Goal: Task Accomplishment & Management: Manage account settings

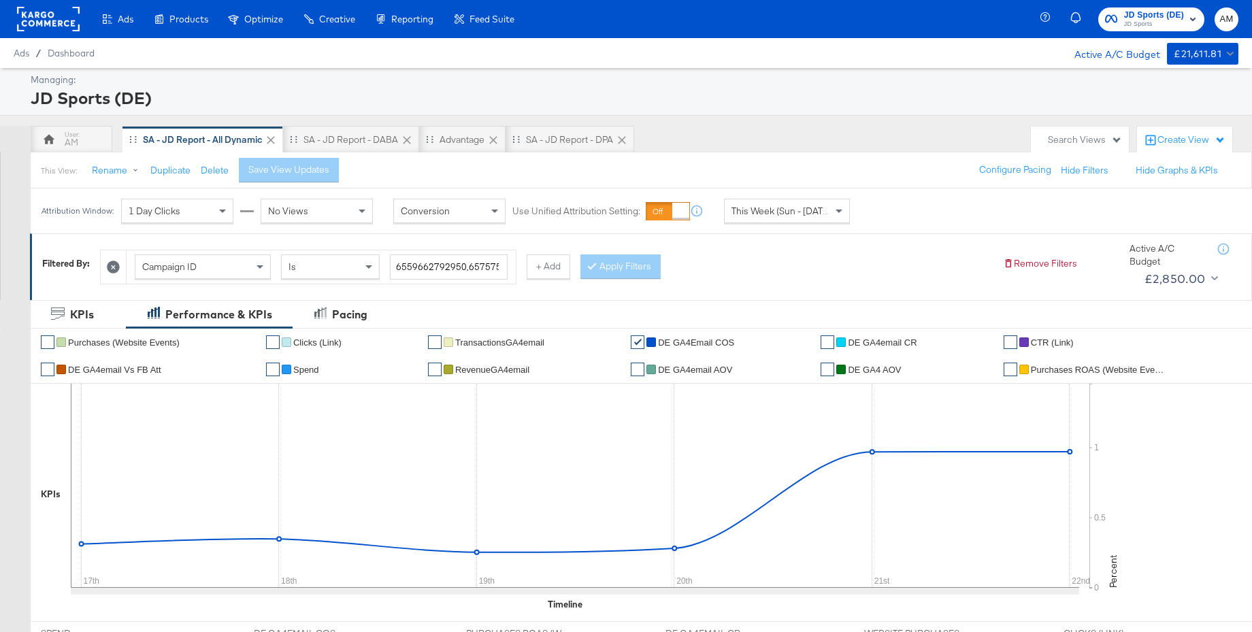
click at [1118, 14] on span "JD Sports (DE) JD Sports" at bounding box center [1151, 19] width 93 height 22
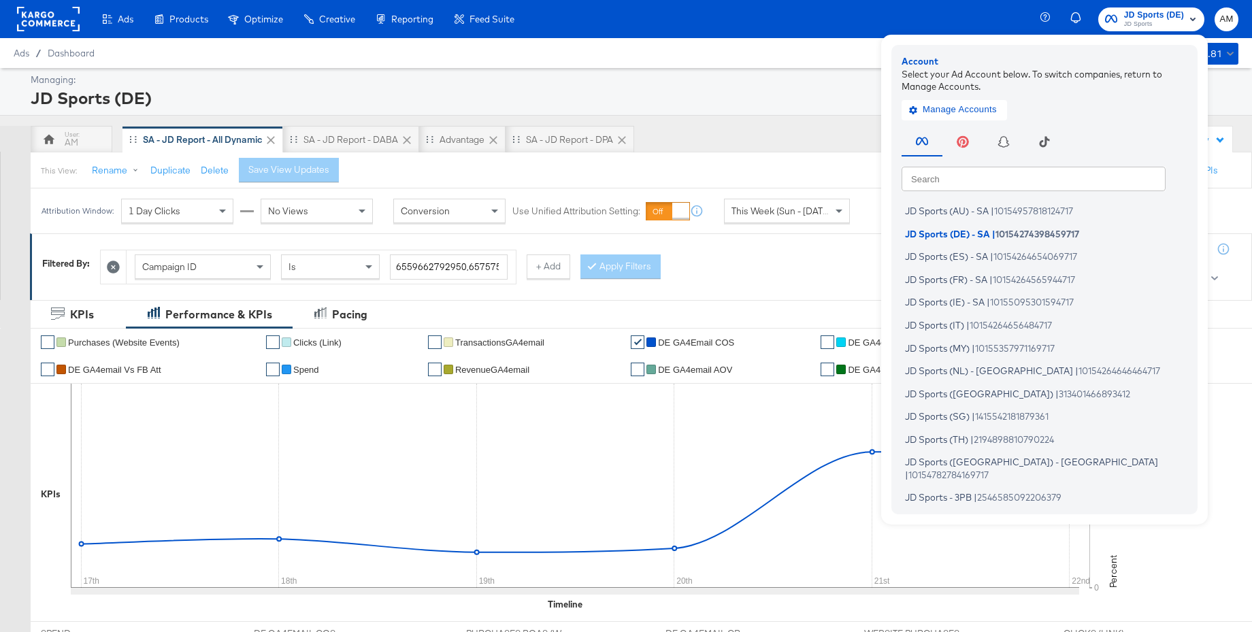
click at [977, 180] on input "text" at bounding box center [1034, 178] width 264 height 25
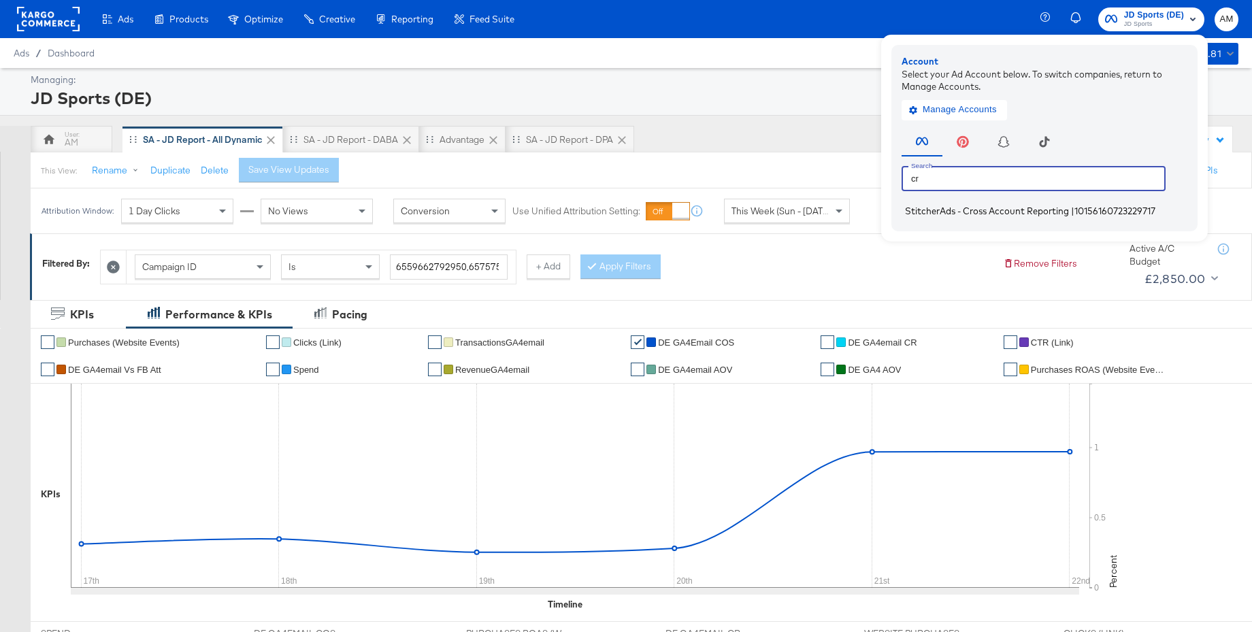
type input "cr"
click at [950, 212] on span "StitcherAds - Cross Account Reporting" at bounding box center [987, 211] width 164 height 11
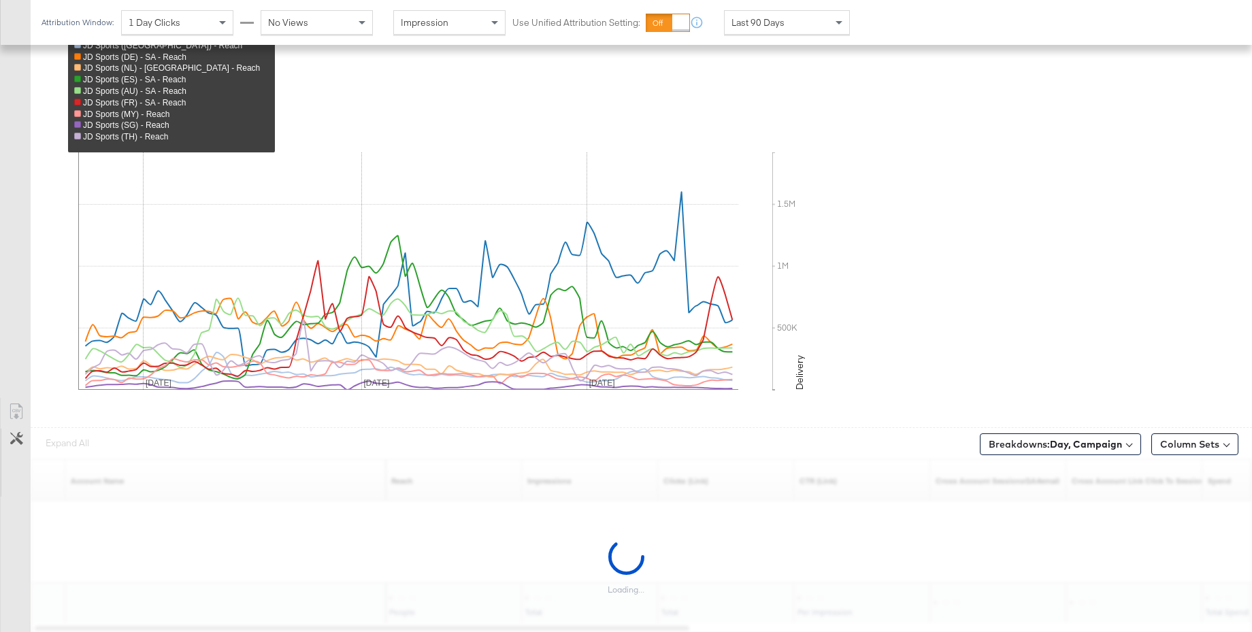
scroll to position [520, 0]
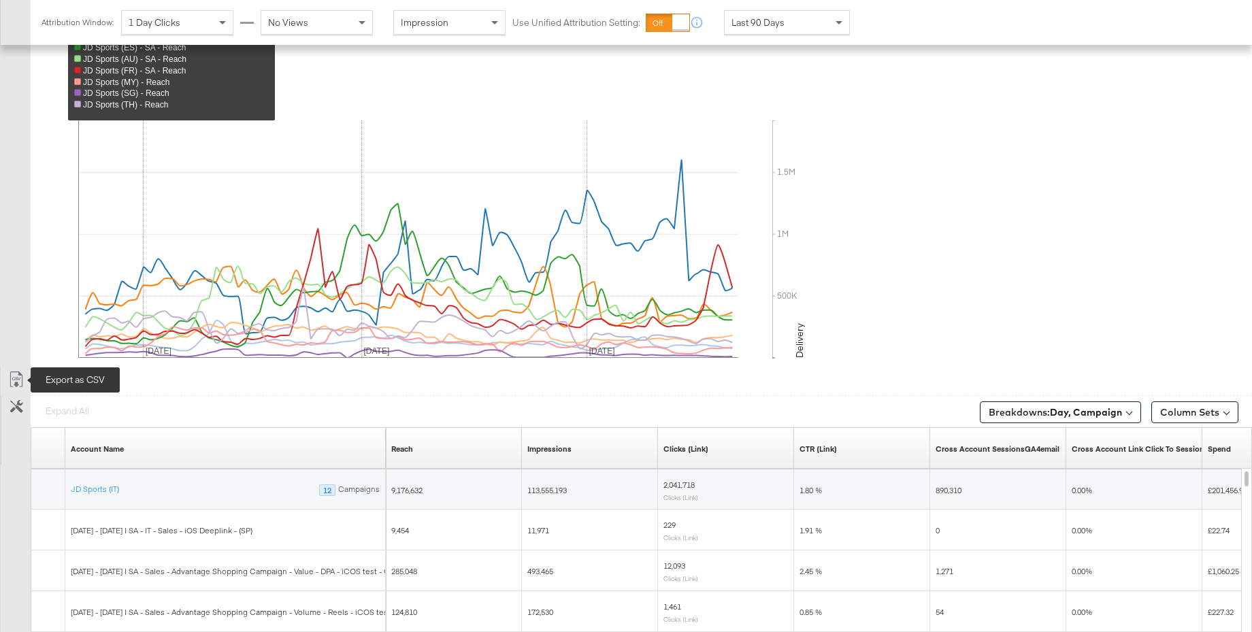
click at [18, 384] on icon at bounding box center [16, 380] width 16 height 16
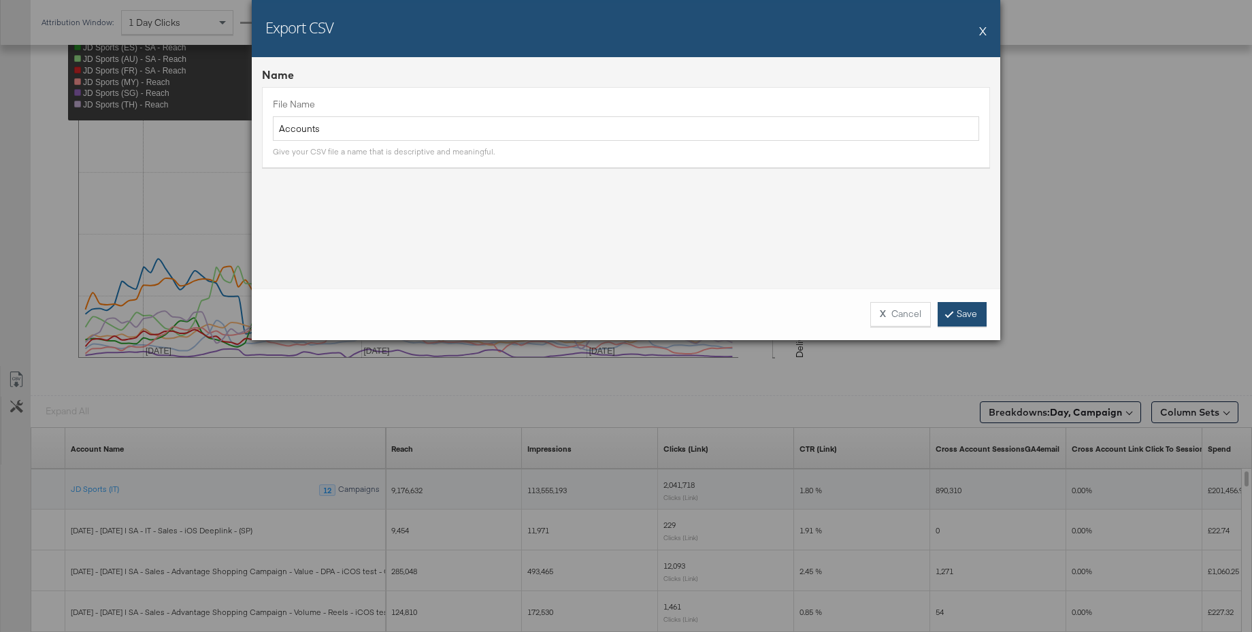
click at [969, 319] on link "Save" at bounding box center [962, 314] width 49 height 25
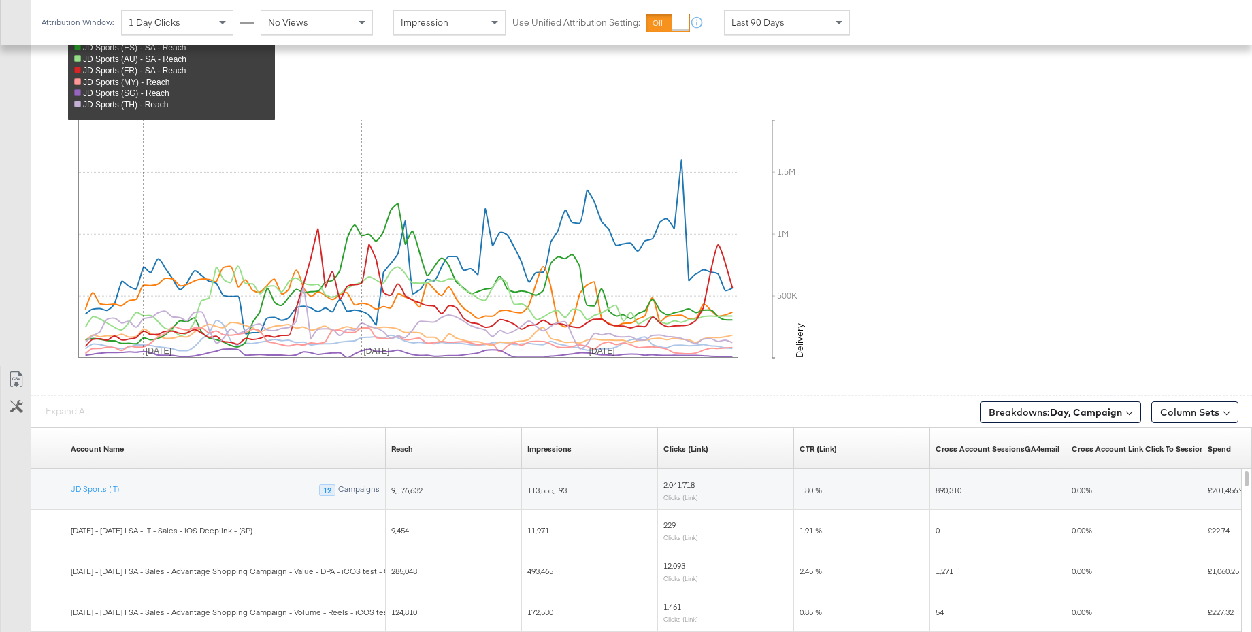
scroll to position [0, 0]
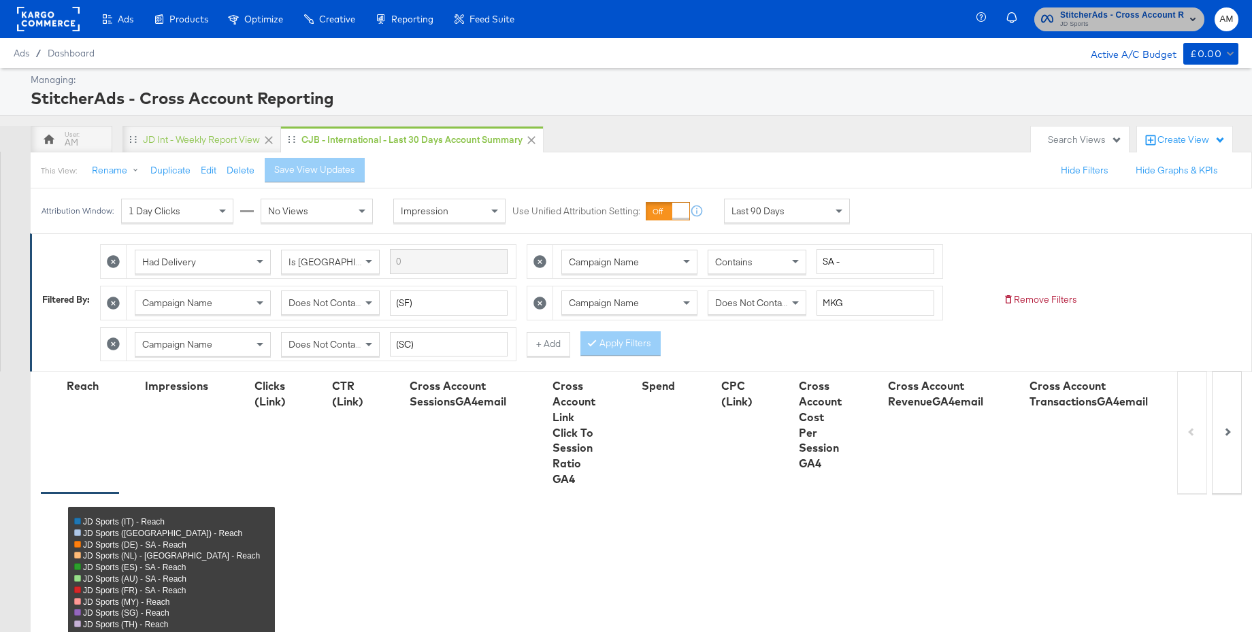
click at [1101, 22] on span "JD Sports" at bounding box center [1123, 24] width 124 height 11
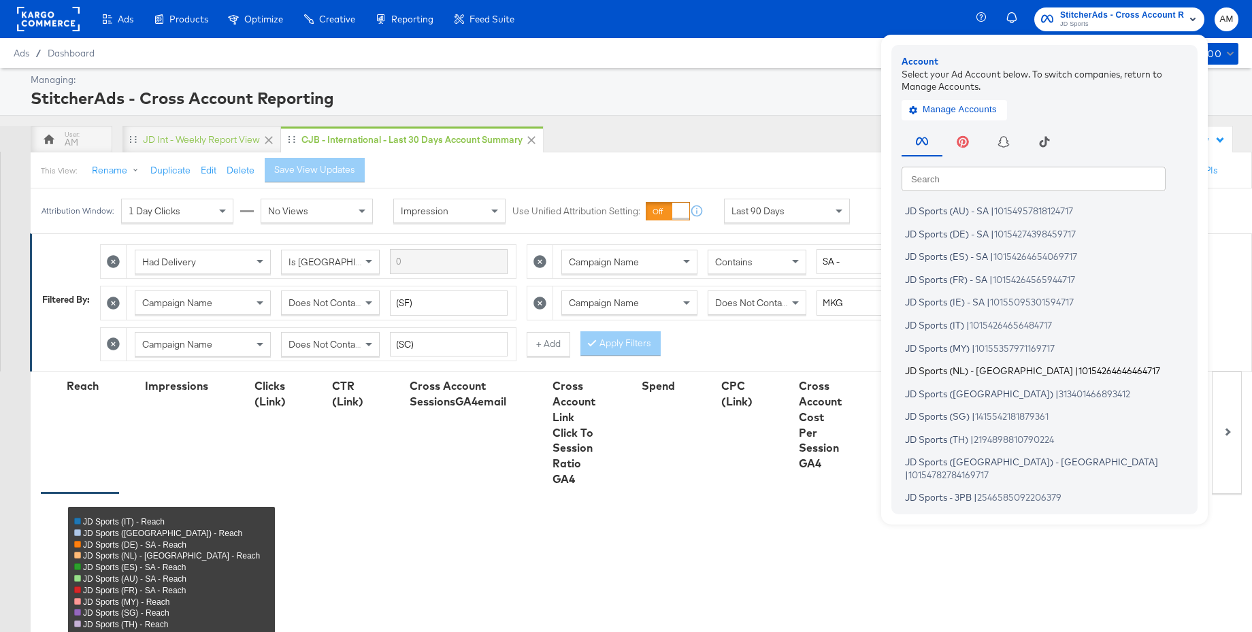
click at [957, 370] on span "JD Sports (NL) - SA" at bounding box center [989, 371] width 168 height 11
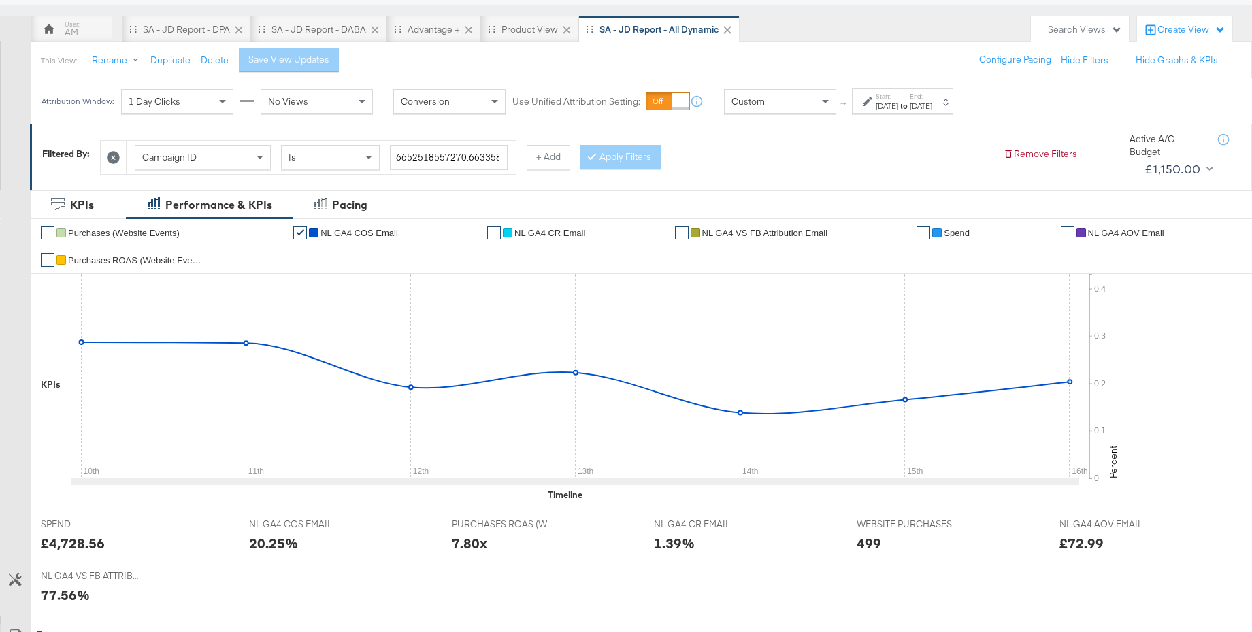
scroll to position [152, 0]
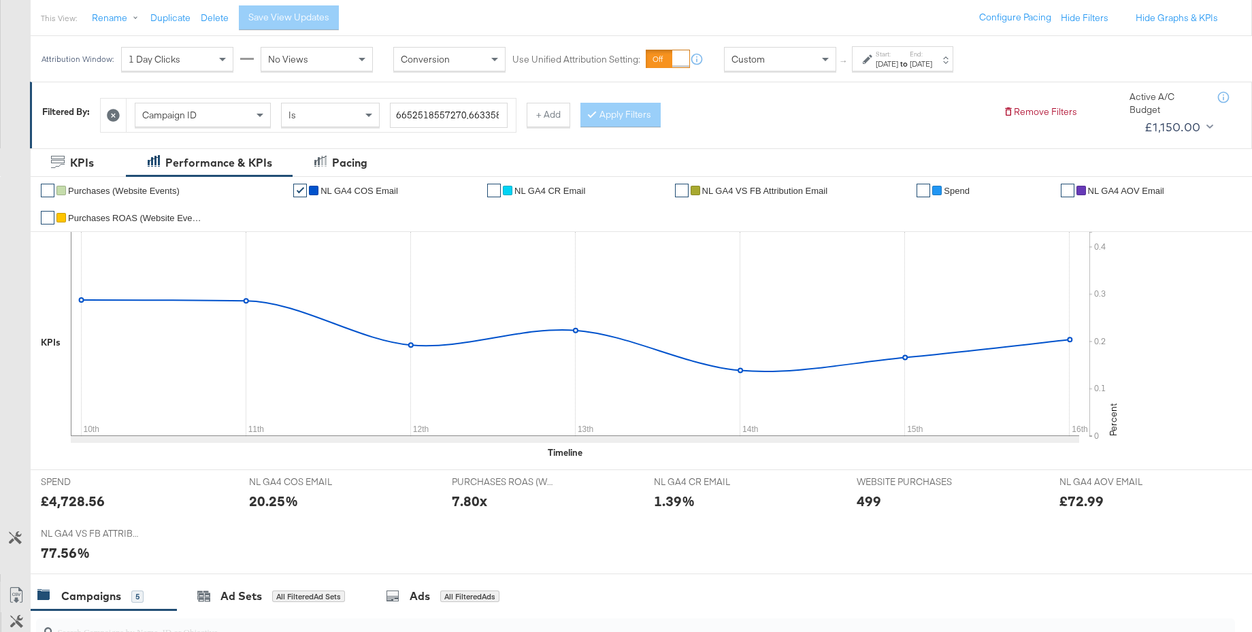
click at [883, 65] on div "Aug 10th 2025" at bounding box center [887, 64] width 22 height 11
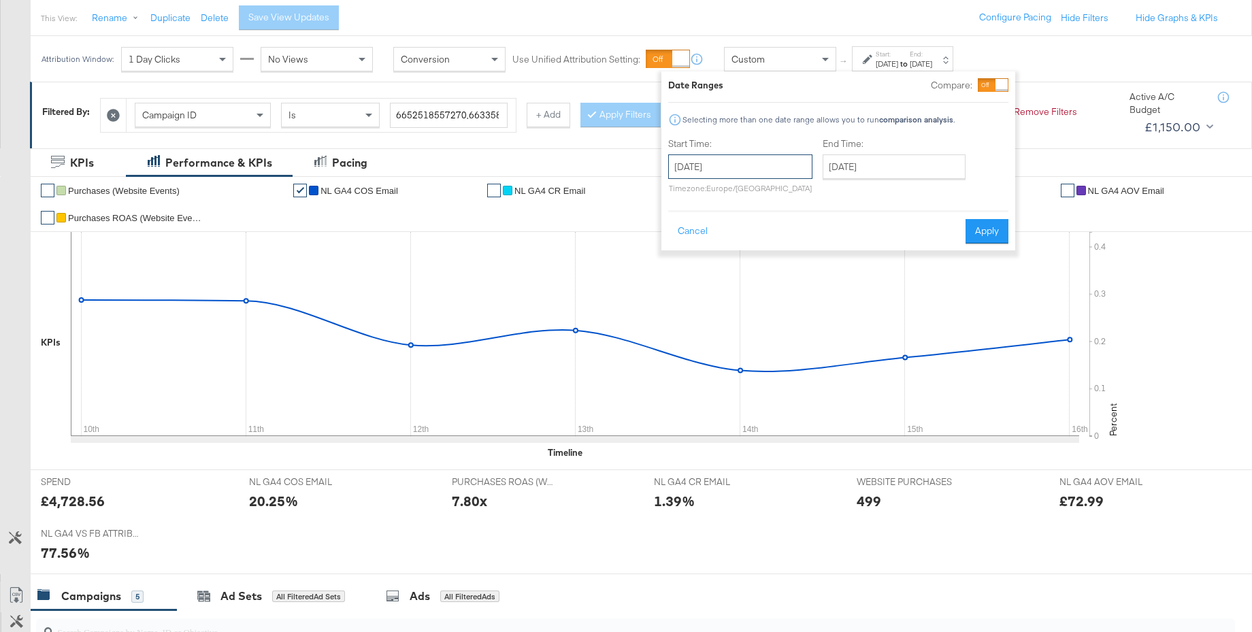
click at [741, 166] on input "August 10th 2025" at bounding box center [740, 167] width 144 height 25
drag, startPoint x: 680, startPoint y: 291, endPoint x: 835, endPoint y: 233, distance: 164.8
click at [689, 288] on td "17" at bounding box center [684, 292] width 23 height 19
type input "August 17th 2025"
click at [921, 161] on input "August 17th 2025" at bounding box center [894, 167] width 143 height 25
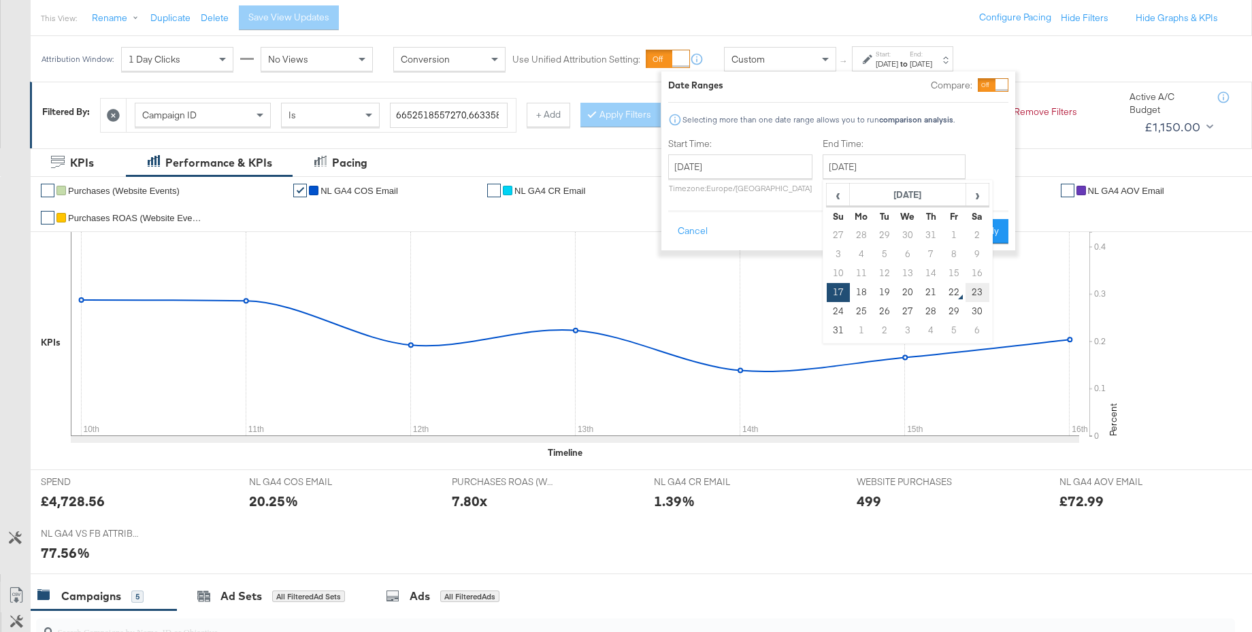
click at [977, 292] on td "23" at bounding box center [977, 292] width 23 height 19
type input "August 23rd 2025"
click at [986, 238] on button "Apply" at bounding box center [987, 231] width 43 height 25
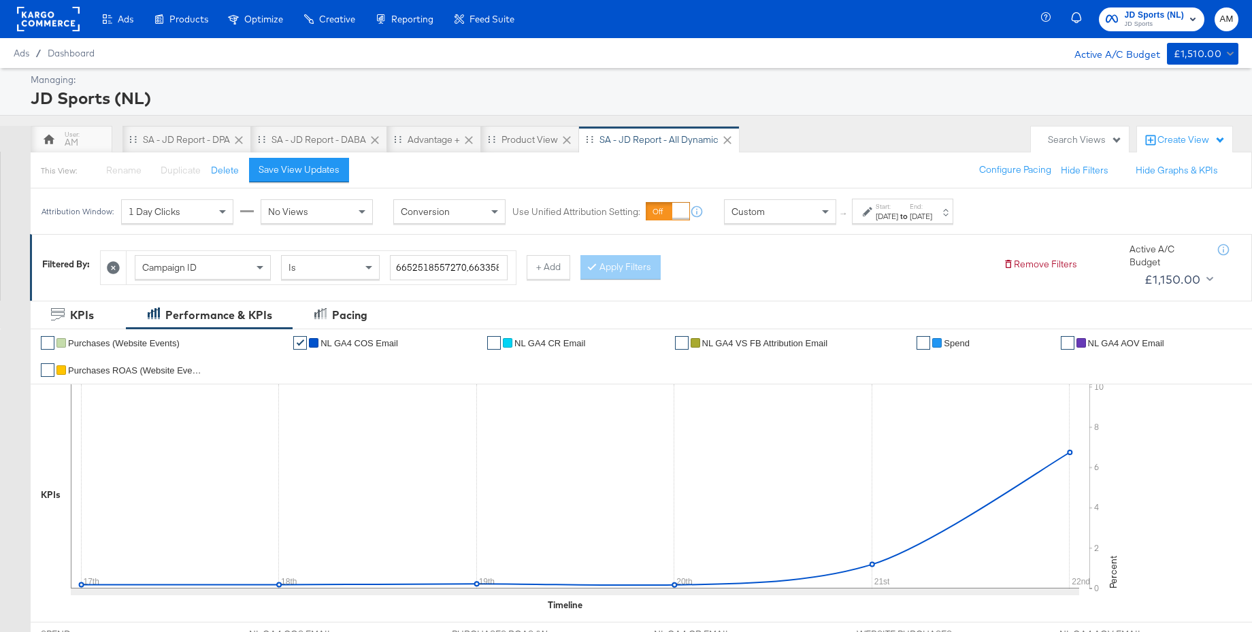
scroll to position [1, 0]
click at [304, 172] on div "Save View Updates" at bounding box center [299, 169] width 81 height 13
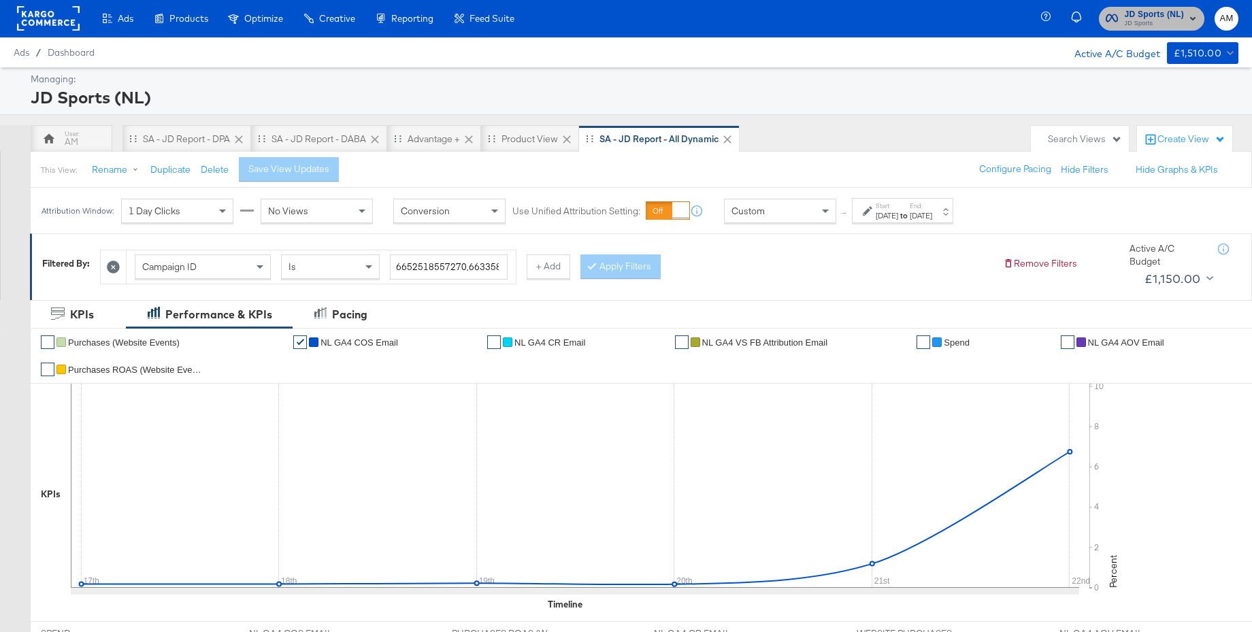
click at [1129, 17] on span "JD Sports (NL)" at bounding box center [1155, 14] width 60 height 14
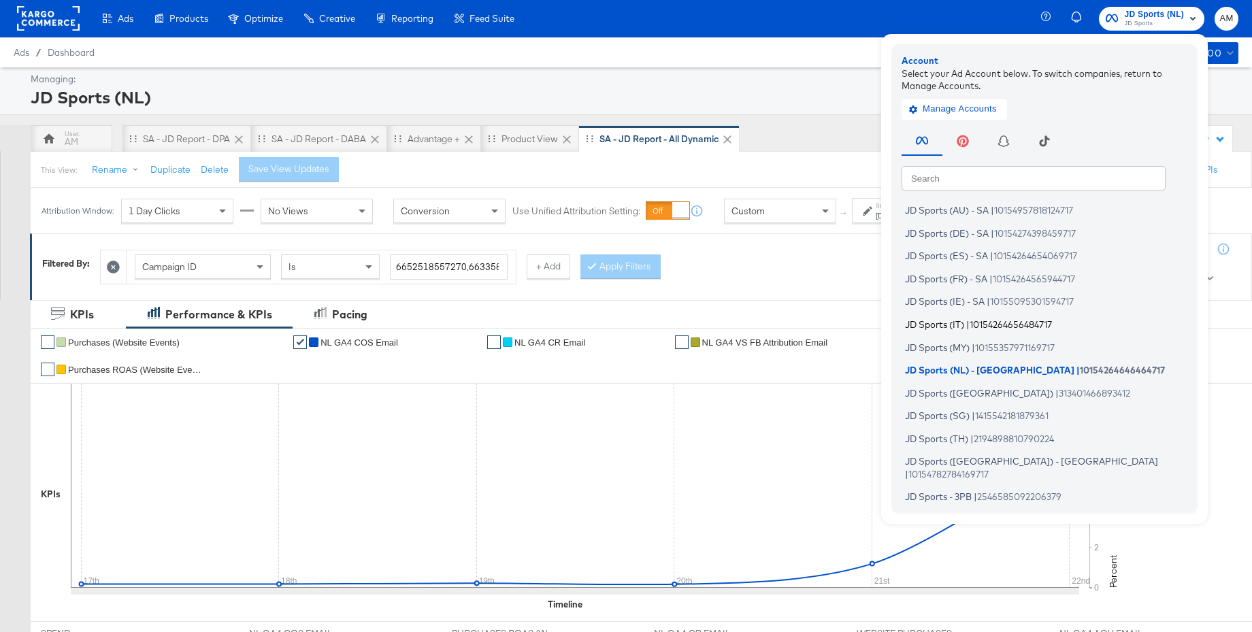
click at [941, 322] on span "JD Sports (IT)" at bounding box center [934, 324] width 59 height 11
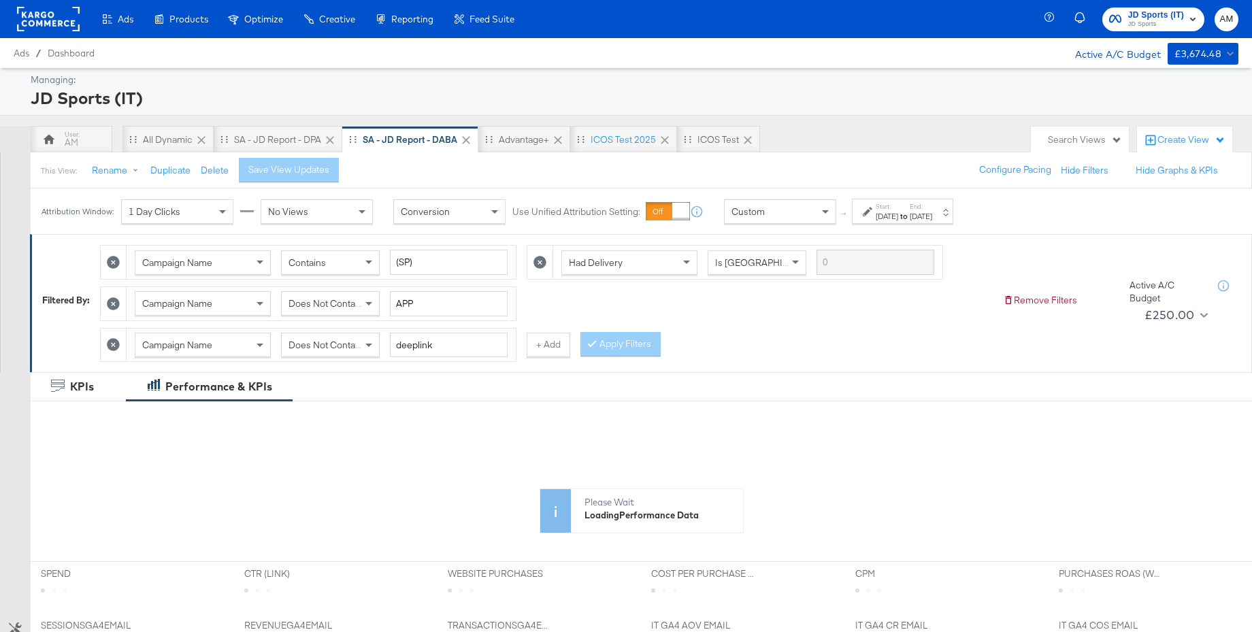
scroll to position [7, 0]
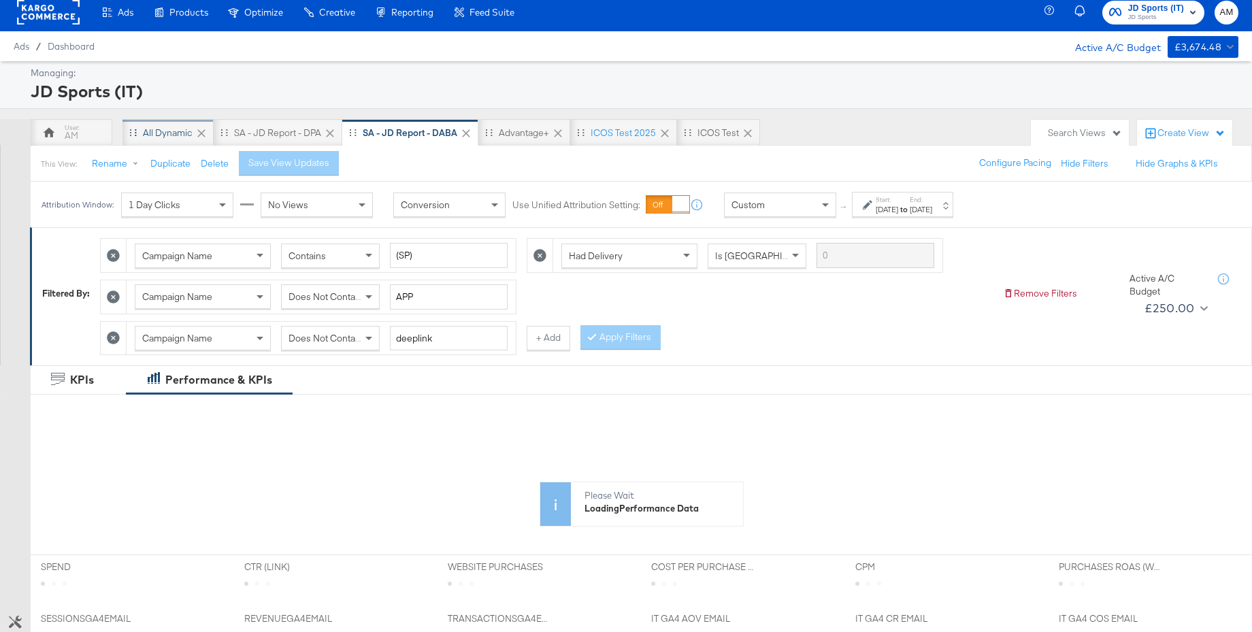
click at [167, 128] on div "All dynamic" at bounding box center [168, 133] width 50 height 13
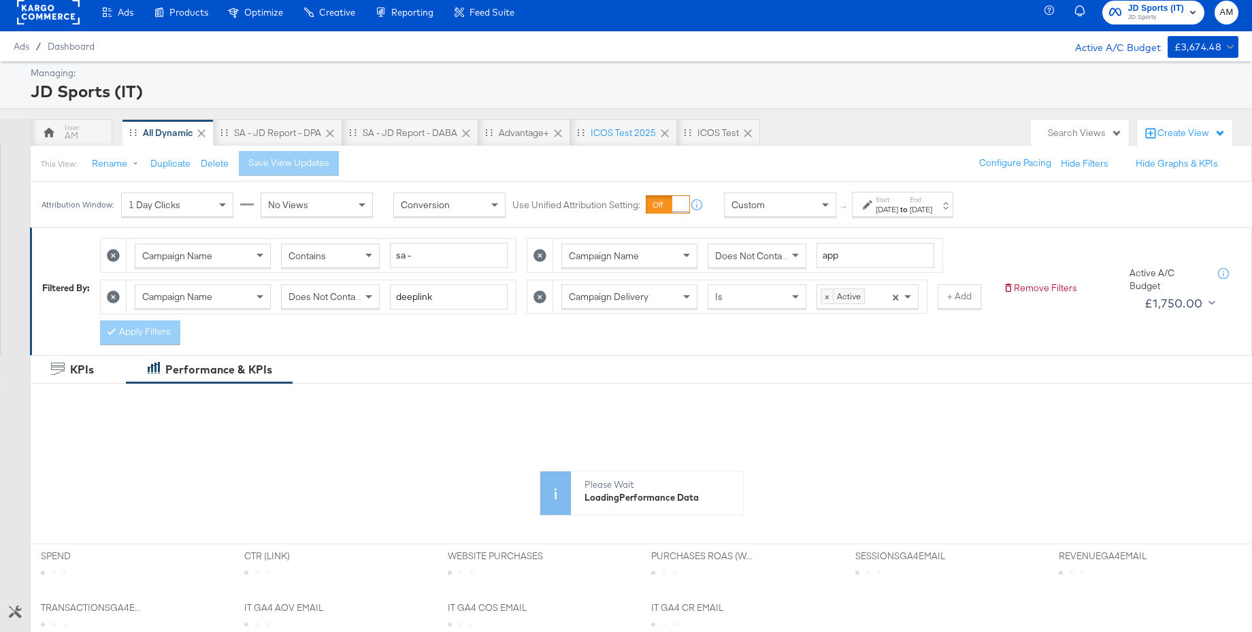
click at [899, 202] on label "Start:" at bounding box center [887, 199] width 22 height 9
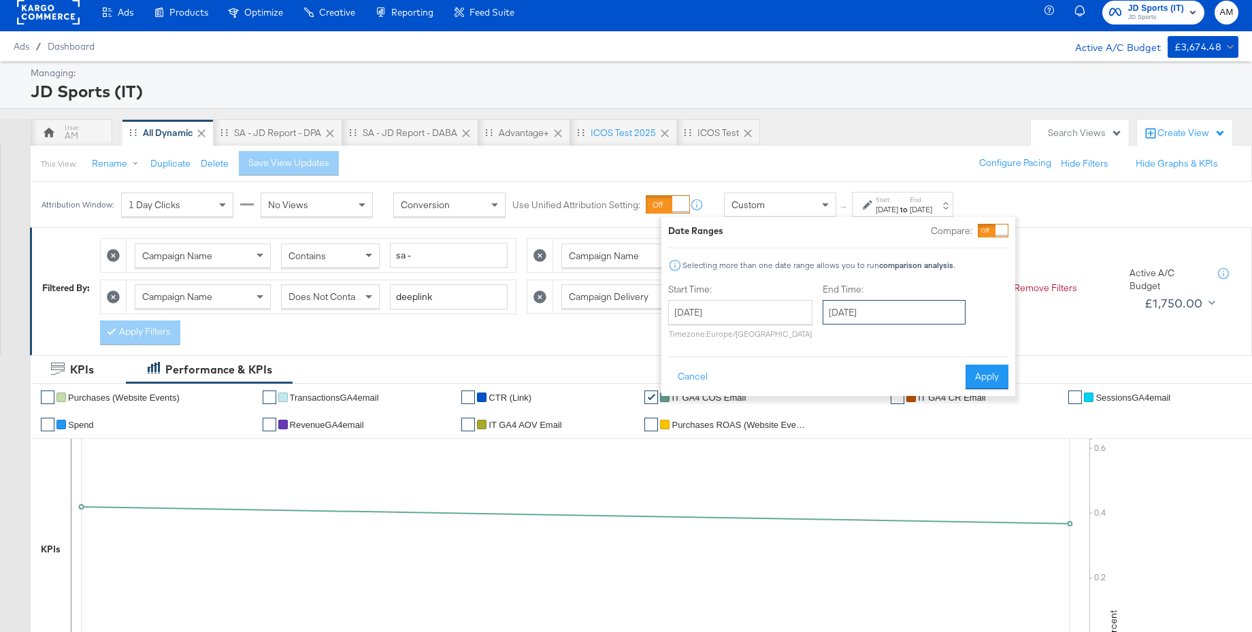
drag, startPoint x: 854, startPoint y: 313, endPoint x: 867, endPoint y: 306, distance: 15.2
click at [854, 313] on input "August 18th 2025" at bounding box center [894, 312] width 143 height 25
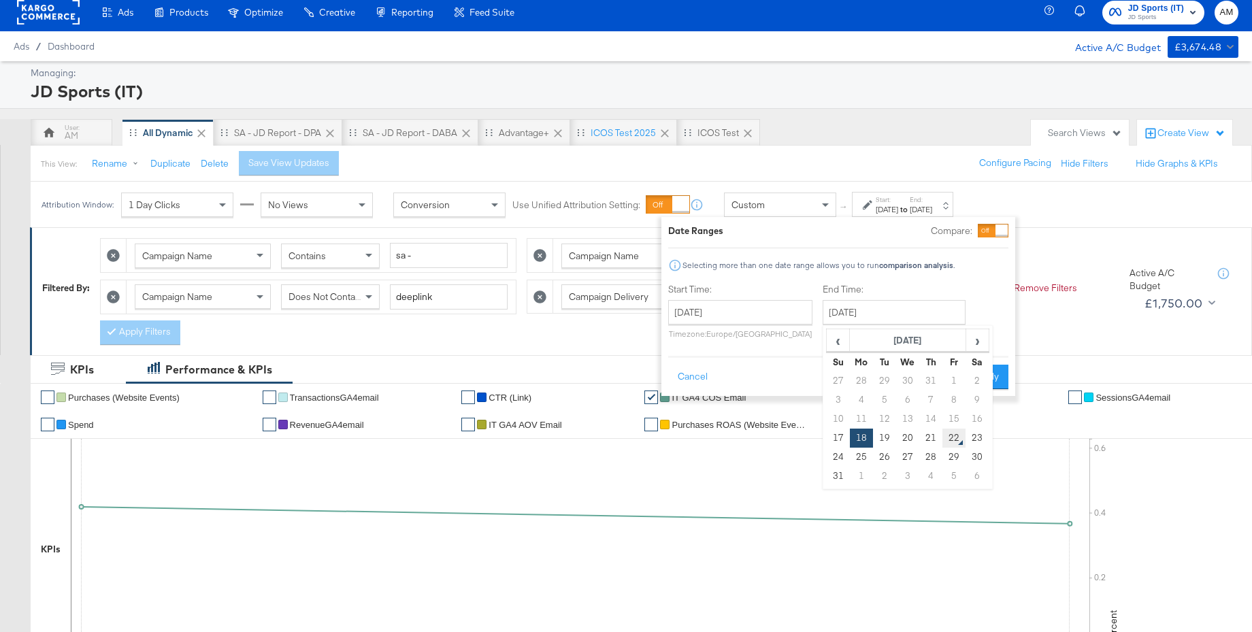
click at [949, 437] on td "22" at bounding box center [954, 438] width 23 height 19
type input "August 22nd 2025"
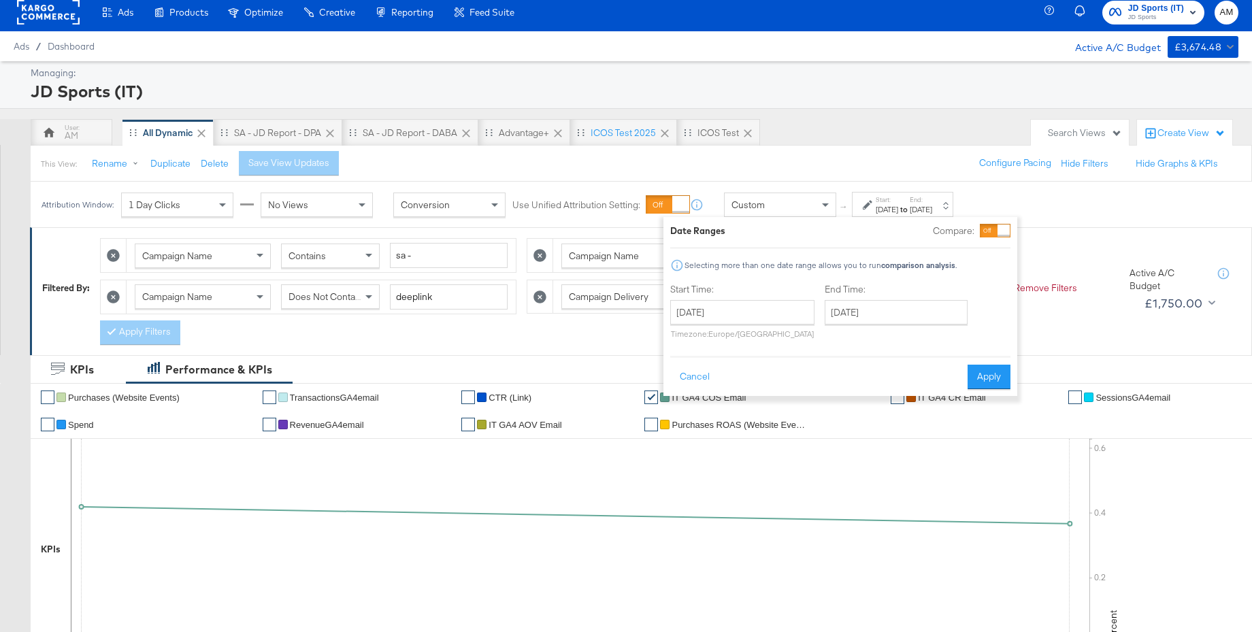
drag, startPoint x: 980, startPoint y: 372, endPoint x: 782, endPoint y: 360, distance: 198.5
click at [980, 372] on button "Apply" at bounding box center [989, 377] width 43 height 25
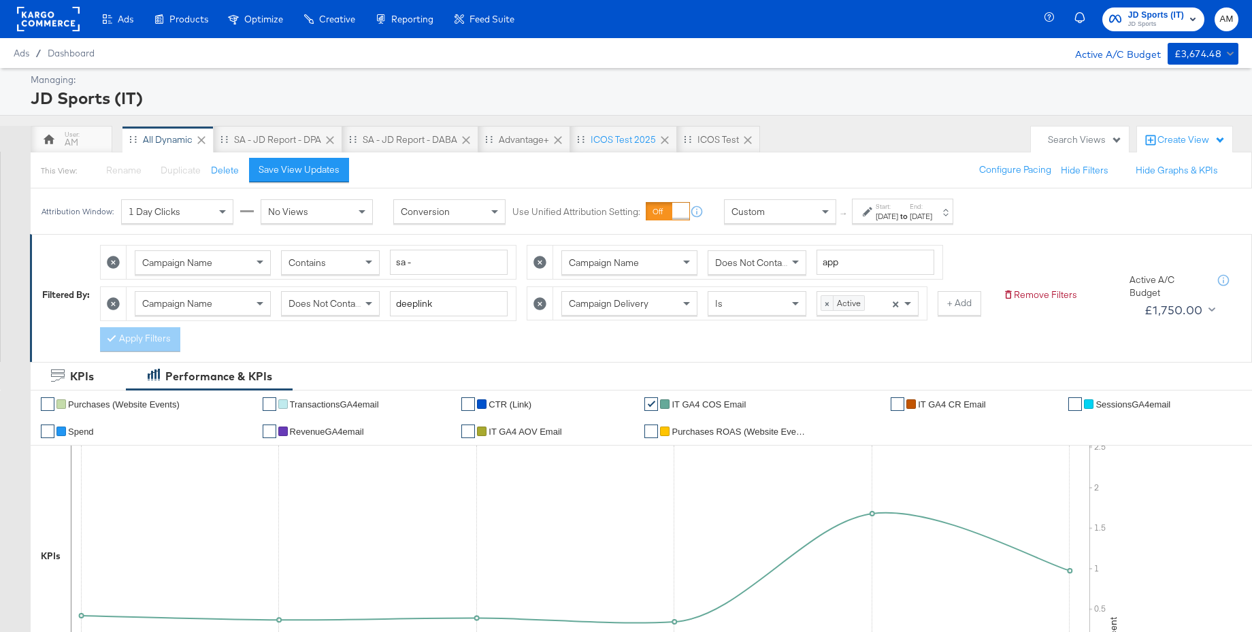
click at [1182, 16] on span "JD Sports (IT)" at bounding box center [1157, 15] width 56 height 14
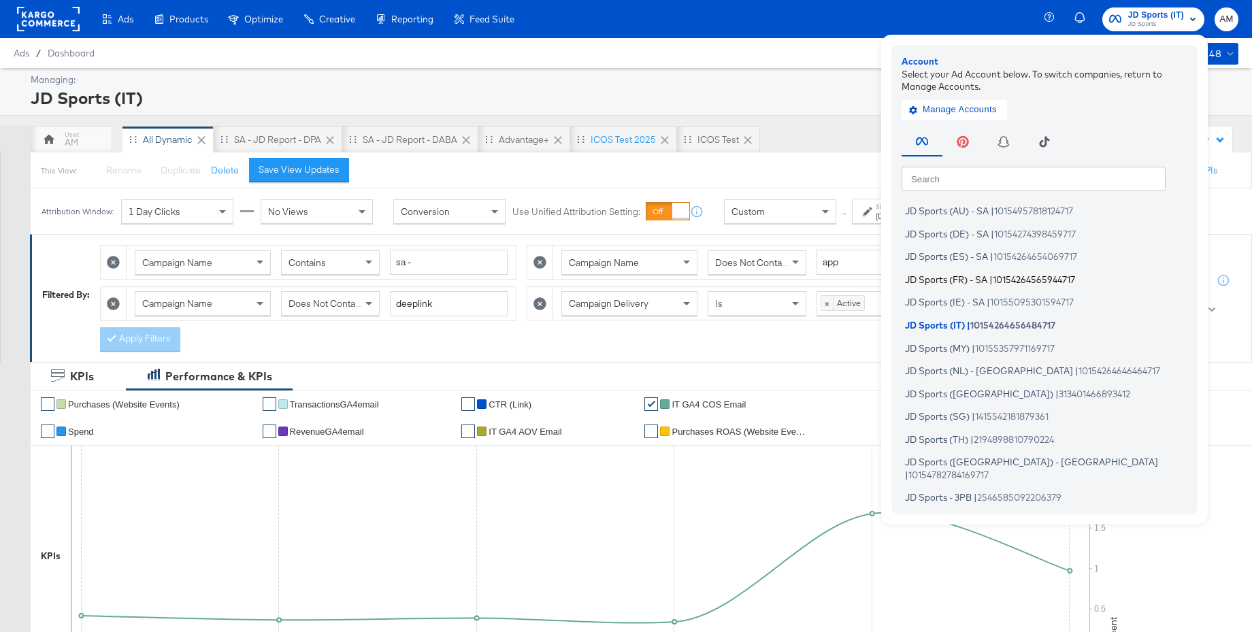
click at [941, 278] on span "JD Sports (FR) - SA" at bounding box center [946, 279] width 82 height 11
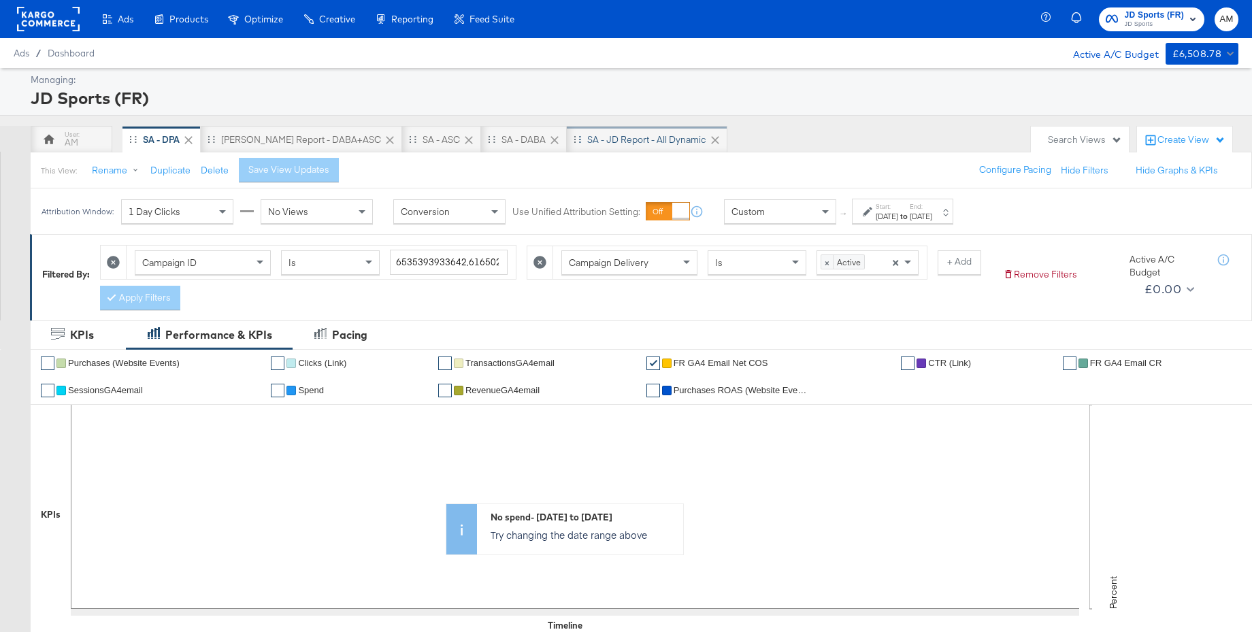
click at [587, 137] on div "SA - JD Report - All Dynamic" at bounding box center [646, 139] width 119 height 13
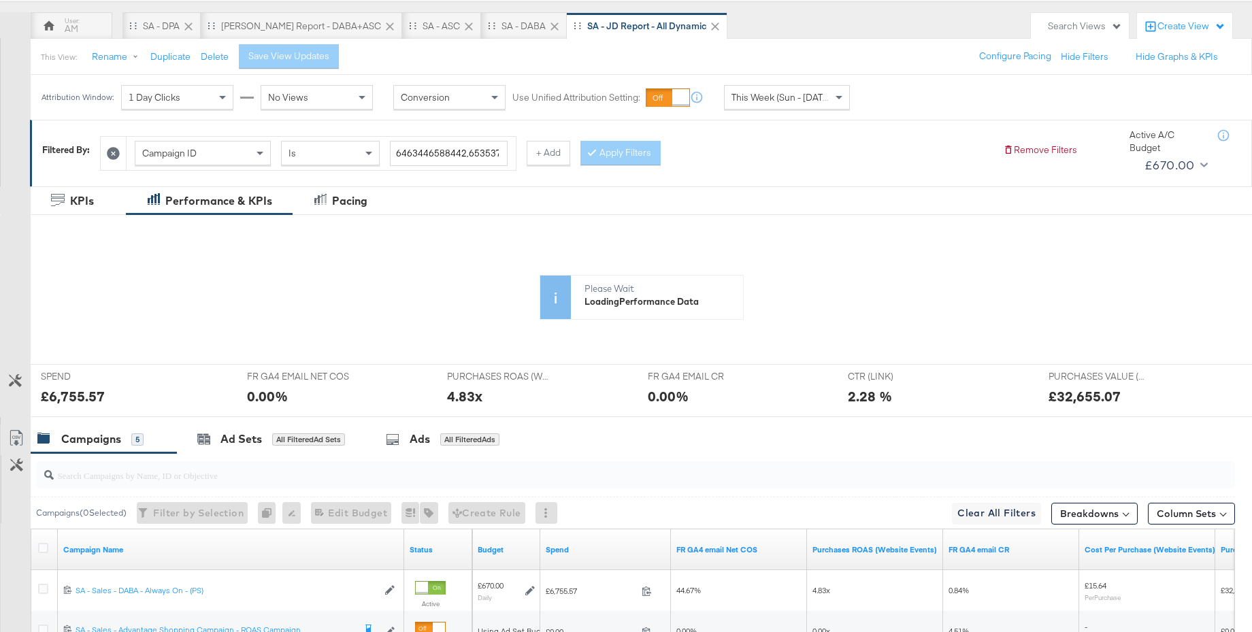
scroll to position [213, 0]
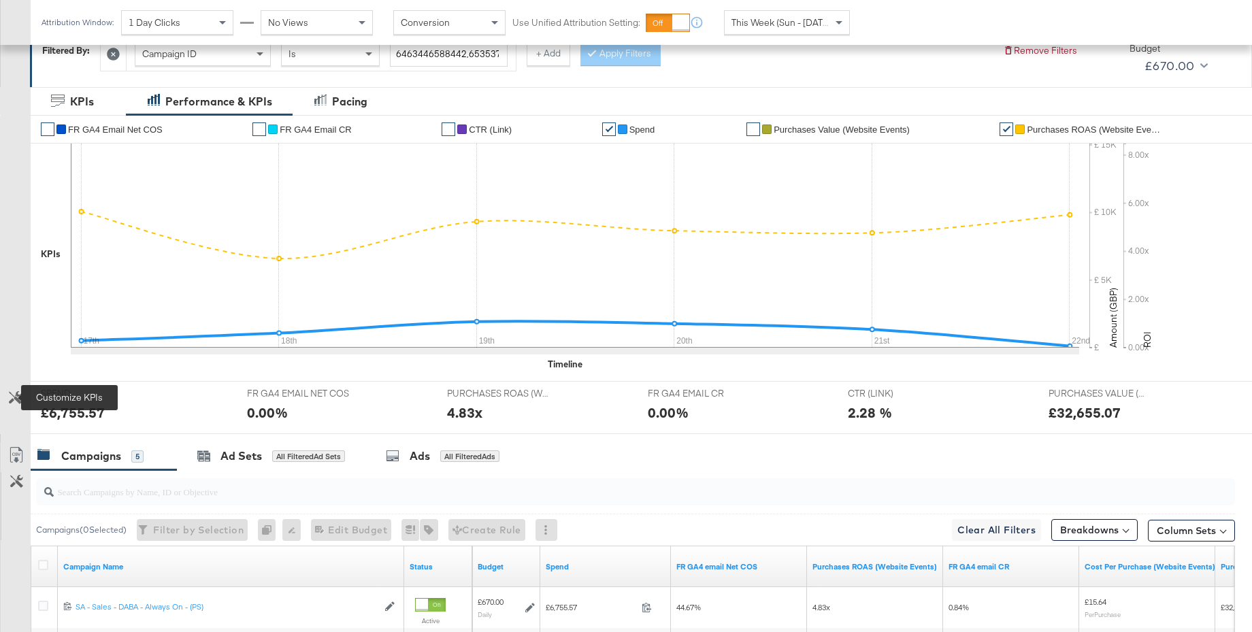
click at [16, 398] on icon at bounding box center [15, 397] width 13 height 13
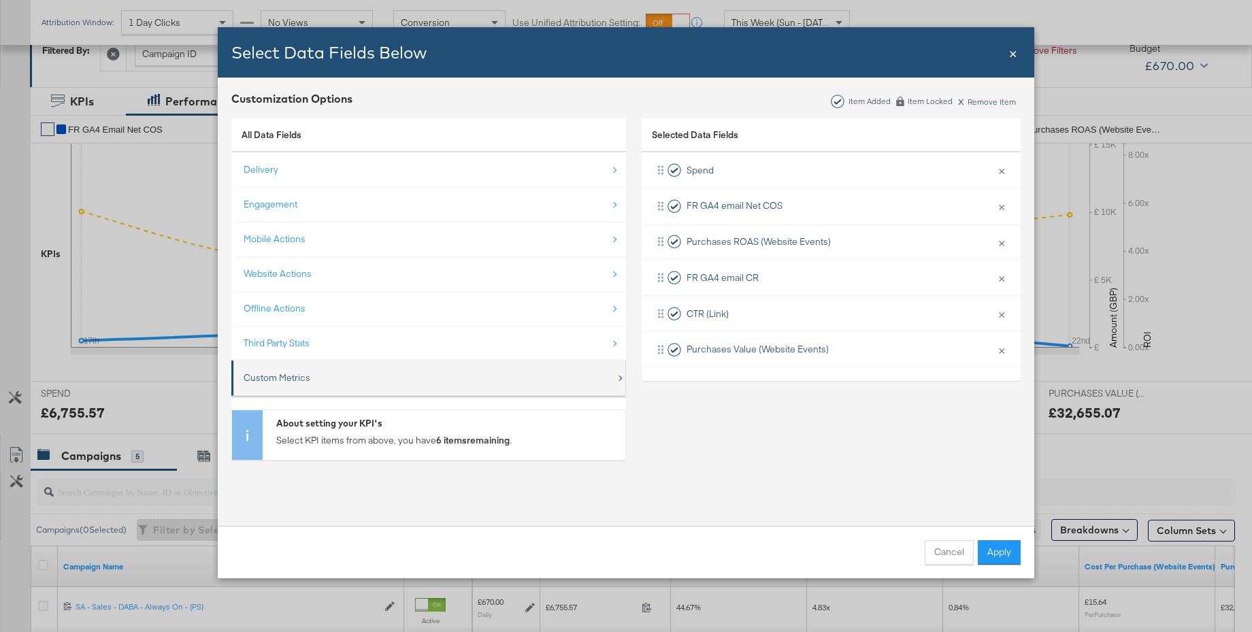
click at [280, 383] on div "Custom Metrics" at bounding box center [277, 378] width 67 height 13
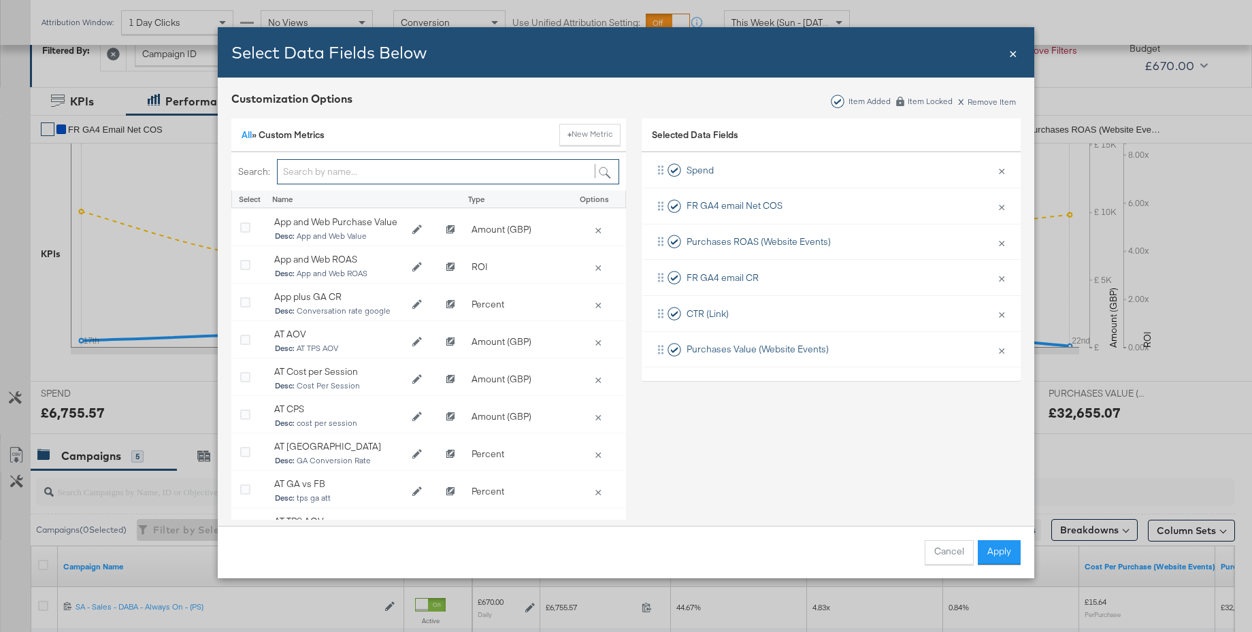
click at [305, 176] on input "Bulk Add Locations Modal" at bounding box center [448, 171] width 342 height 25
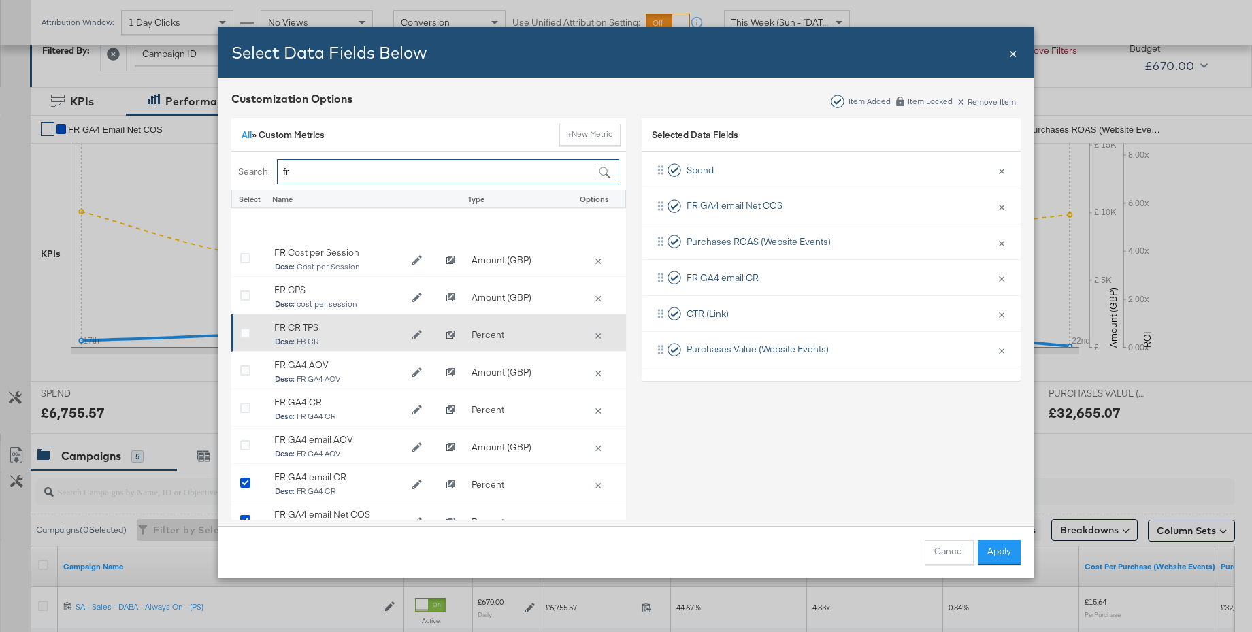
scroll to position [141, 0]
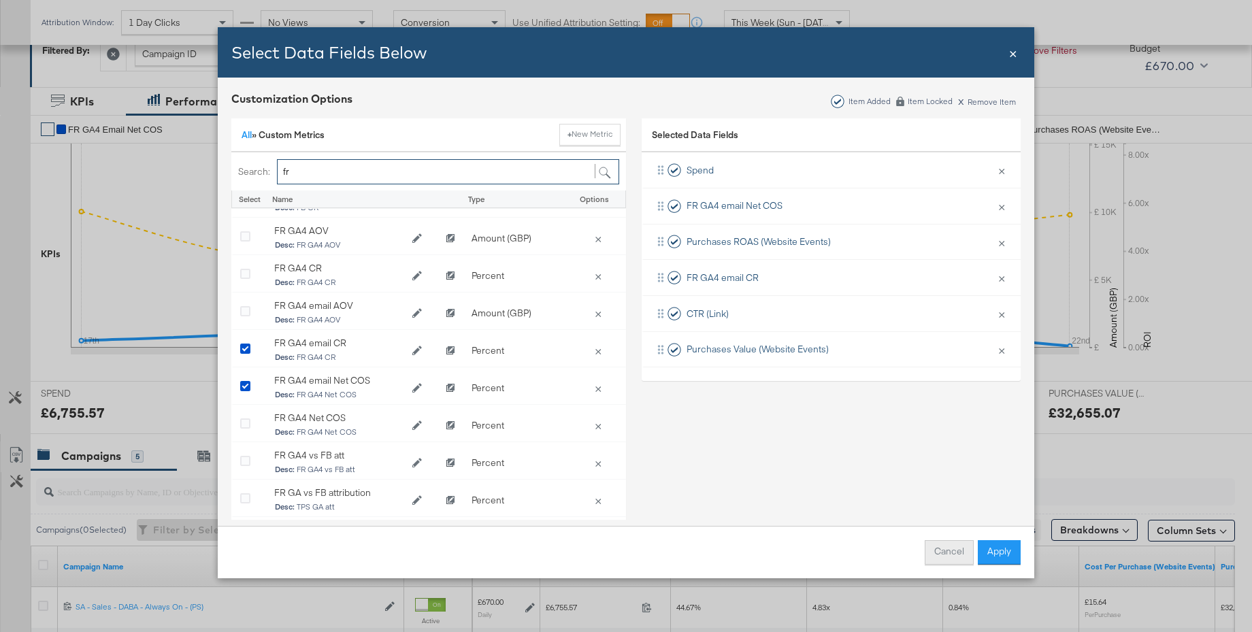
type input "fr"
drag, startPoint x: 943, startPoint y: 549, endPoint x: 881, endPoint y: 459, distance: 109.5
click at [943, 549] on button "Cancel" at bounding box center [949, 552] width 49 height 25
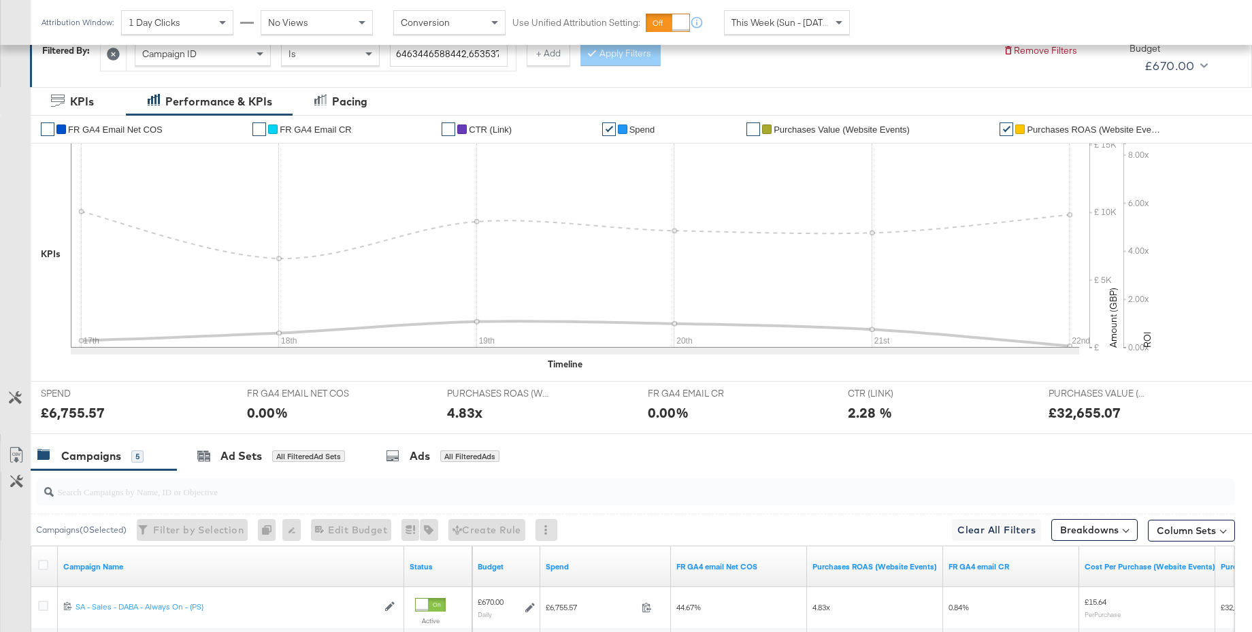
click at [336, 129] on span "FR GA4 email CR" at bounding box center [315, 130] width 71 height 10
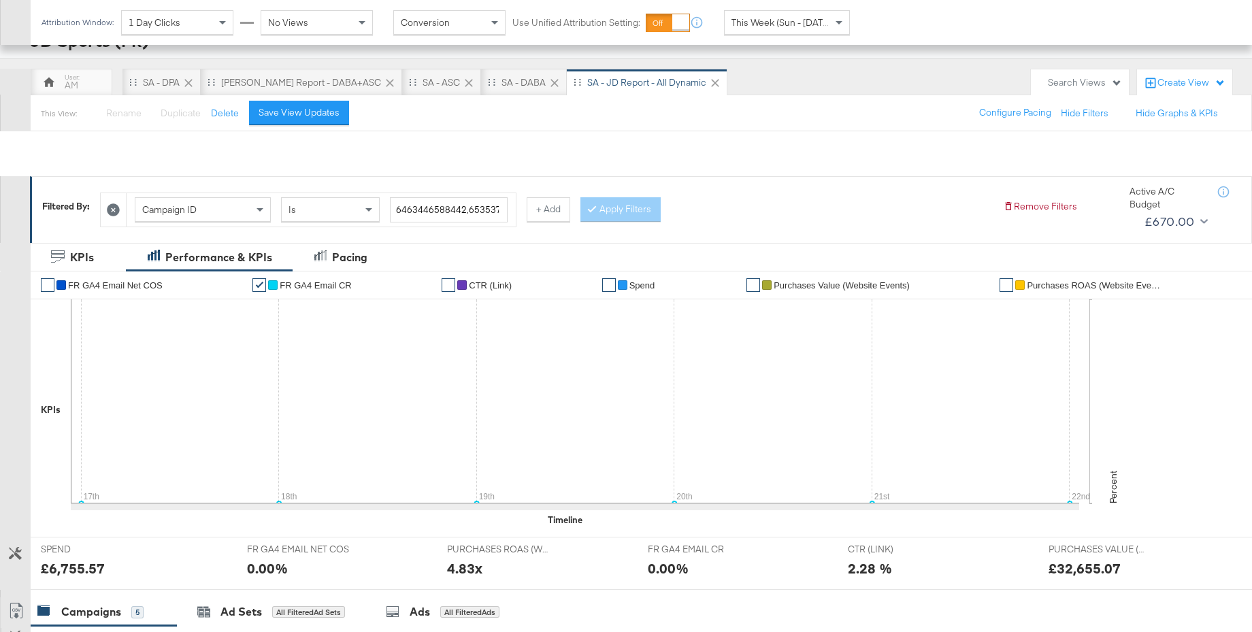
scroll to position [0, 0]
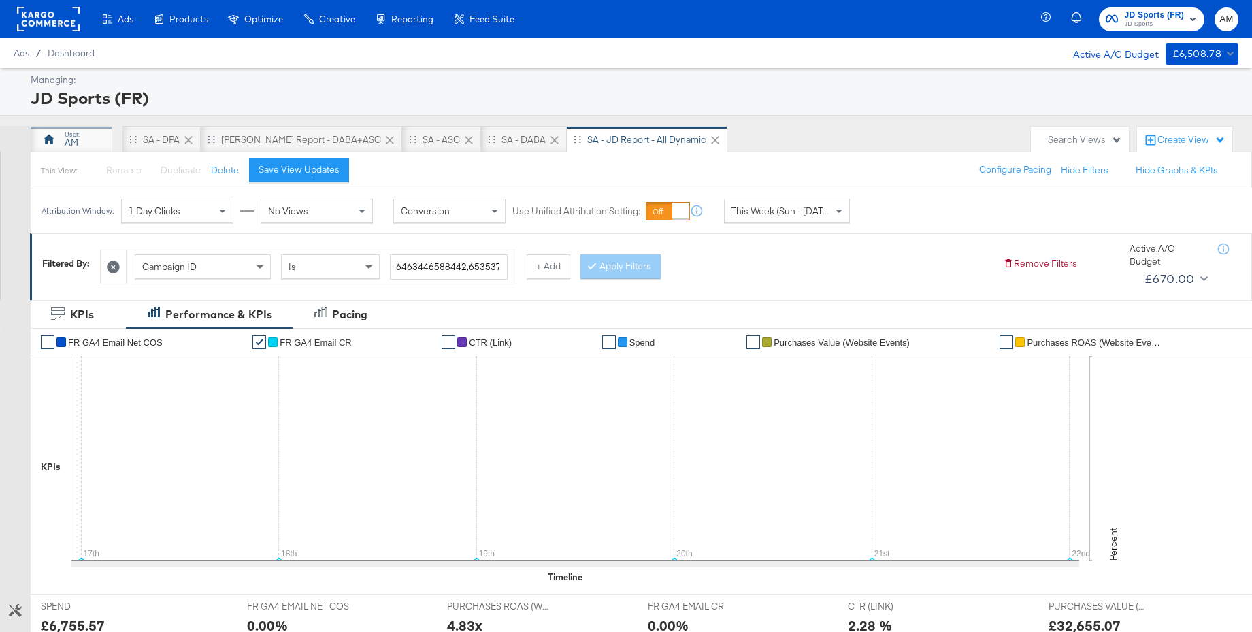
click at [73, 140] on div "AM" at bounding box center [72, 142] width 14 height 13
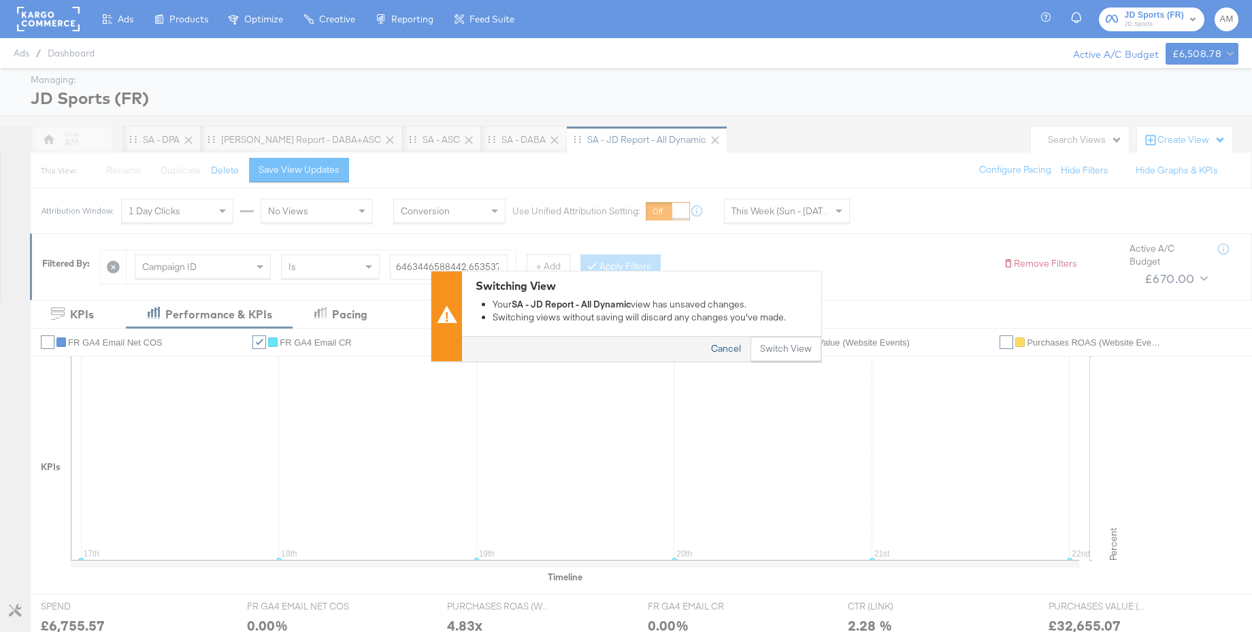
drag, startPoint x: 724, startPoint y: 342, endPoint x: 669, endPoint y: 334, distance: 55.8
click at [724, 342] on button "Cancel" at bounding box center [726, 349] width 49 height 25
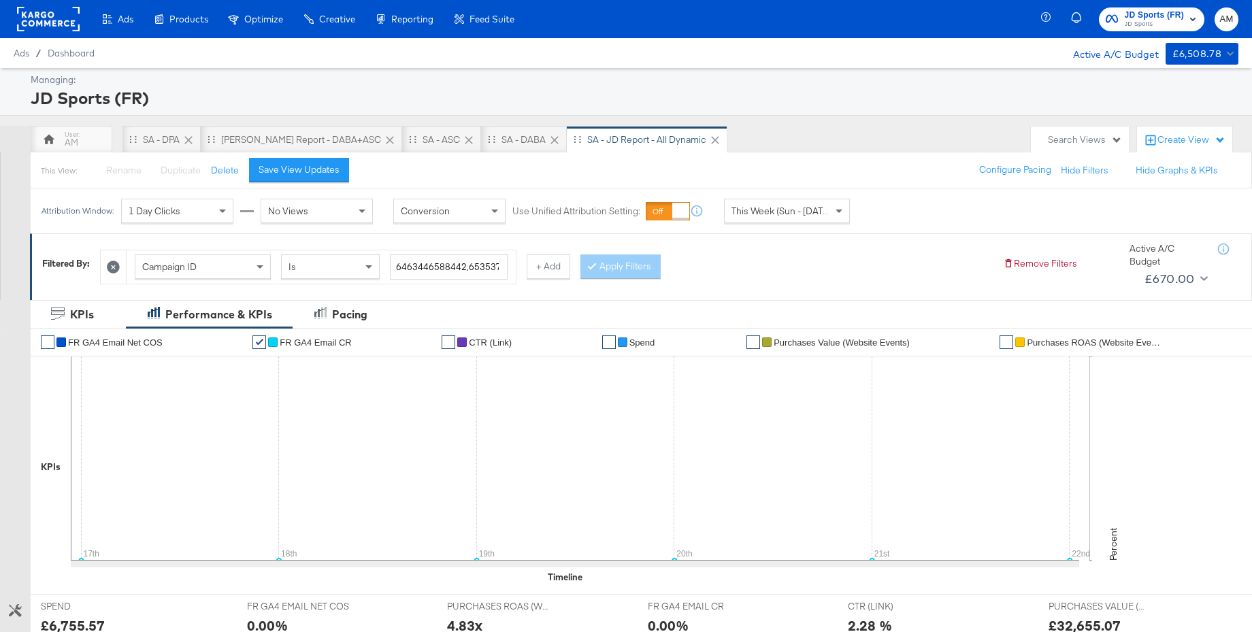
click at [238, 270] on div "Campaign ID" at bounding box center [202, 266] width 135 height 23
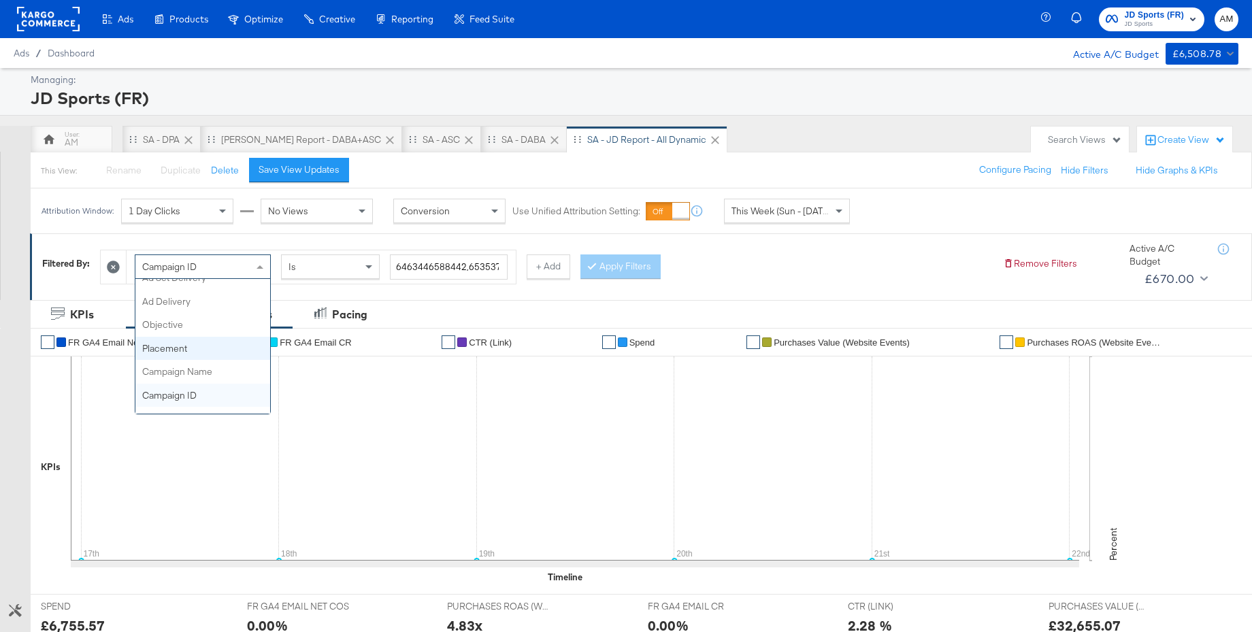
scroll to position [37, 0]
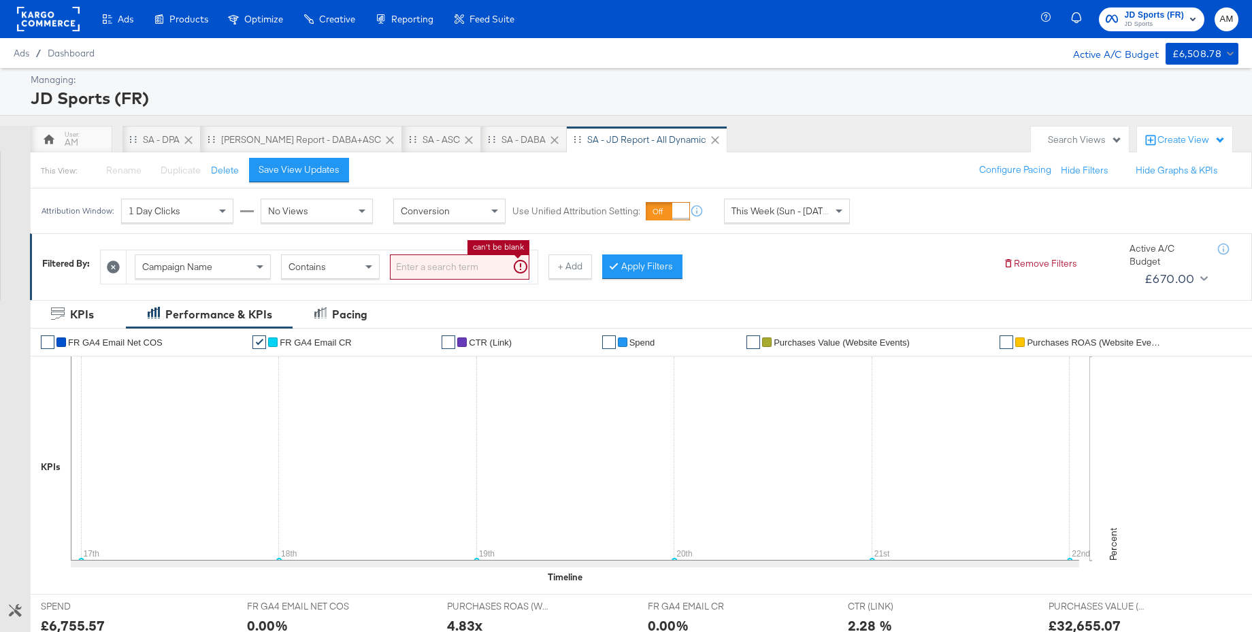
click at [423, 268] on input "search" at bounding box center [460, 267] width 140 height 25
type input "sa -"
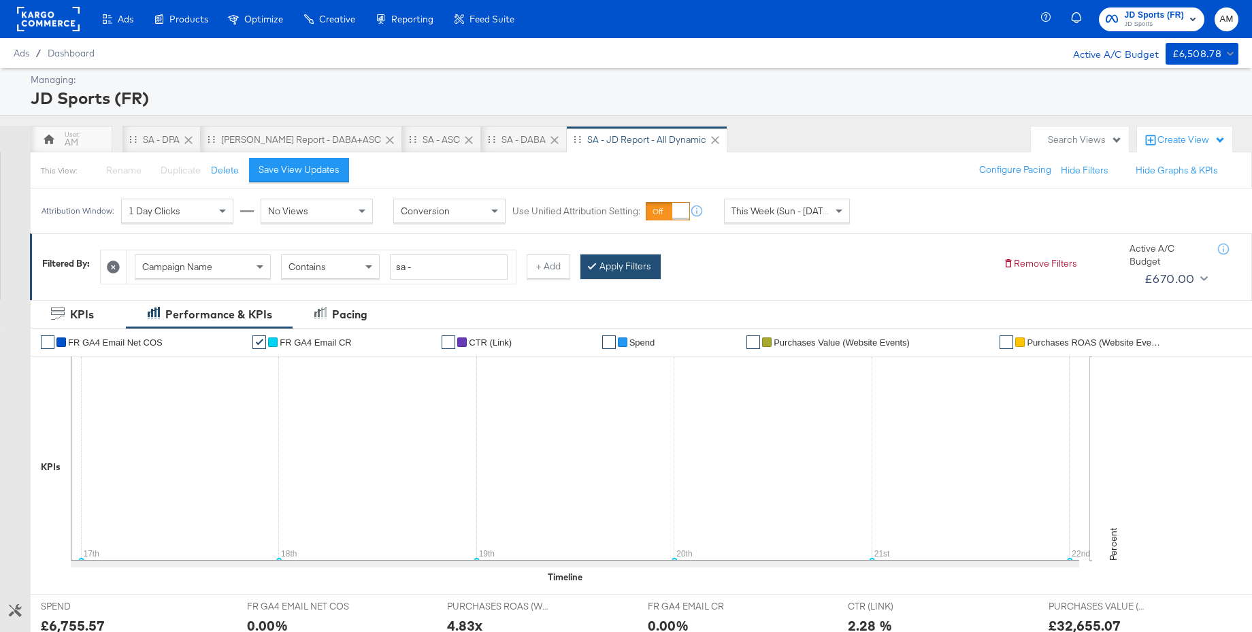
click at [602, 268] on button "Apply Filters" at bounding box center [621, 267] width 80 height 25
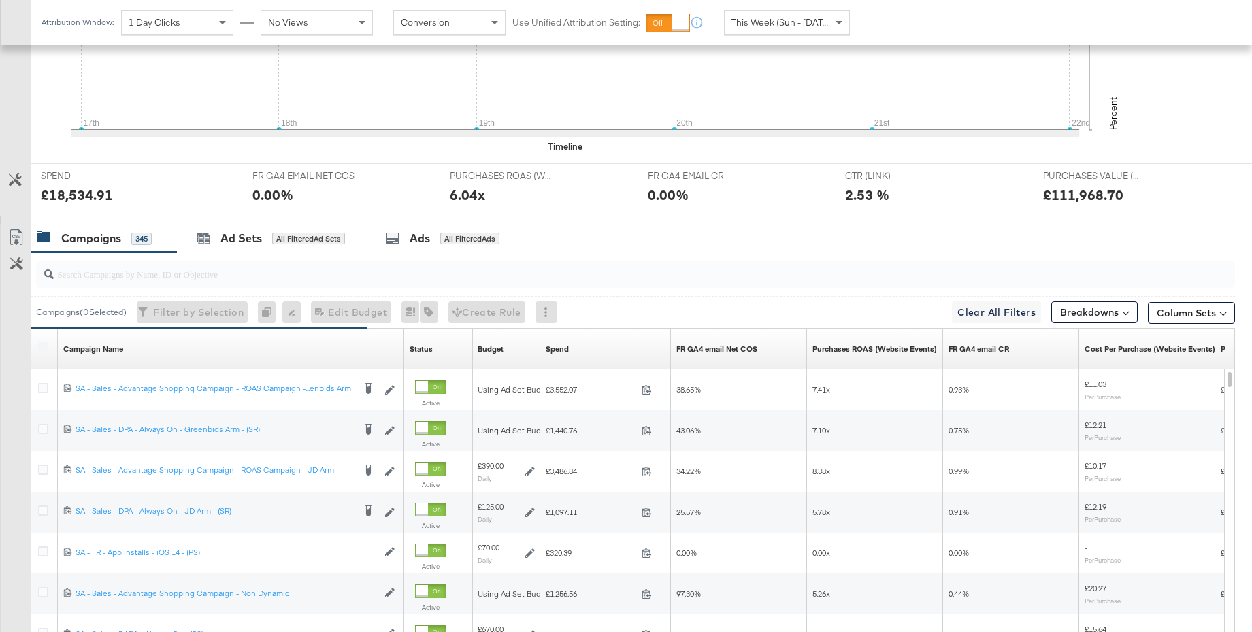
scroll to position [514, 0]
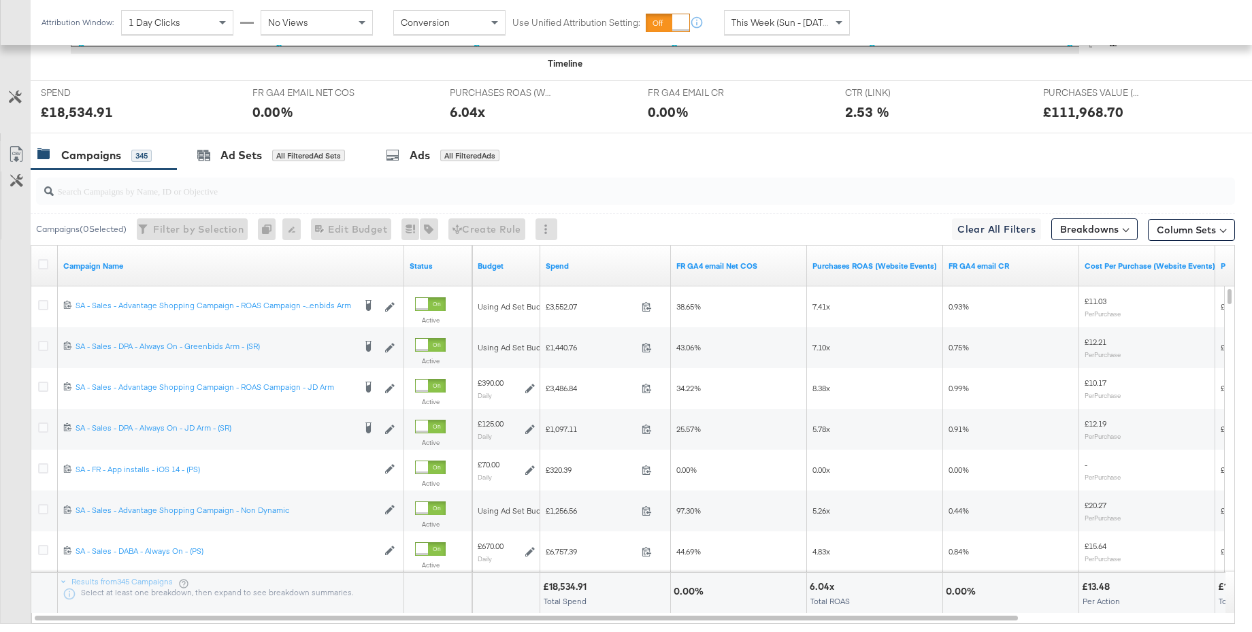
click at [779, 25] on span "This Week (Sun - Today)" at bounding box center [783, 22] width 102 height 12
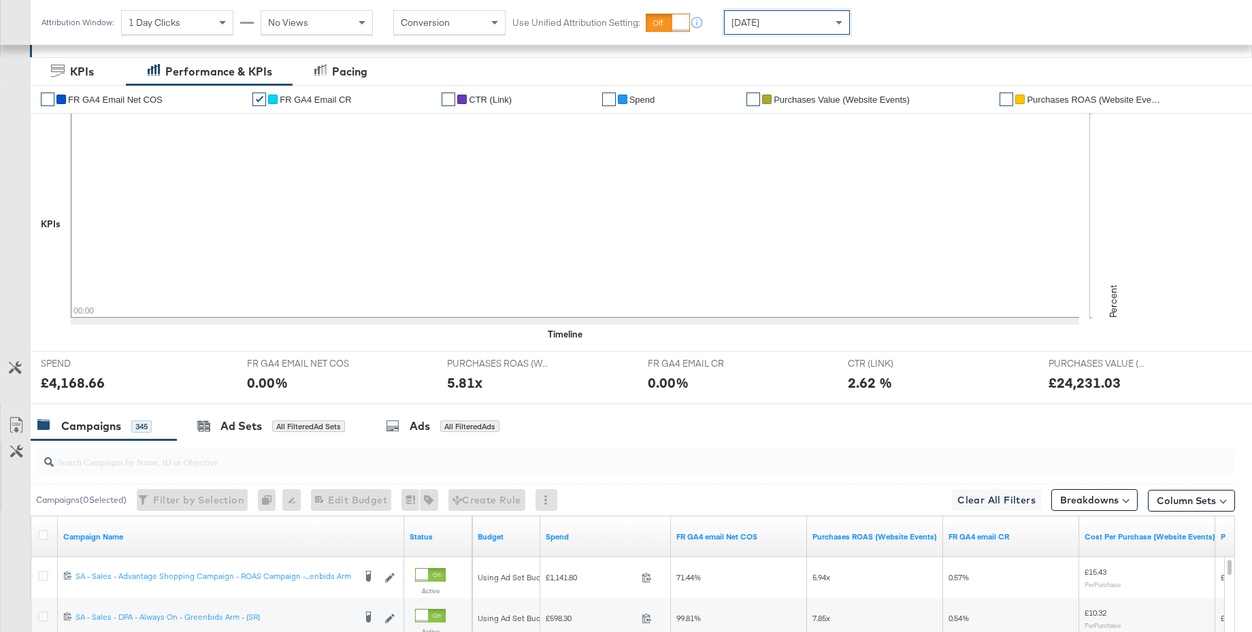
scroll to position [0, 0]
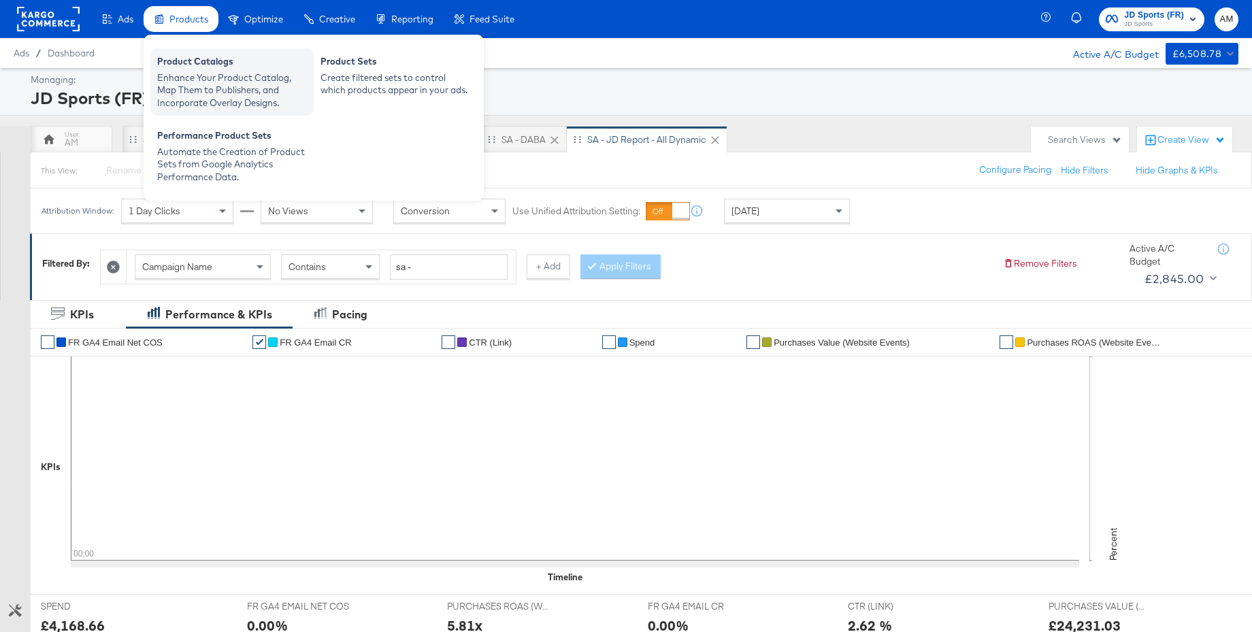
click at [191, 71] on div "Enhance Your Product Catalog, Map Them to Publishers, and Incorporate Overlay D…" at bounding box center [232, 90] width 150 height 38
click at [191, 69] on div "Product Catalogs" at bounding box center [232, 63] width 150 height 16
click at [204, 71] on div "Enhance Your Product Catalog, Map Them to Publishers, and Incorporate Overlay D…" at bounding box center [232, 90] width 150 height 38
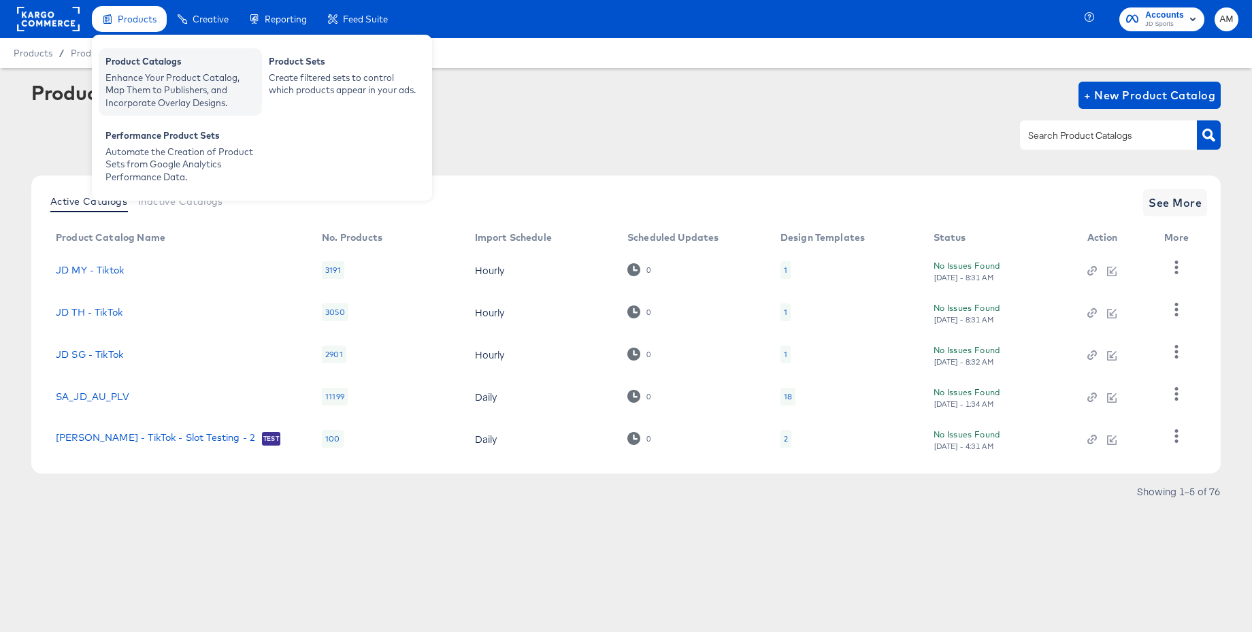
click at [125, 63] on div "Product Catalogs" at bounding box center [181, 63] width 150 height 16
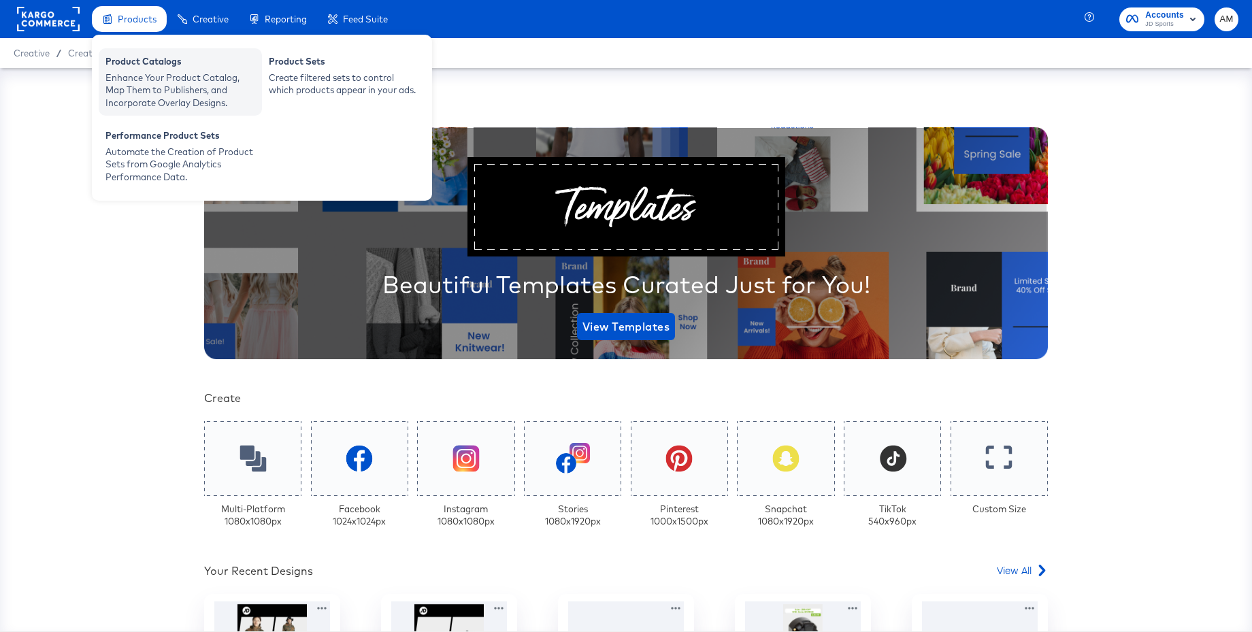
click at [152, 80] on div "Enhance Your Product Catalog, Map Them to Publishers, and Incorporate Overlay D…" at bounding box center [181, 90] width 150 height 38
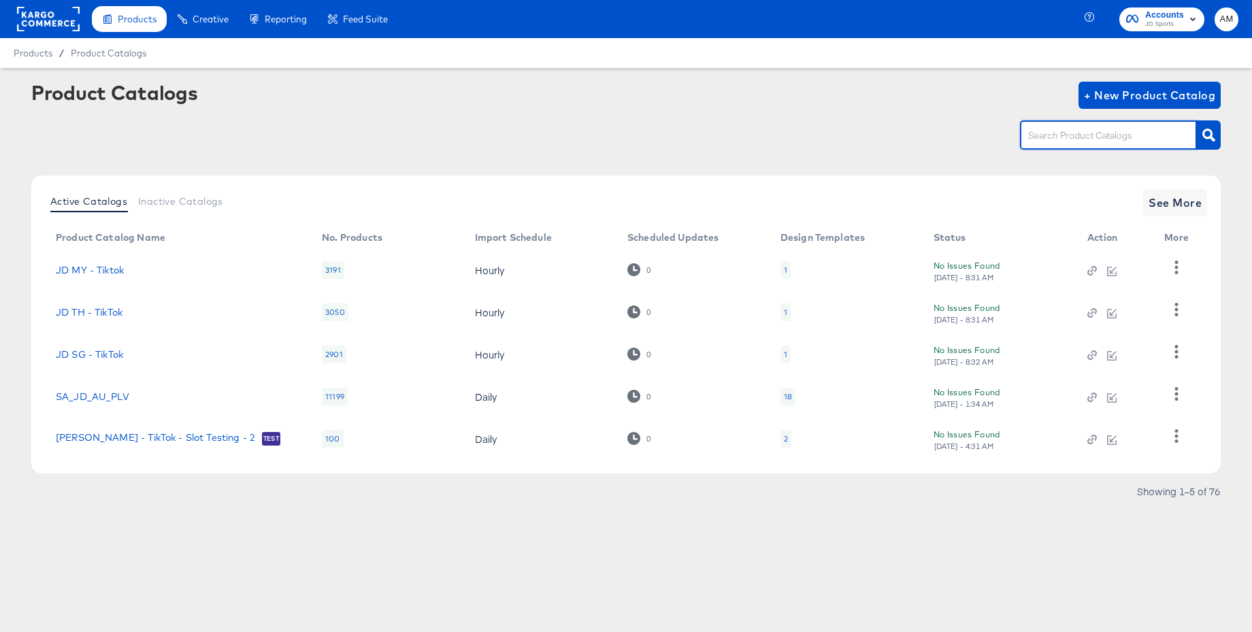
click at [1050, 140] on input "text" at bounding box center [1098, 136] width 145 height 16
type input "main"
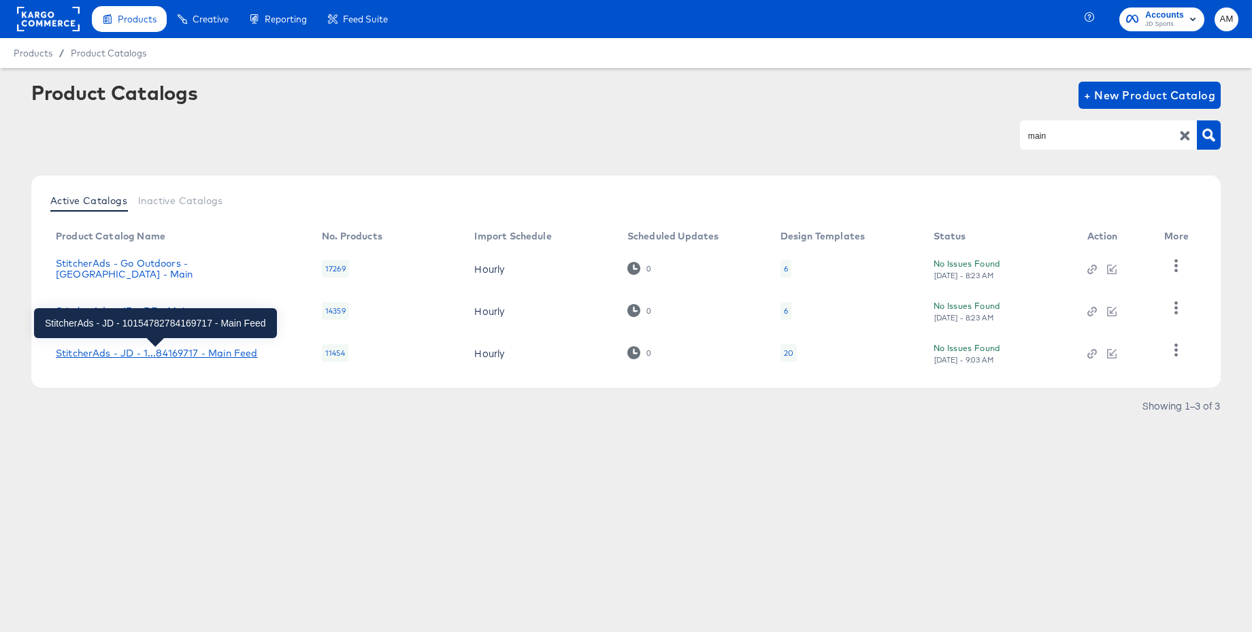
click at [182, 355] on div "StitcherAds - JD - 1...84169717 - Main Feed" at bounding box center [156, 353] width 201 height 11
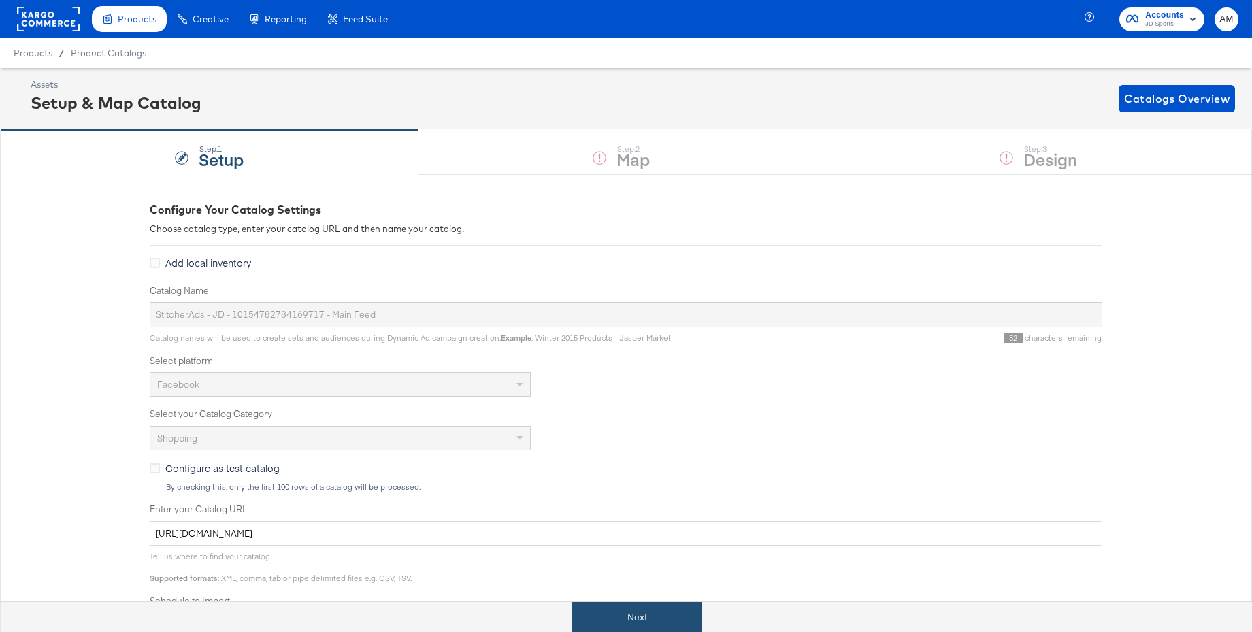
click at [626, 621] on button "Next" at bounding box center [637, 617] width 130 height 31
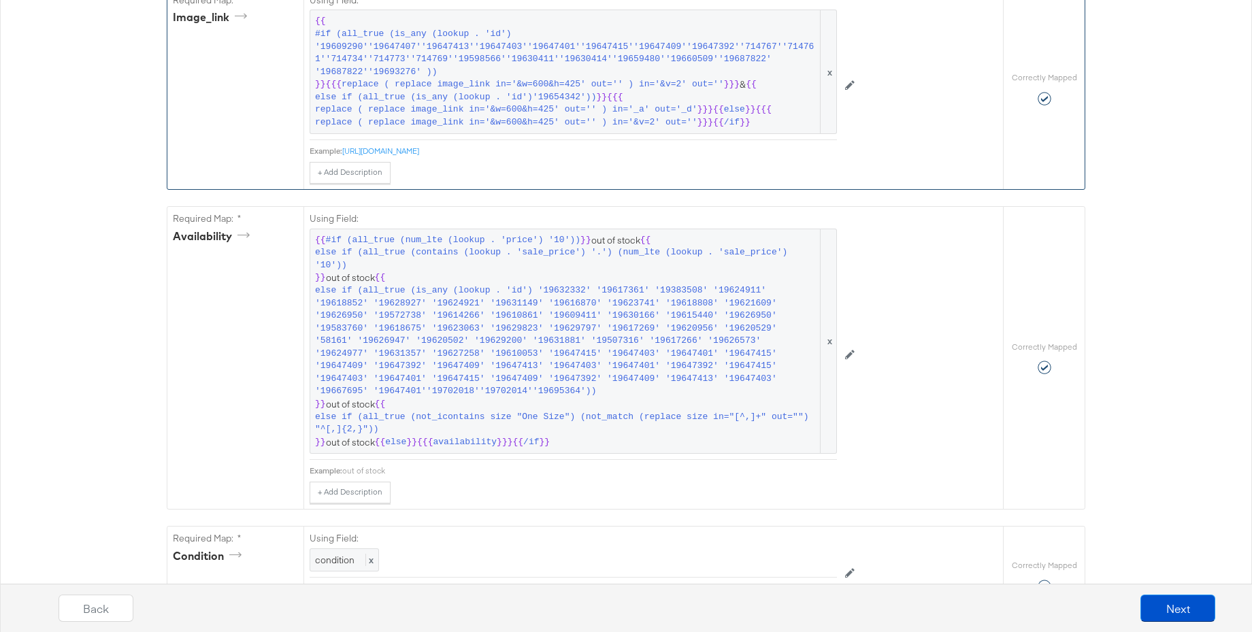
scroll to position [918, 0]
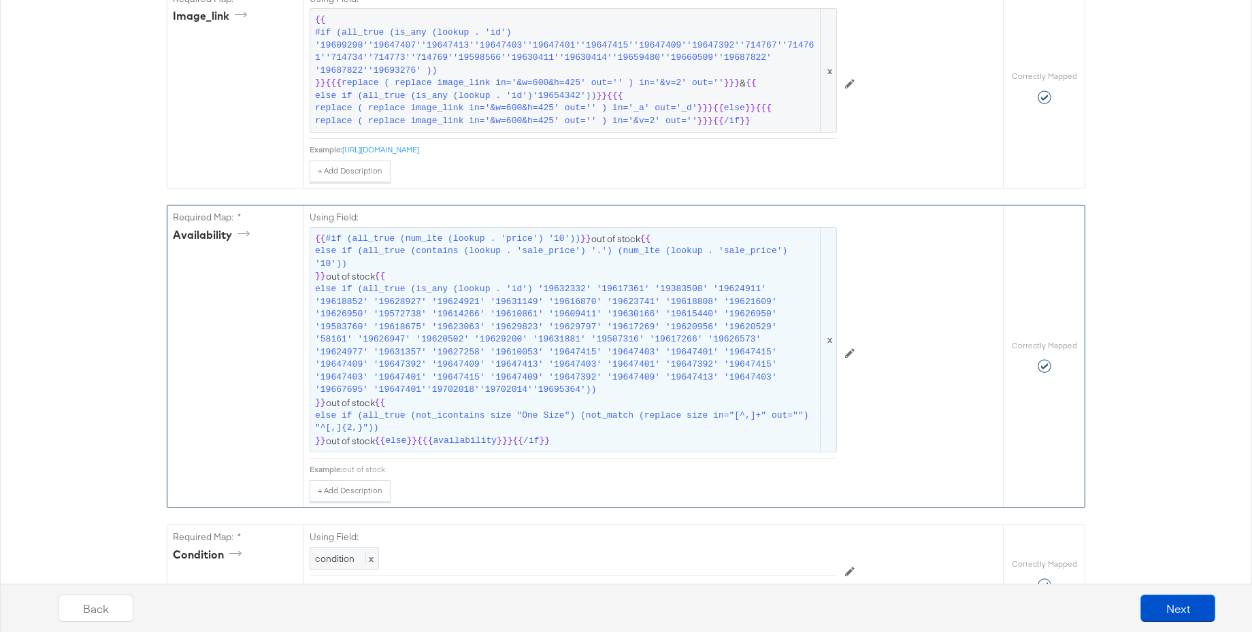
click at [555, 378] on span "else if (all_true (is_any (lookup . 'id') '19632332' '19617361' '19383508' '196…" at bounding box center [566, 340] width 503 height 114
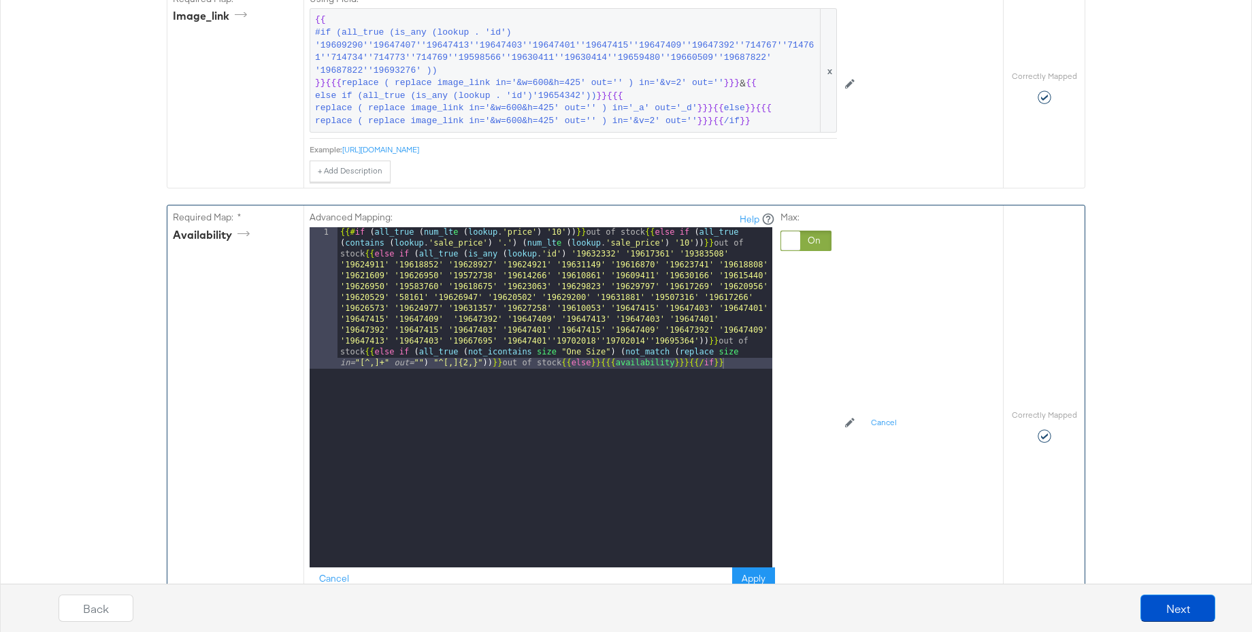
click at [649, 341] on div "{{# if ( all_true ( num_lt e ( lookup . 'price' ) '10' )) }} out of stock {{ el…" at bounding box center [555, 539] width 435 height 624
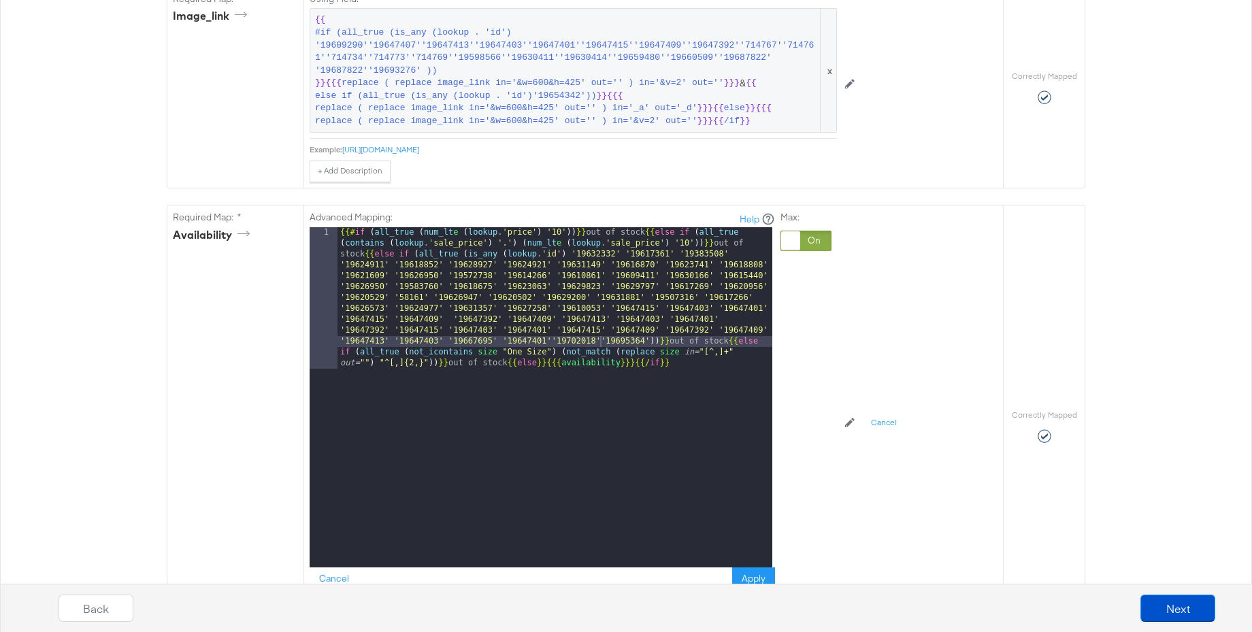
click at [753, 577] on div "Back Next" at bounding box center [637, 603] width 1252 height 59
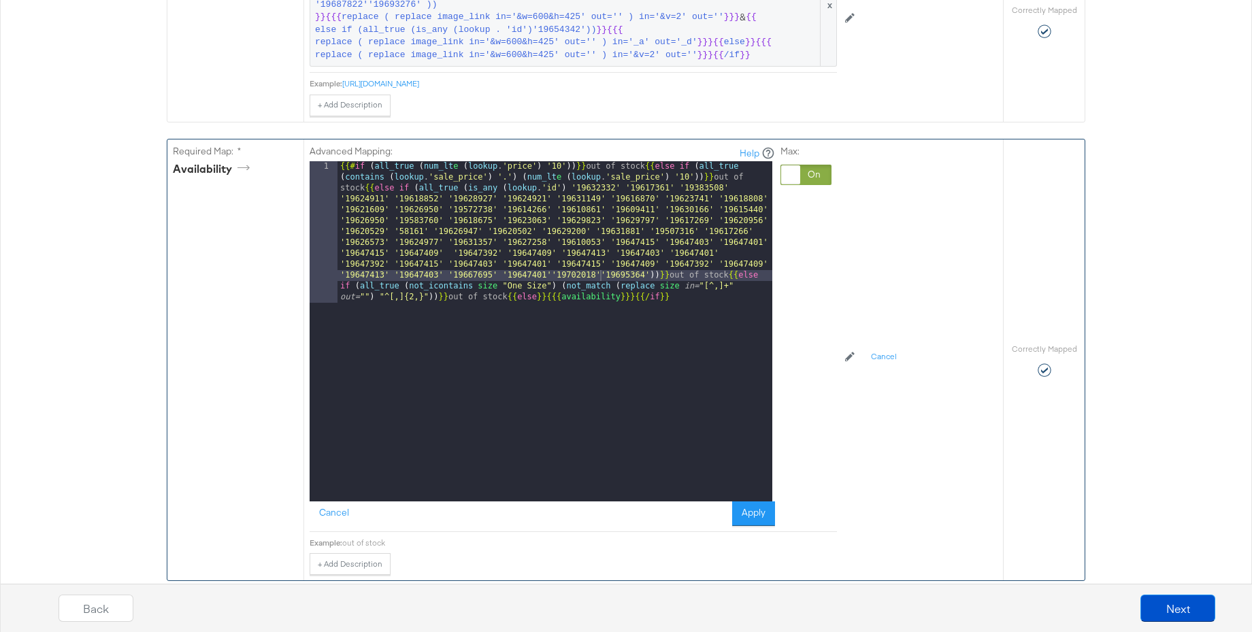
scroll to position [1035, 0]
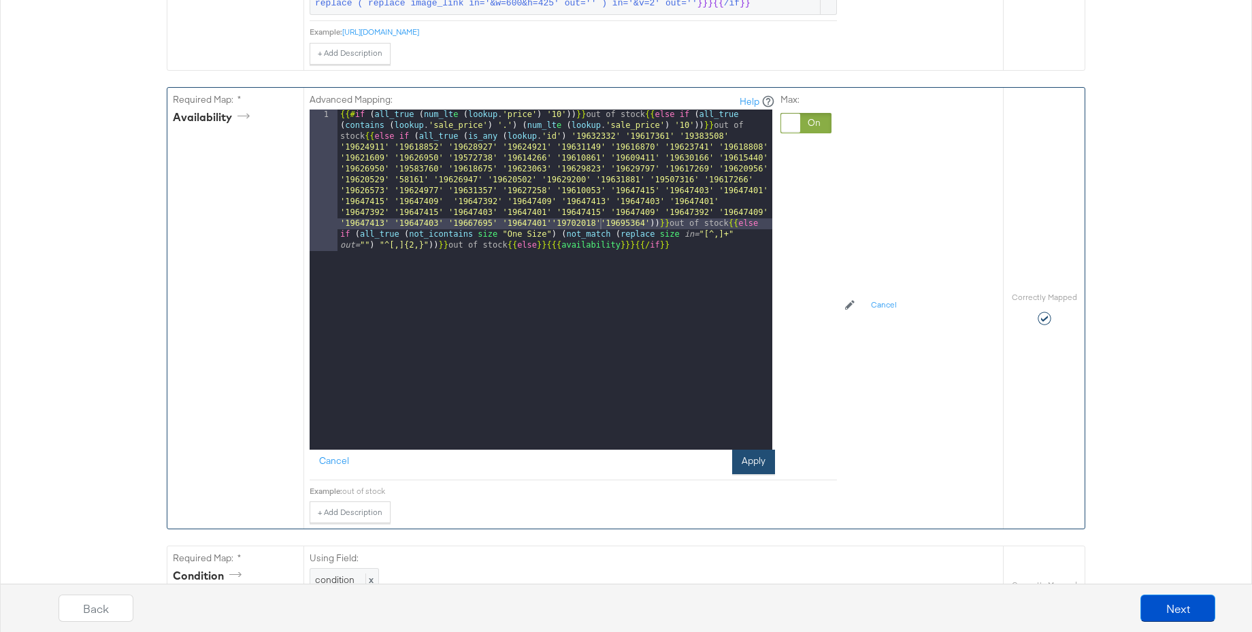
click at [752, 461] on button "Apply" at bounding box center [753, 462] width 43 height 25
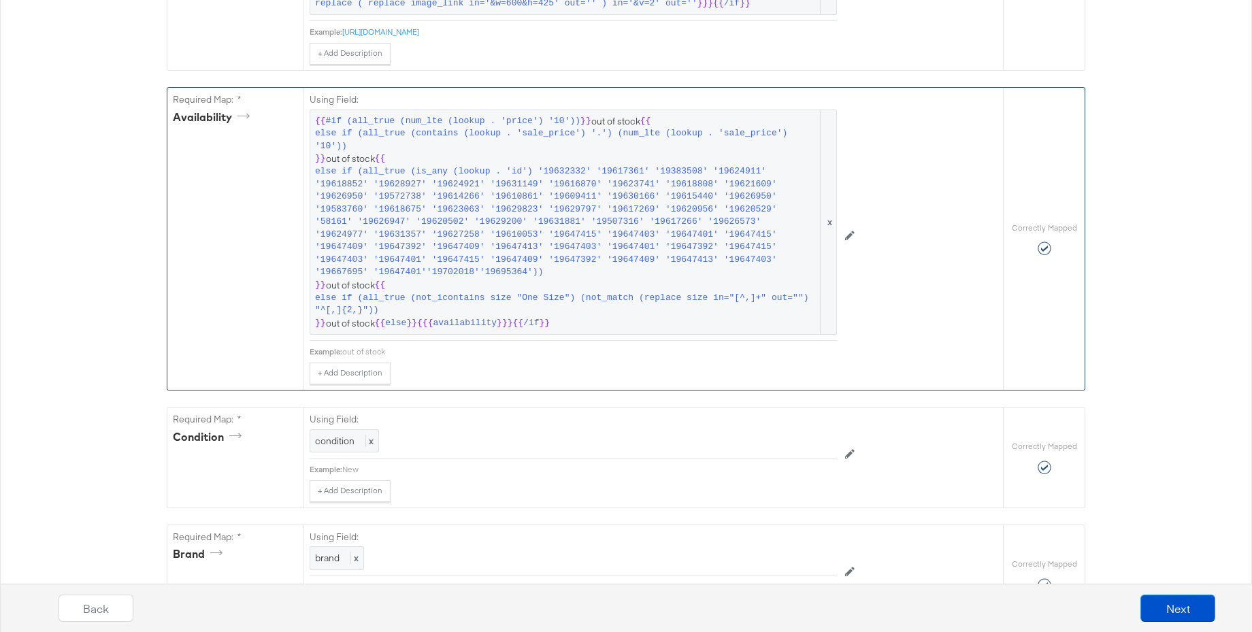
scroll to position [1050, 0]
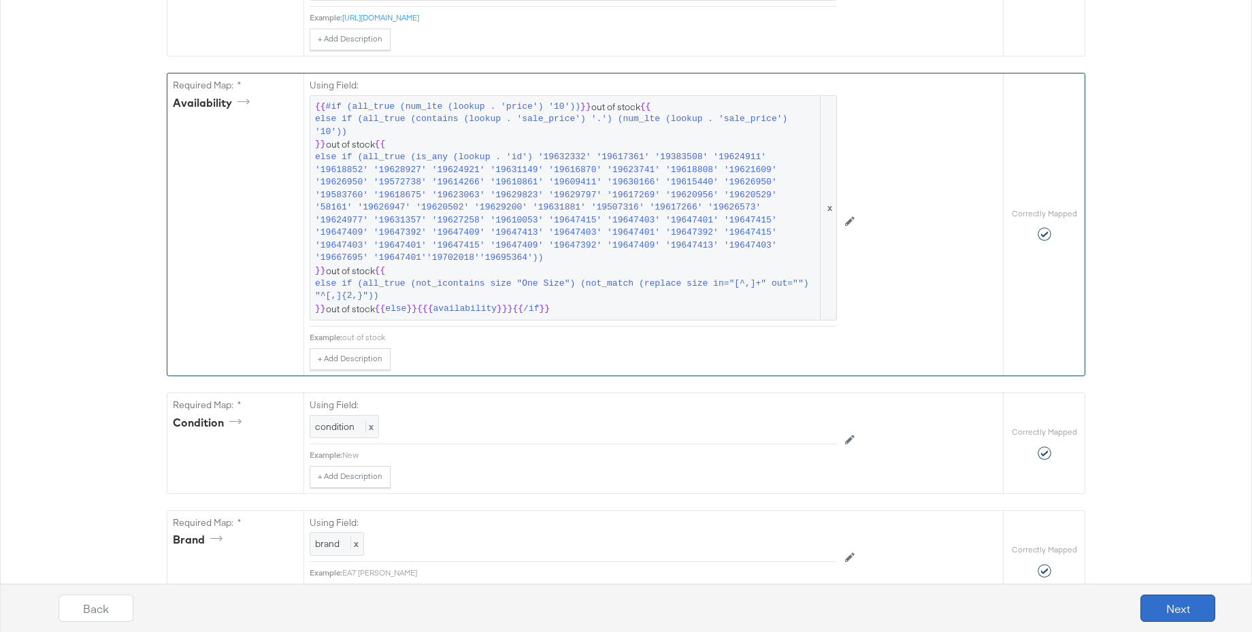
click at [1164, 613] on button "Next" at bounding box center [1178, 608] width 75 height 27
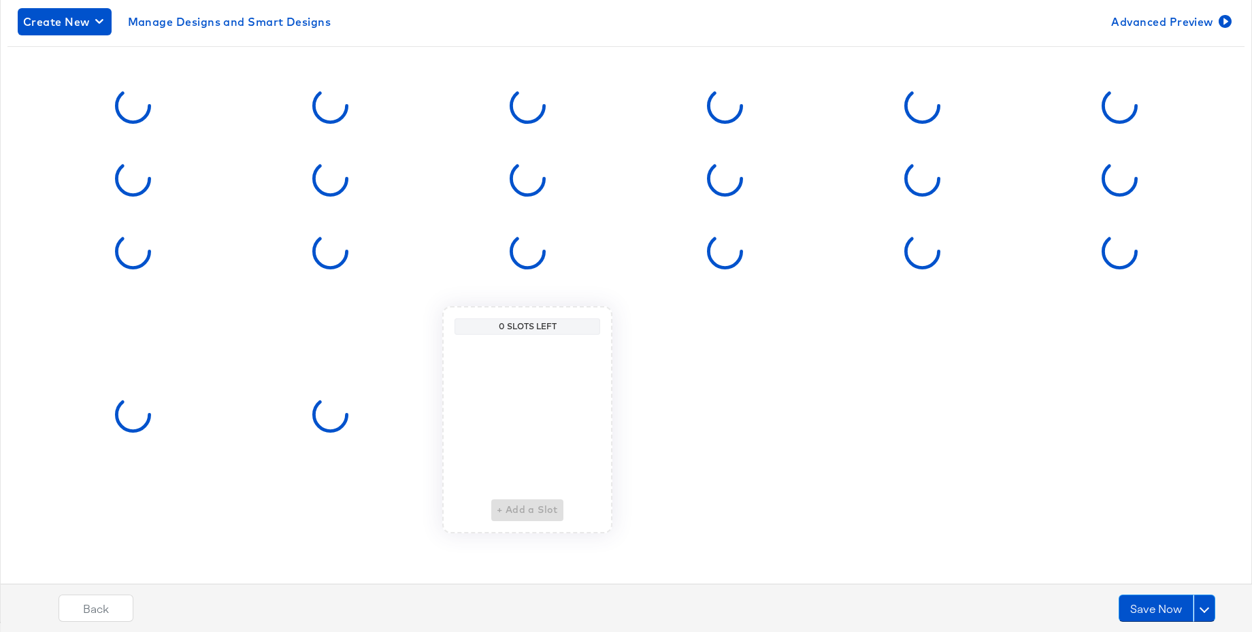
scroll to position [0, 0]
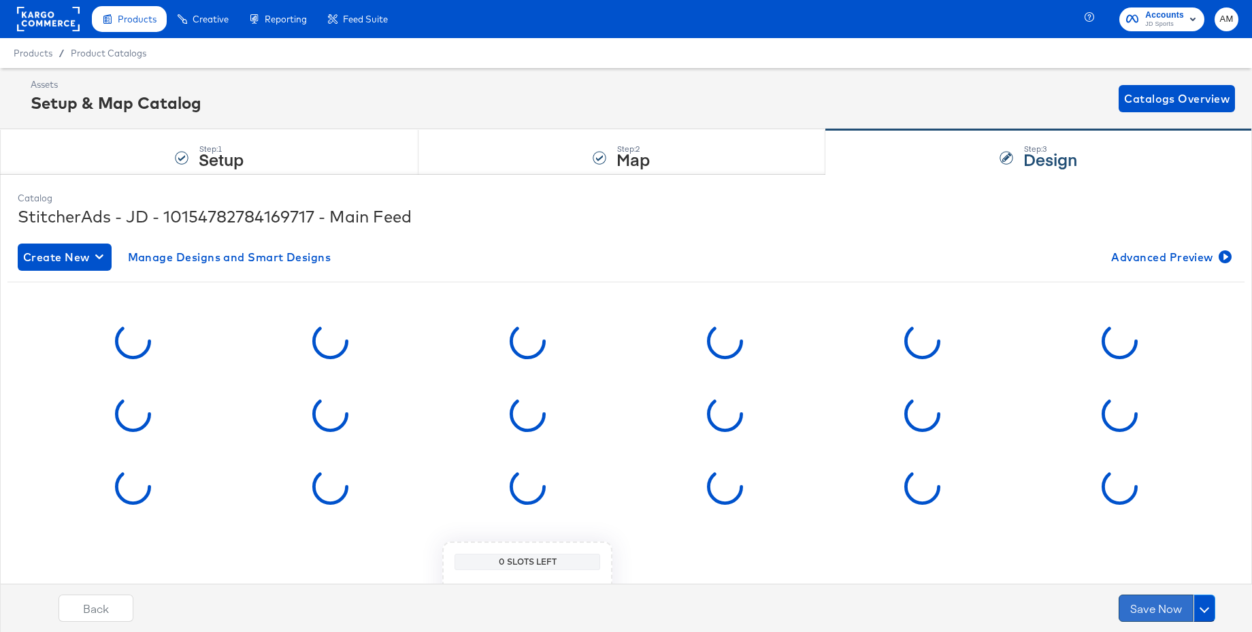
click at [1157, 609] on button "Save Now" at bounding box center [1156, 608] width 75 height 27
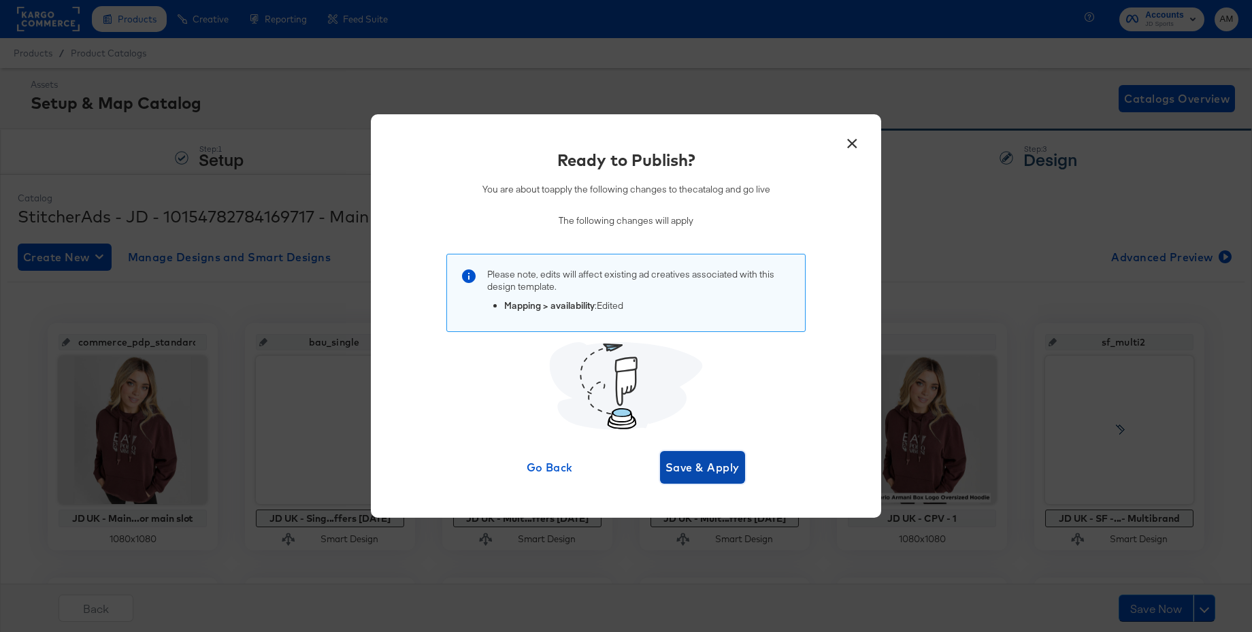
click at [723, 478] on button "Save & Apply" at bounding box center [702, 467] width 85 height 33
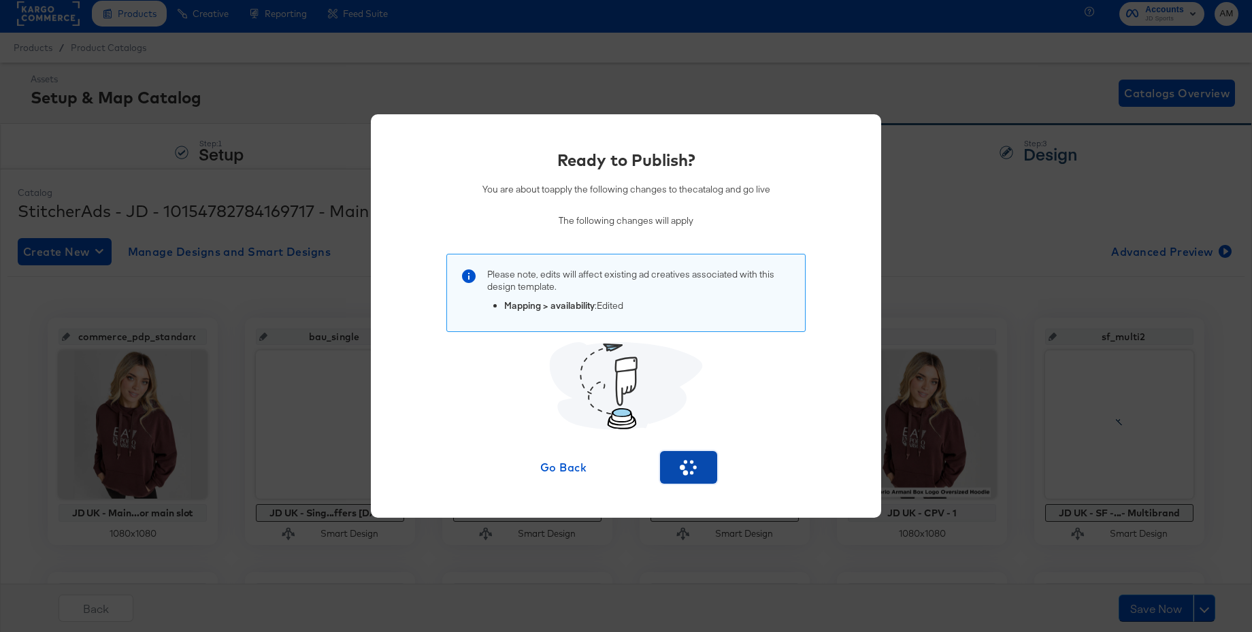
scroll to position [7, 0]
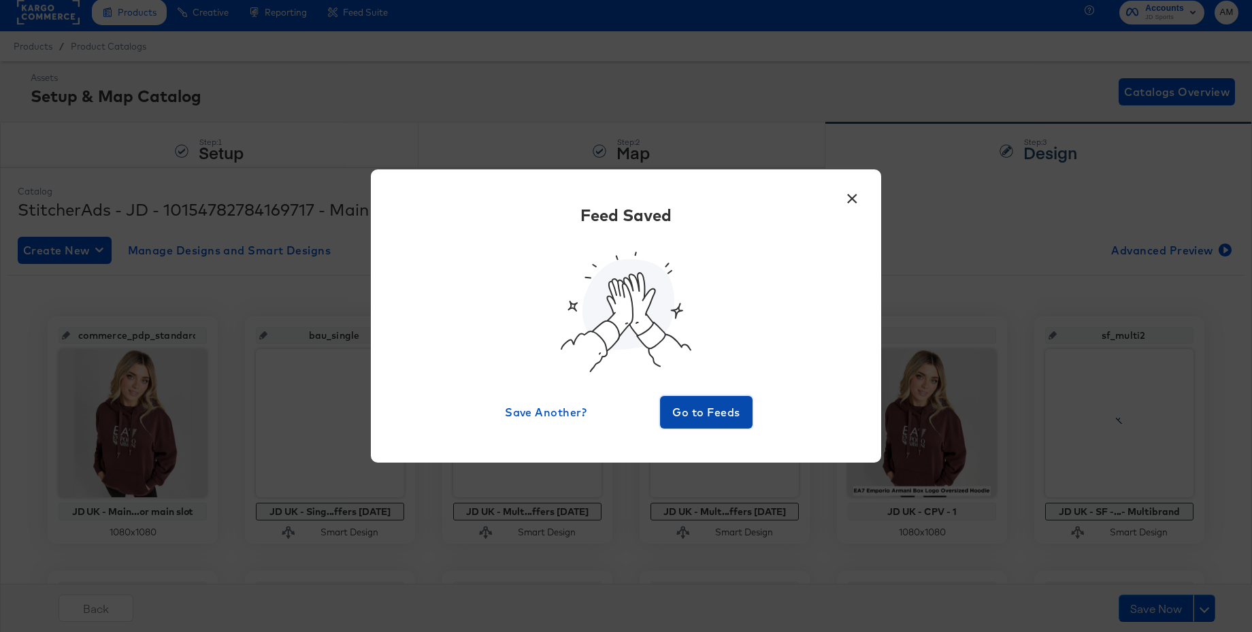
click at [683, 409] on span "Go to Feeds" at bounding box center [707, 412] width 82 height 19
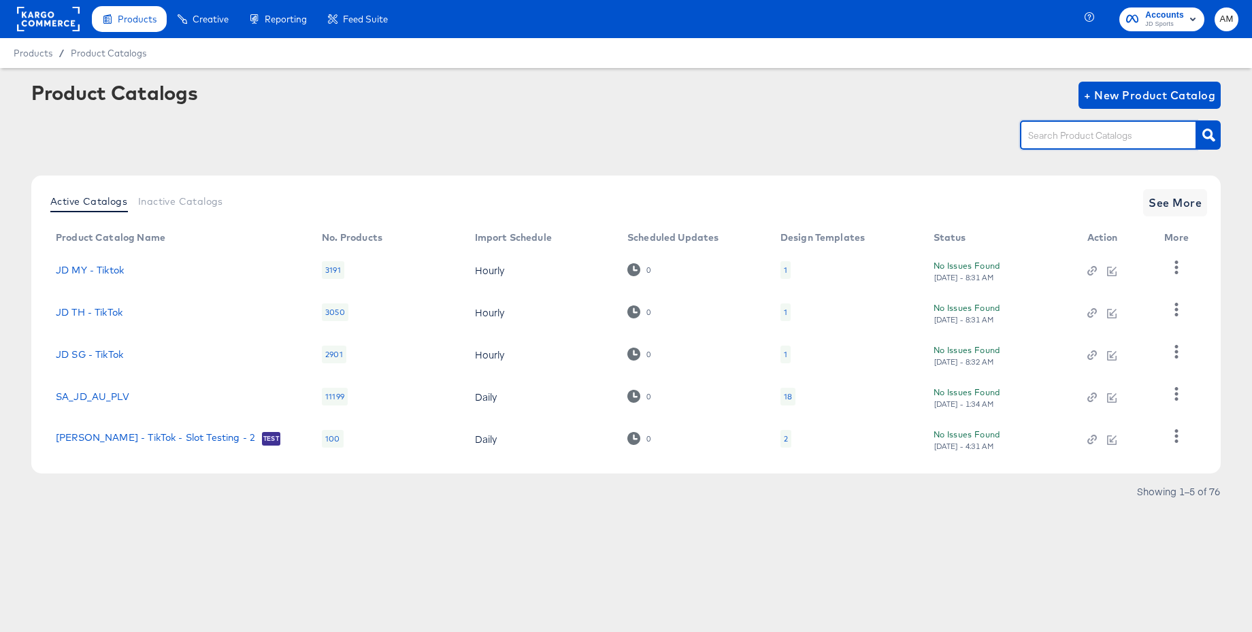
click at [1060, 137] on input "text" at bounding box center [1098, 136] width 145 height 16
type input "uk - snap"
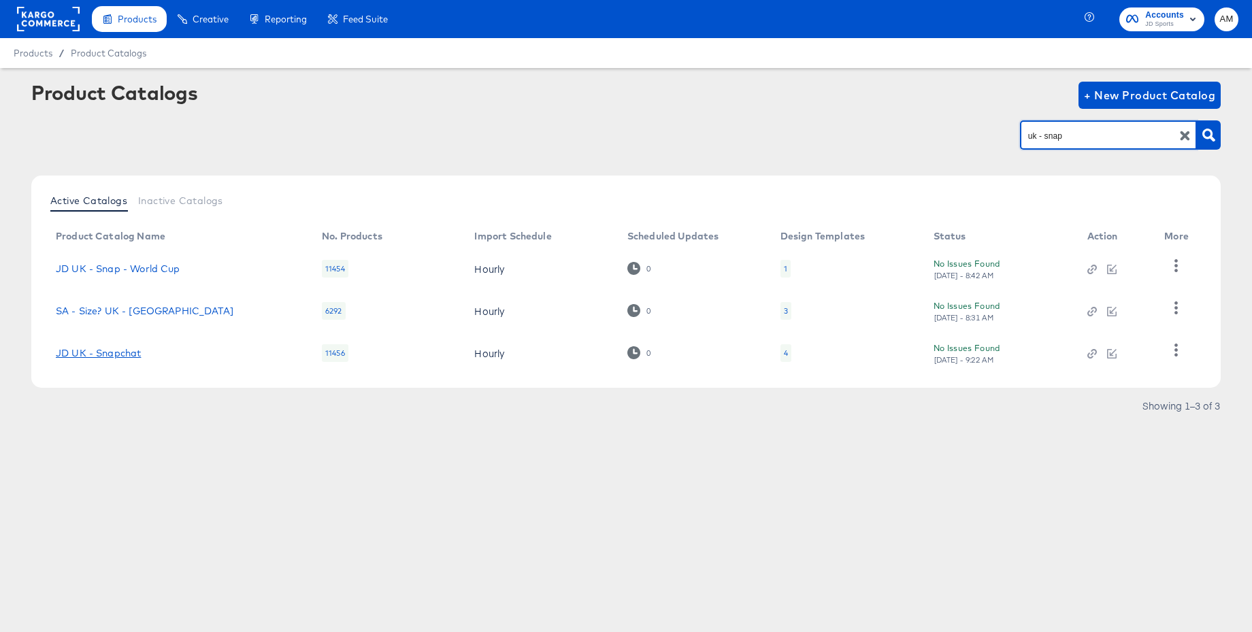
click at [125, 354] on link "JD UK - Snapchat" at bounding box center [98, 353] width 85 height 11
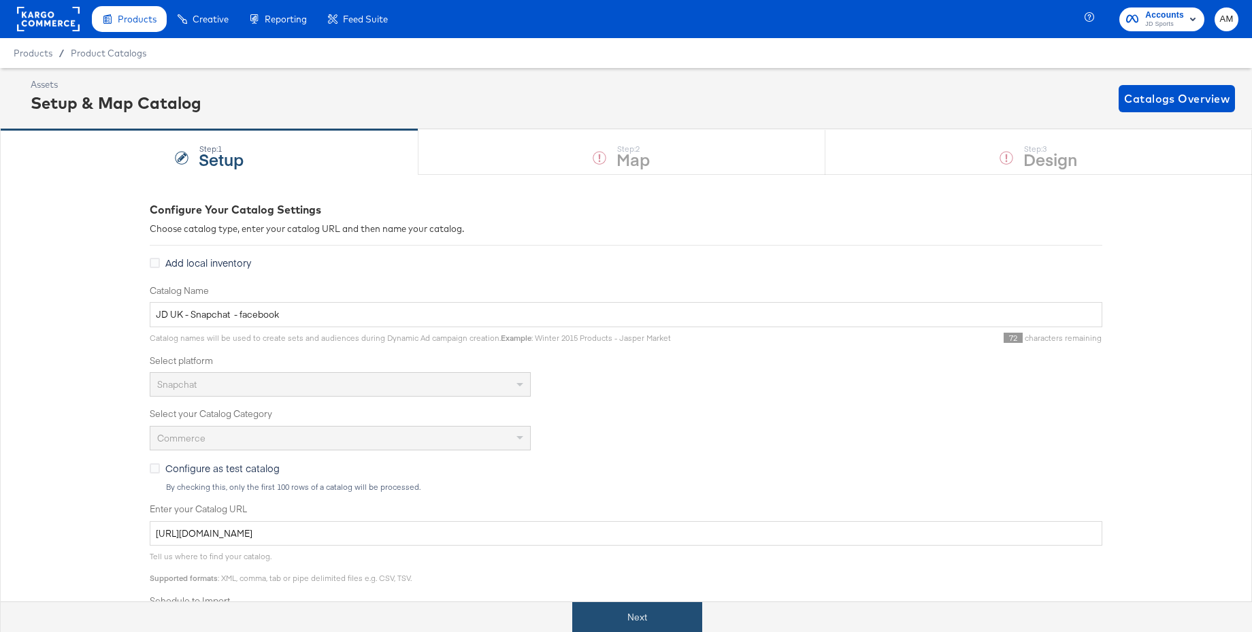
click at [634, 619] on button "Next" at bounding box center [637, 617] width 130 height 31
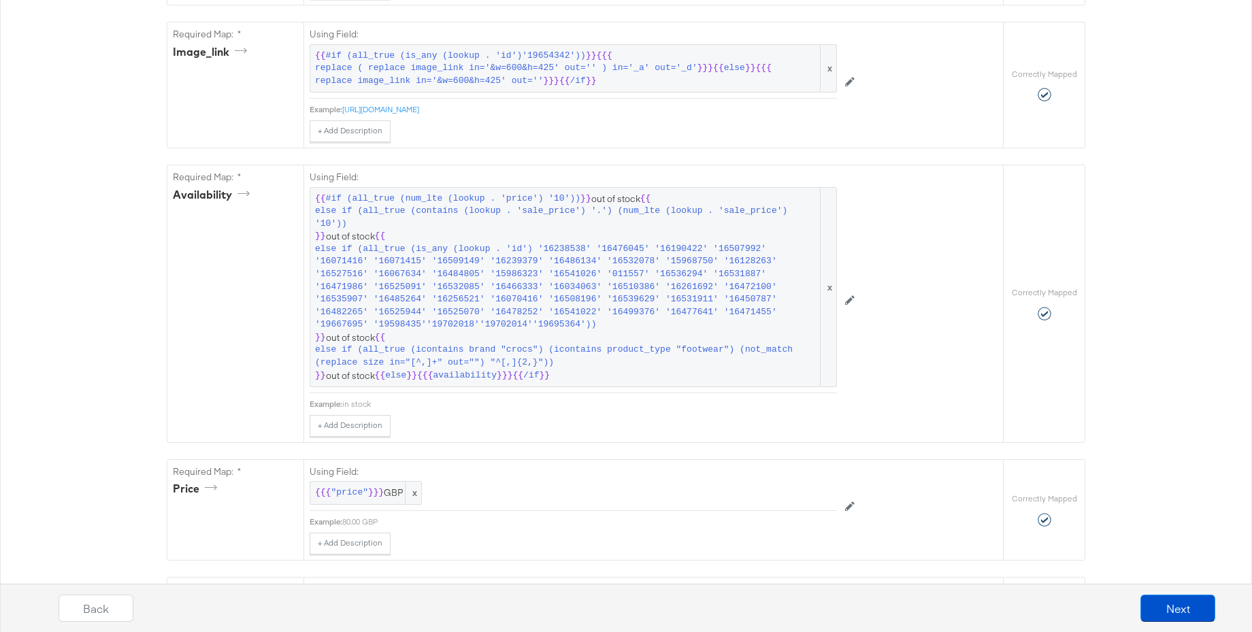
scroll to position [777, 0]
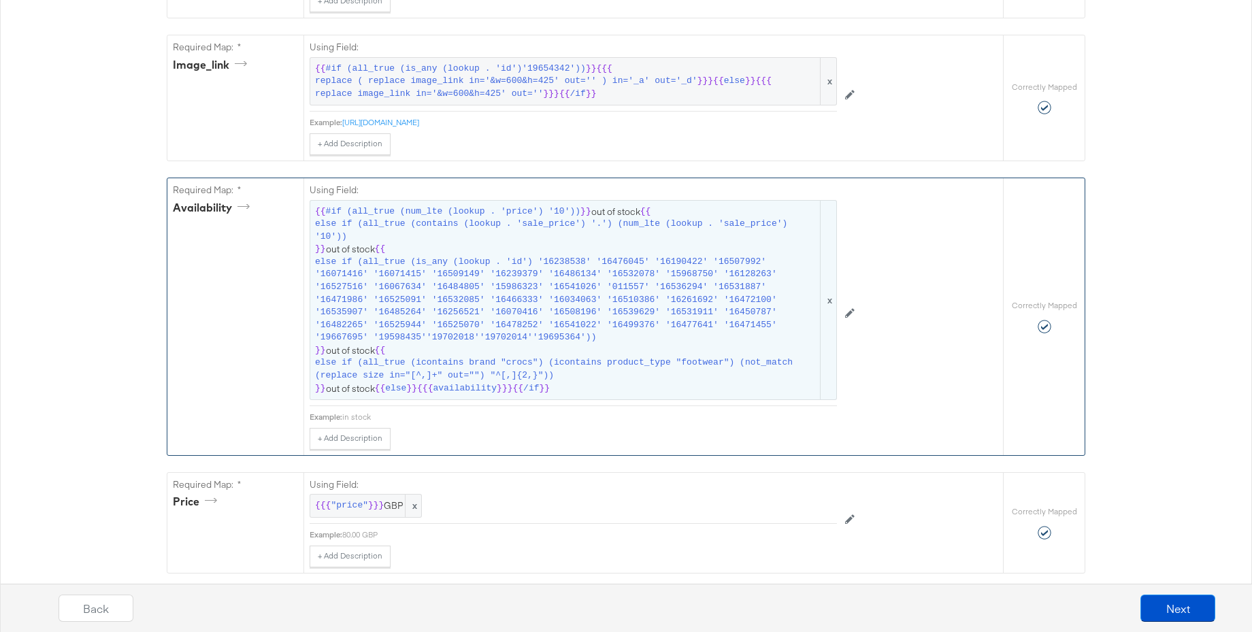
click at [523, 335] on span "else if (all_true (is_any (lookup . 'id') '16238538' '16476045' '16190422' '165…" at bounding box center [566, 300] width 503 height 88
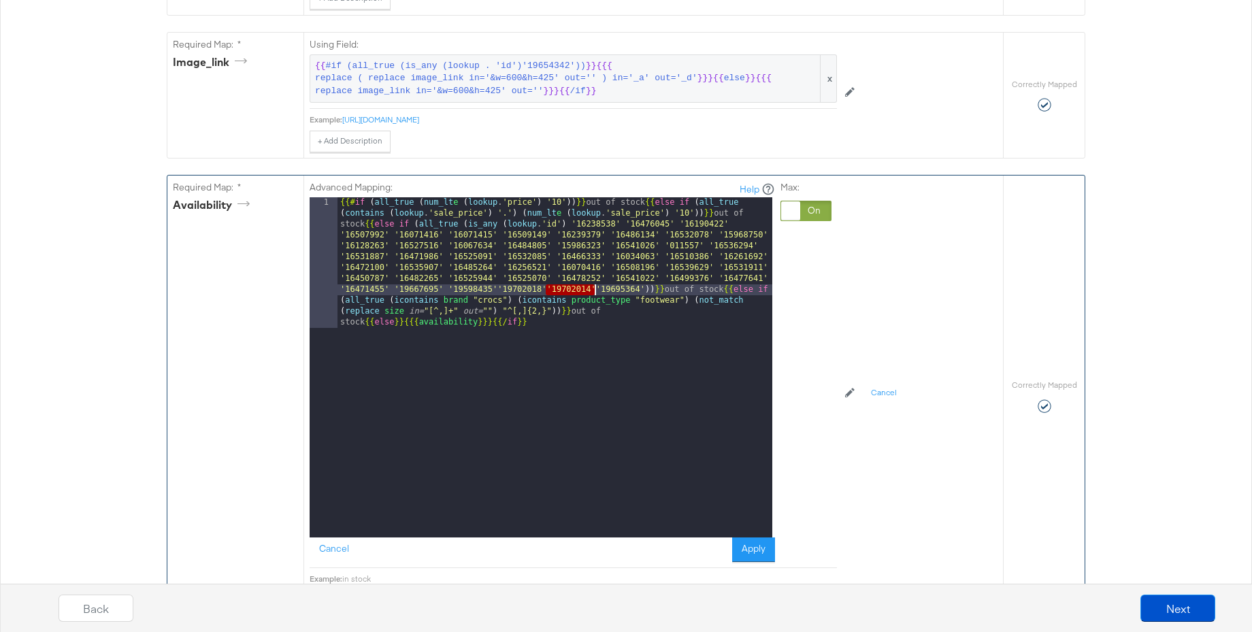
scroll to position [781, 0]
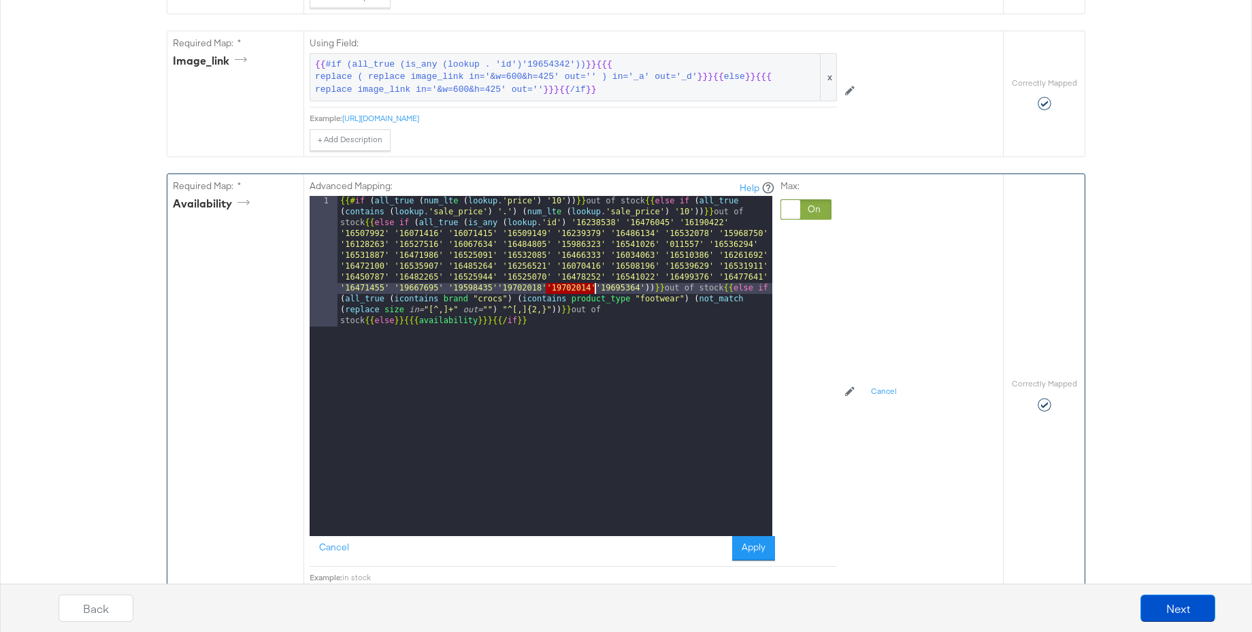
drag, startPoint x: 547, startPoint y: 293, endPoint x: 593, endPoint y: 293, distance: 45.6
click at [593, 293] on div "{{# if ( all_true ( num_lt e ( lookup . 'price' ) '10' )) }} out of stock {{ el…" at bounding box center [555, 497] width 435 height 602
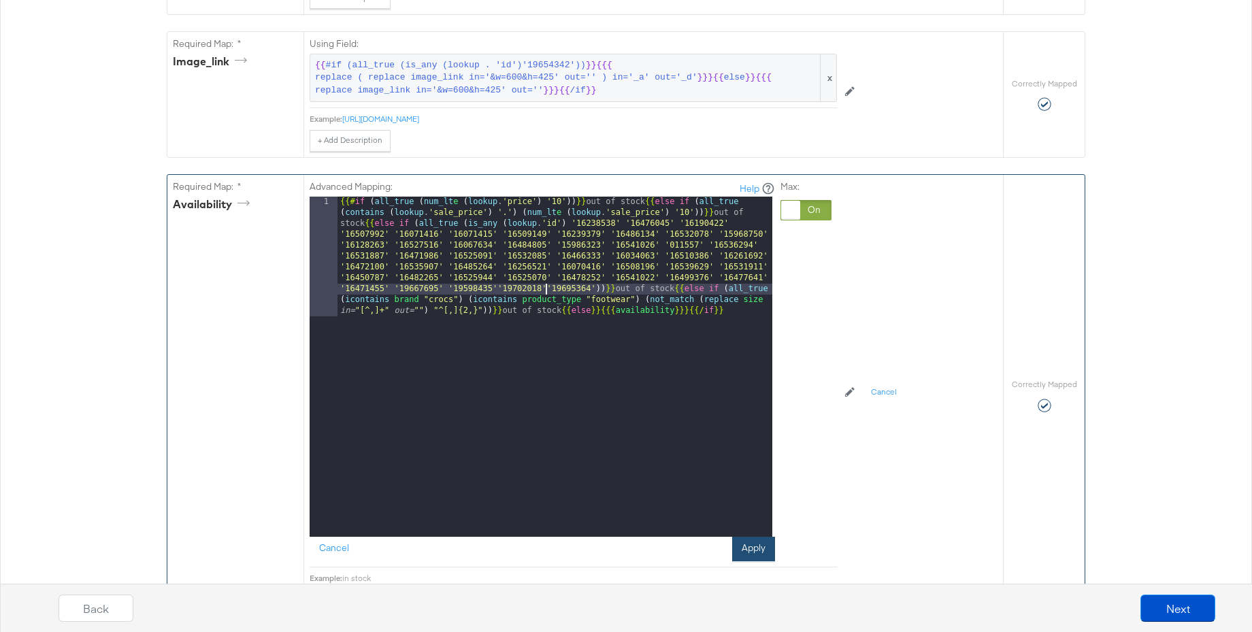
scroll to position [781, 0]
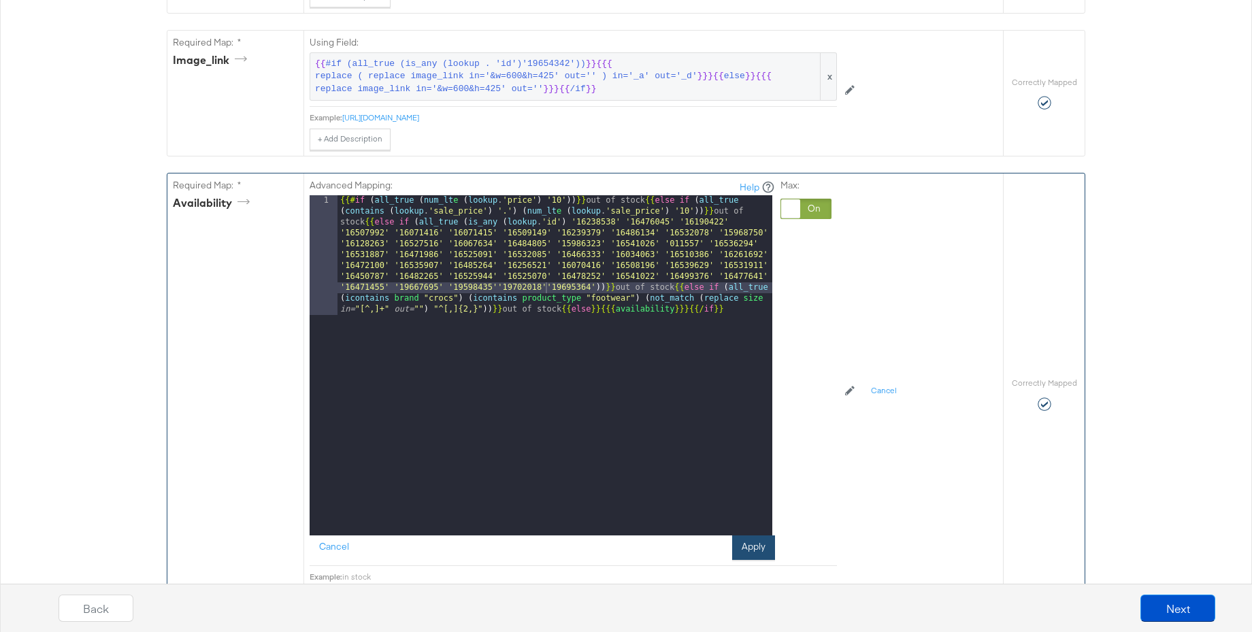
click at [761, 546] on button "Apply" at bounding box center [753, 548] width 43 height 25
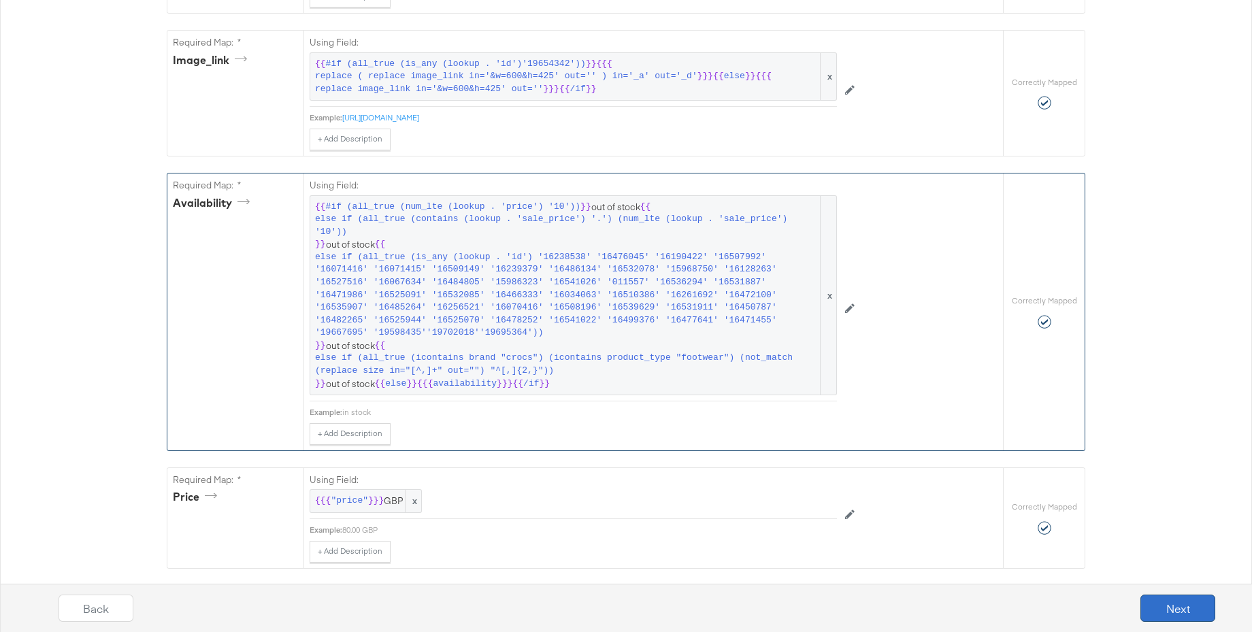
click at [1182, 609] on button "Next" at bounding box center [1178, 608] width 75 height 27
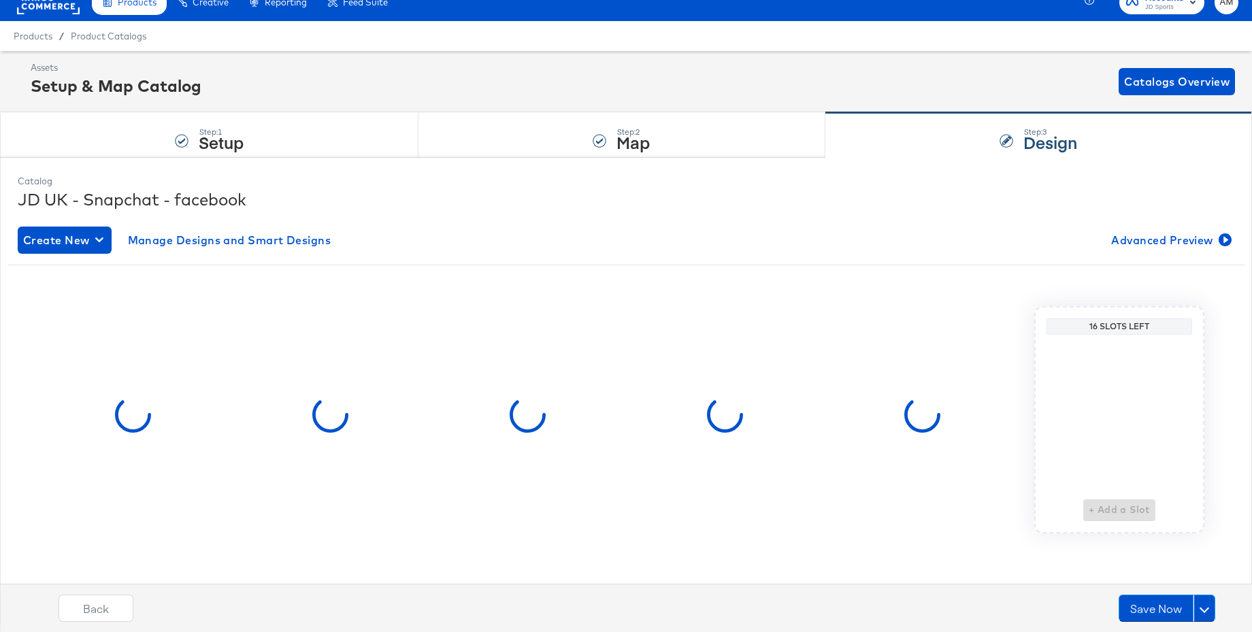
scroll to position [0, 0]
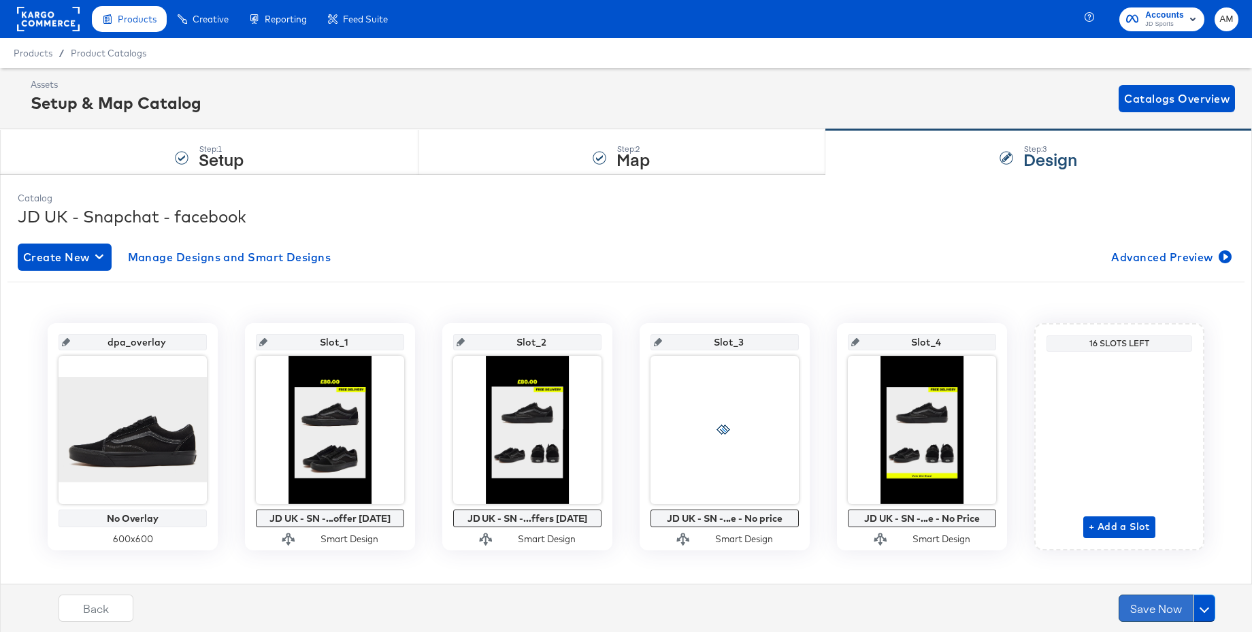
click at [1164, 608] on button "Save Now" at bounding box center [1156, 608] width 75 height 27
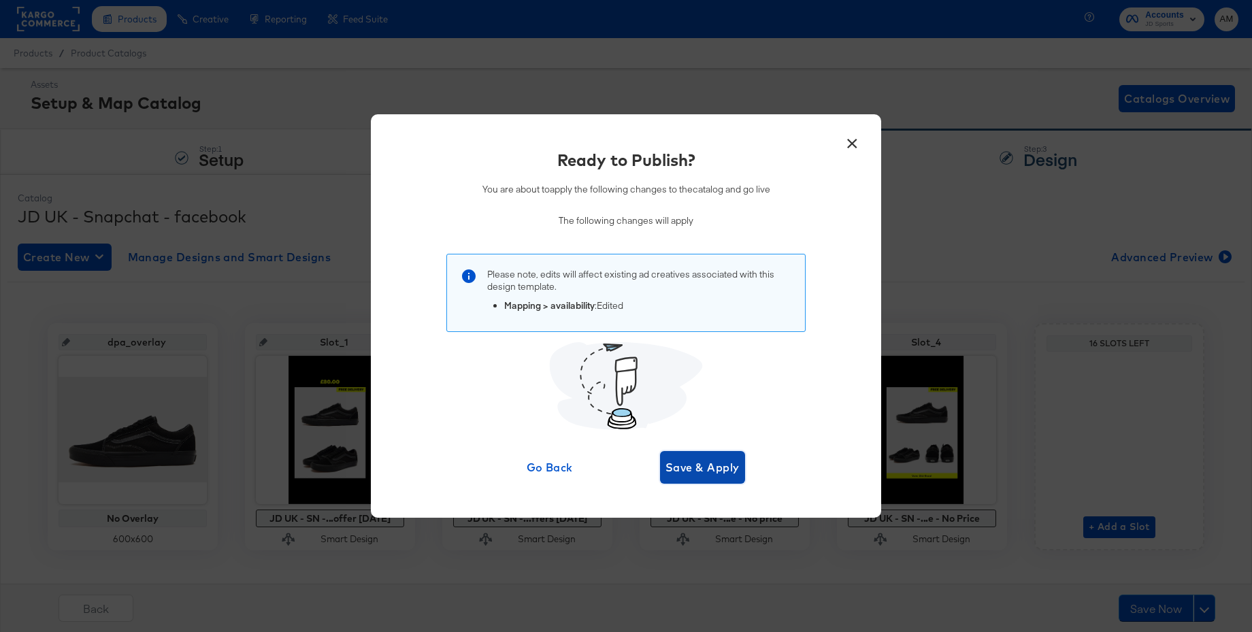
click at [709, 472] on span "Save & Apply" at bounding box center [703, 467] width 74 height 19
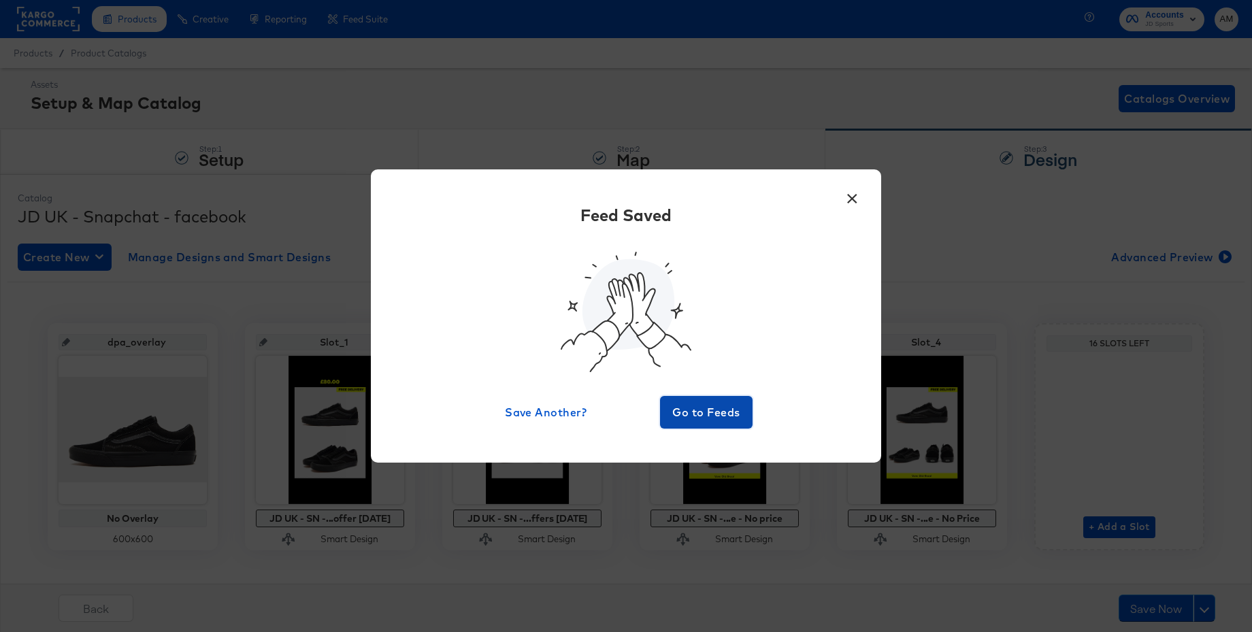
click at [705, 410] on span "Go to Feeds" at bounding box center [707, 412] width 82 height 19
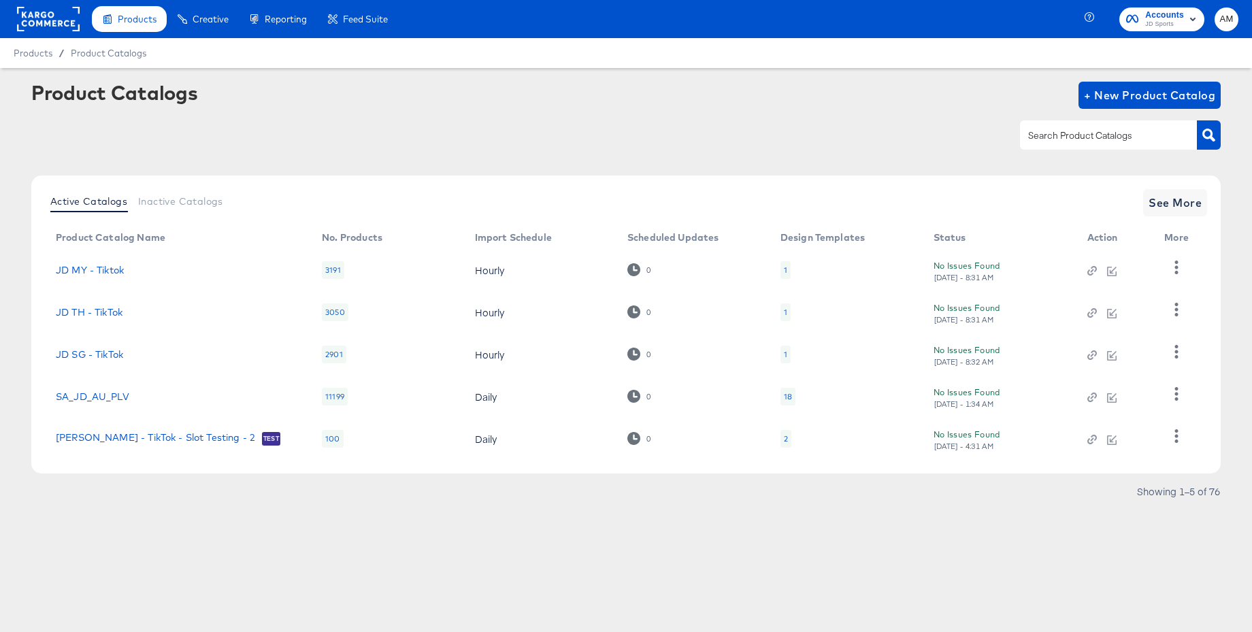
click at [1085, 136] on input "text" at bounding box center [1098, 136] width 145 height 16
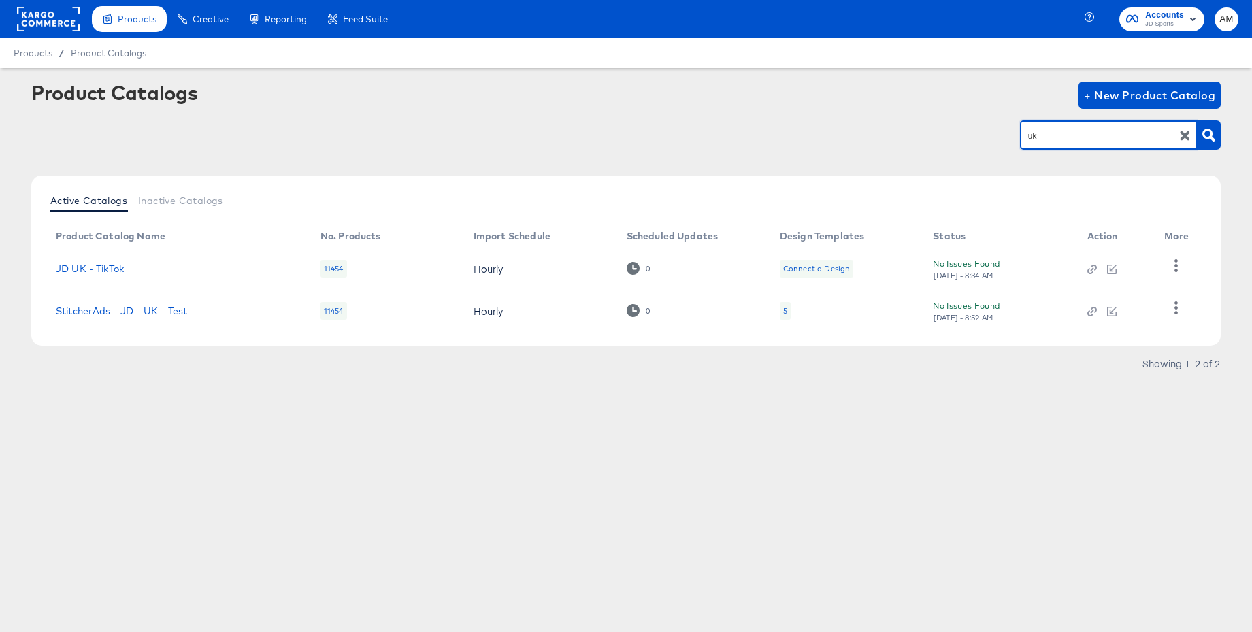
type input "uk"
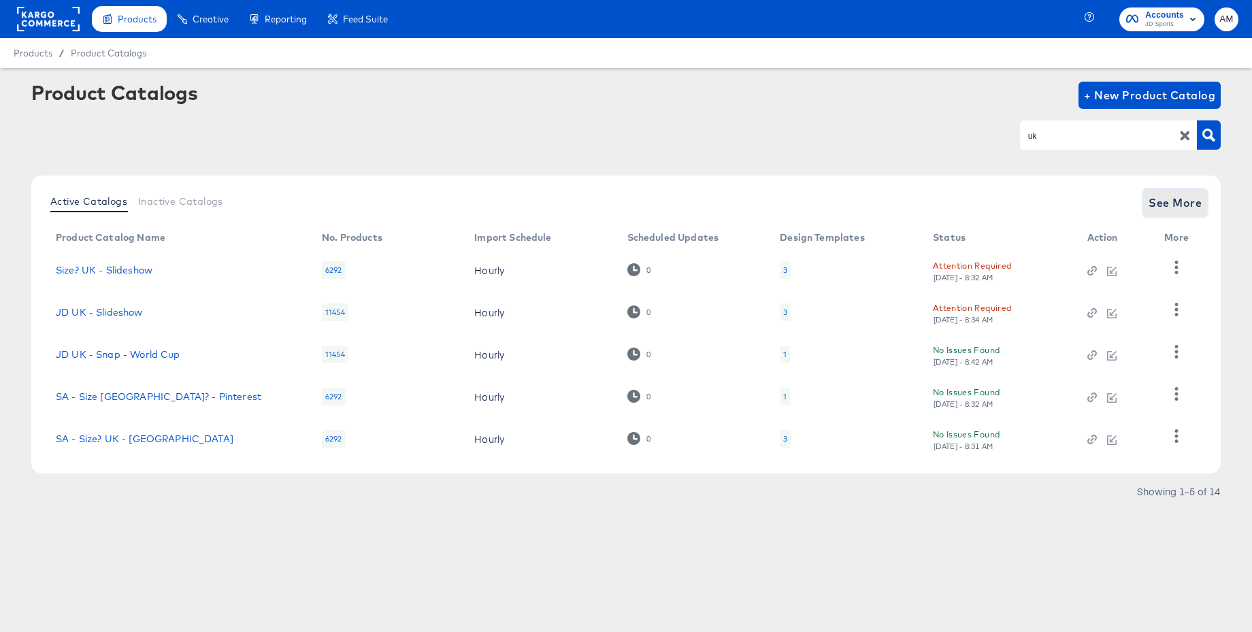
click at [1169, 197] on span "See More" at bounding box center [1175, 202] width 53 height 19
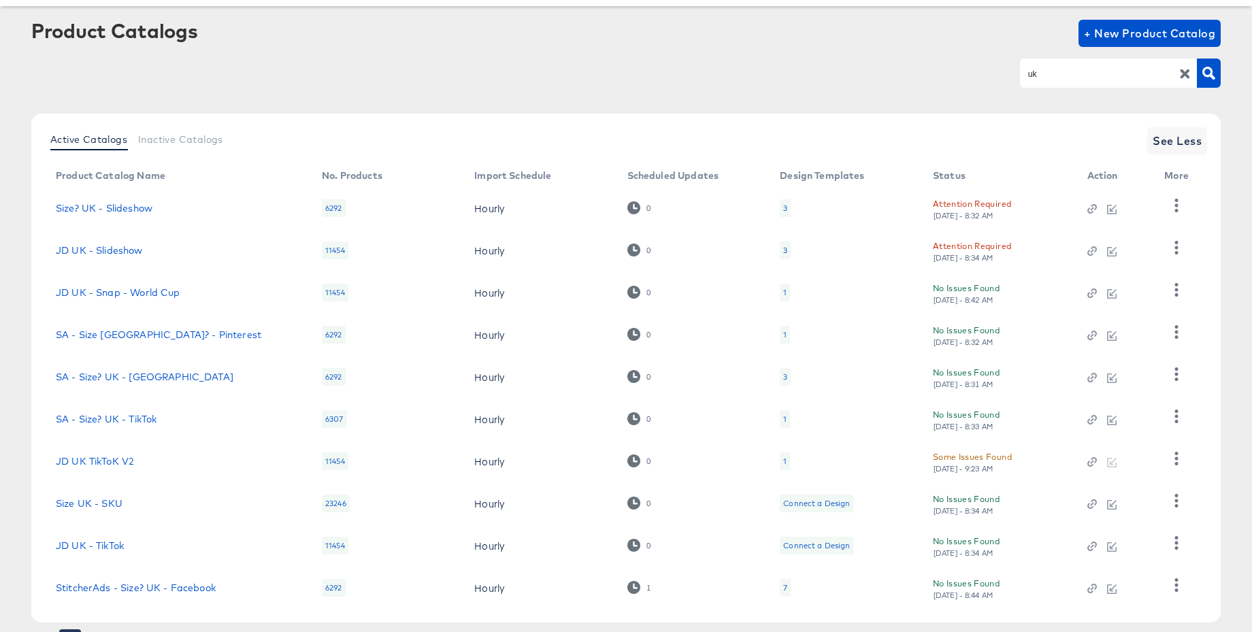
scroll to position [129, 0]
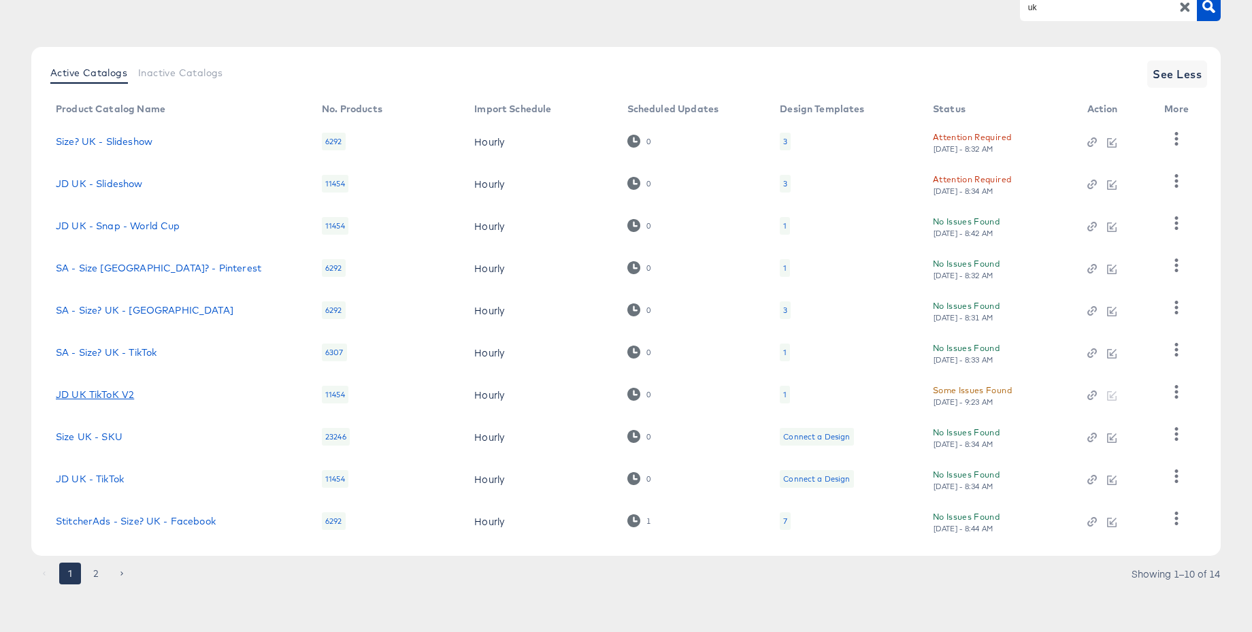
click at [105, 391] on link "JD UK TikToK V2" at bounding box center [95, 394] width 78 height 11
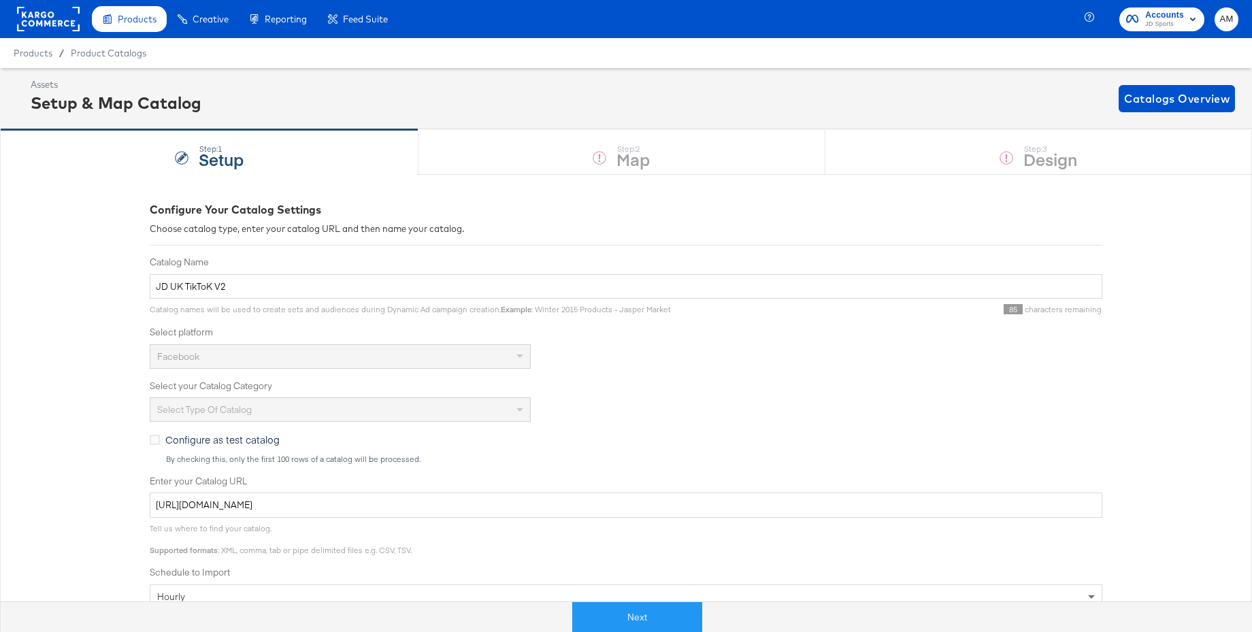
drag, startPoint x: 615, startPoint y: 619, endPoint x: 611, endPoint y: 592, distance: 27.5
click at [615, 620] on button "Next" at bounding box center [637, 617] width 130 height 31
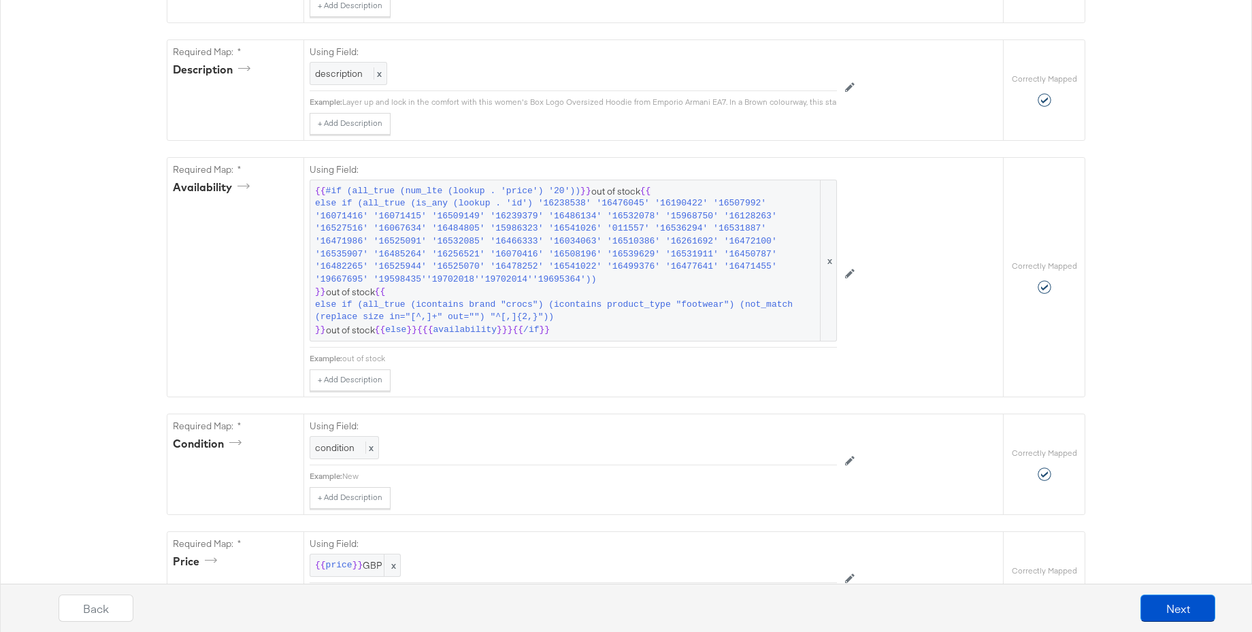
scroll to position [543, 0]
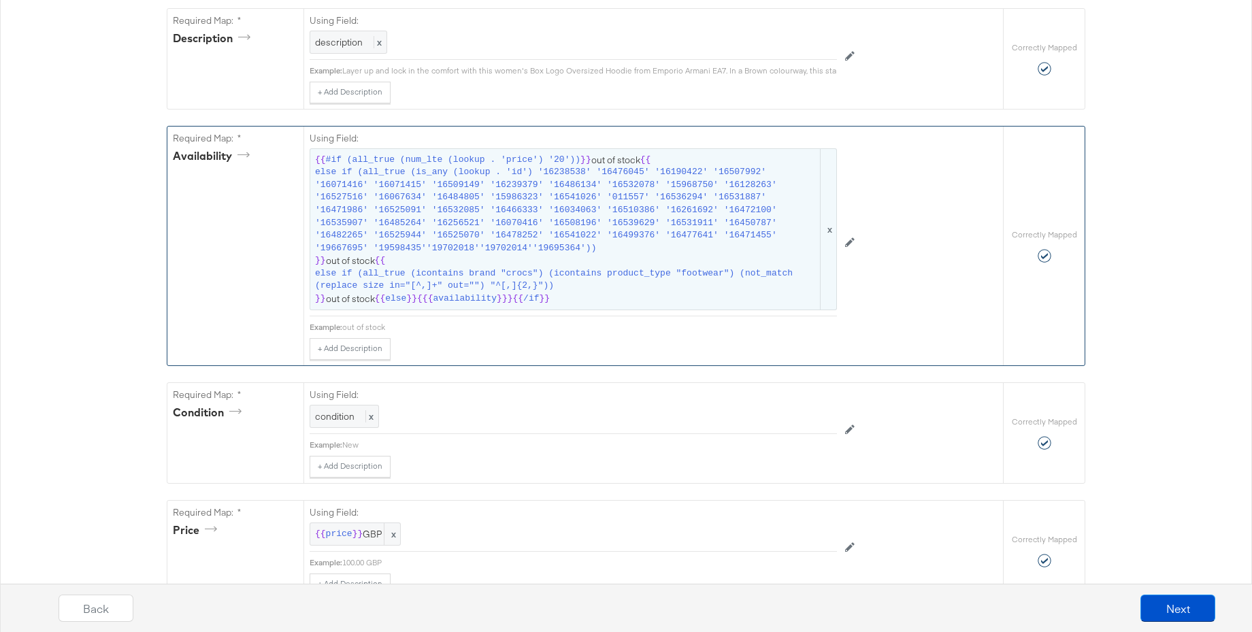
click at [510, 250] on span "else if (all_true (is_any (lookup . 'id') '16238538' '16476045' '16190422' '165…" at bounding box center [566, 210] width 503 height 88
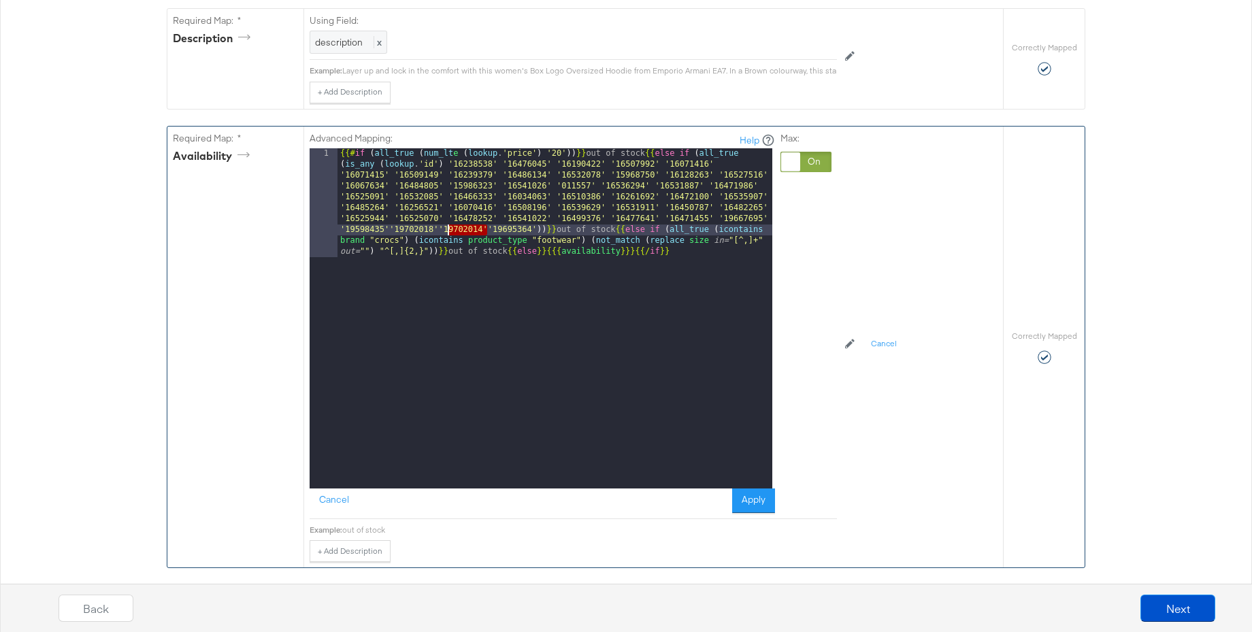
drag, startPoint x: 485, startPoint y: 229, endPoint x: 447, endPoint y: 230, distance: 38.8
click at [447, 230] on div "{{# if ( all_true ( num_lt e ( lookup . 'price' ) '20' )) }} out of stock {{ el…" at bounding box center [555, 427] width 435 height 558
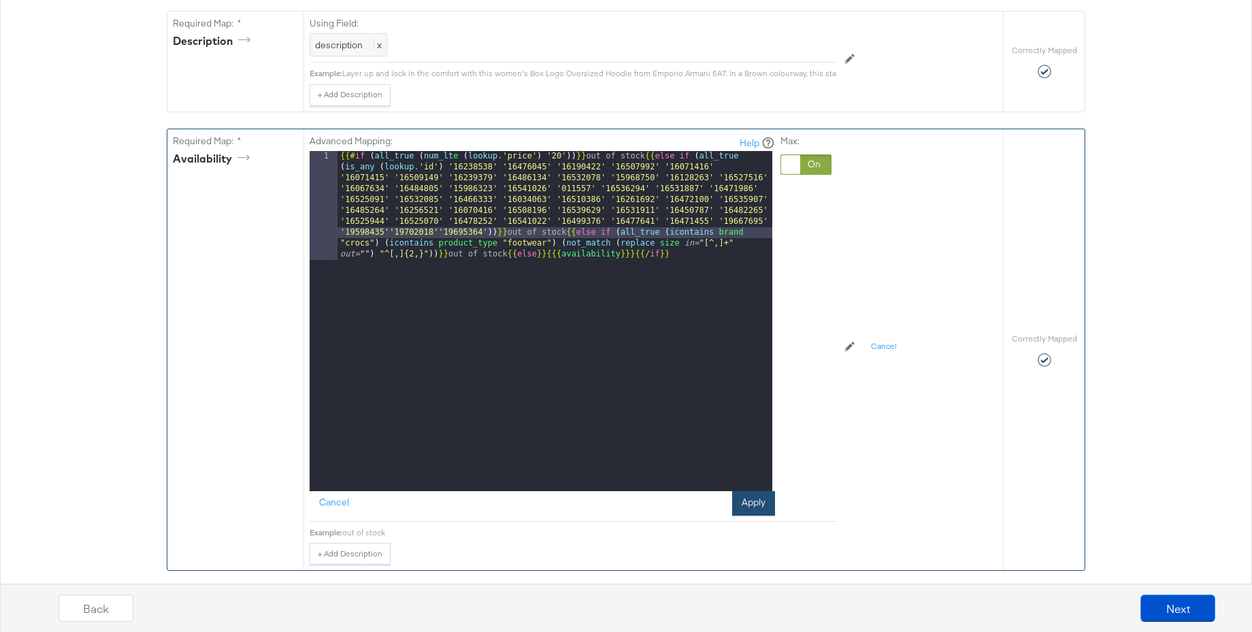
click at [749, 504] on button "Apply" at bounding box center [753, 503] width 43 height 25
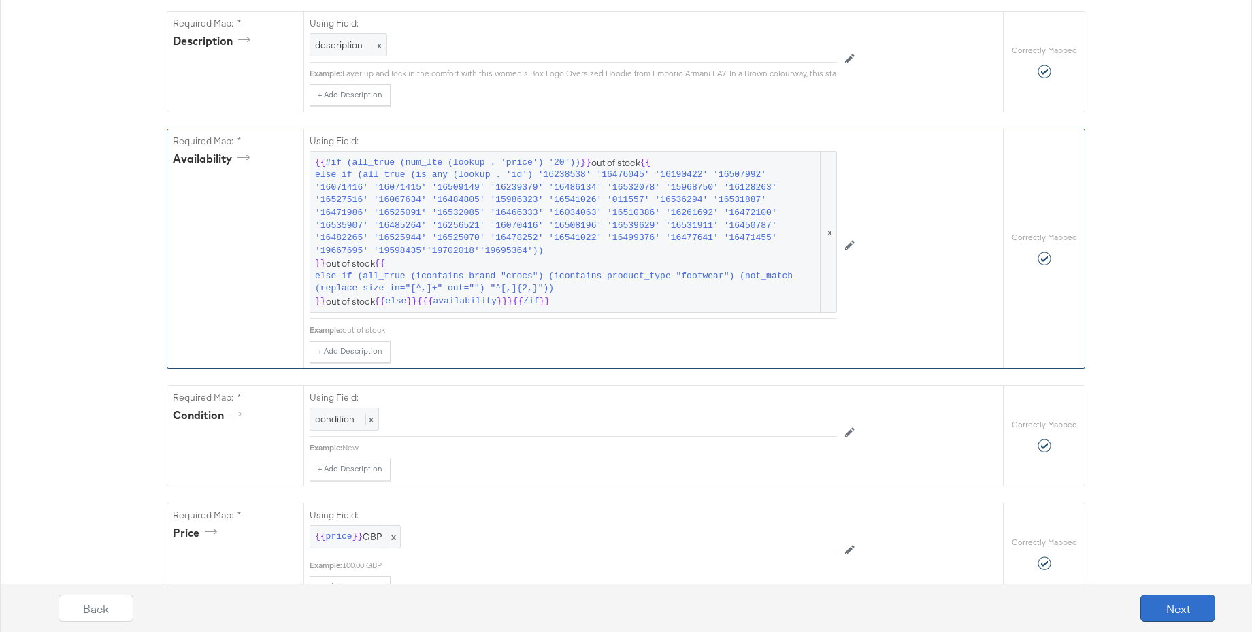
click at [1161, 608] on button "Next" at bounding box center [1178, 608] width 75 height 27
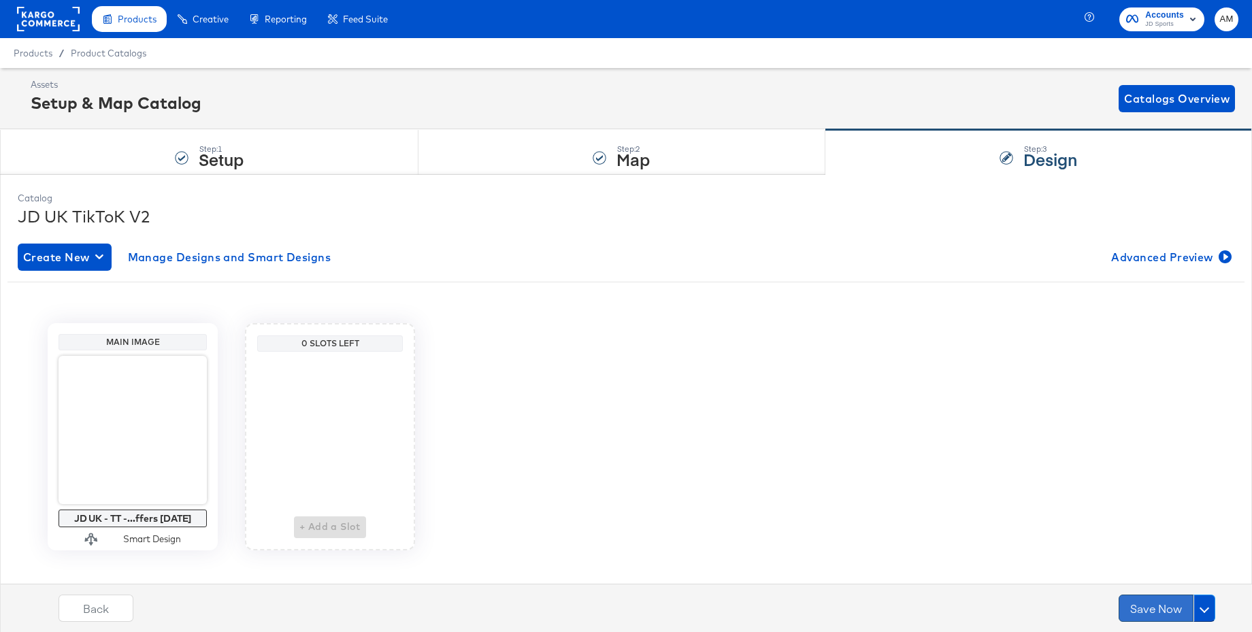
click at [1154, 616] on button "Save Now" at bounding box center [1156, 608] width 75 height 27
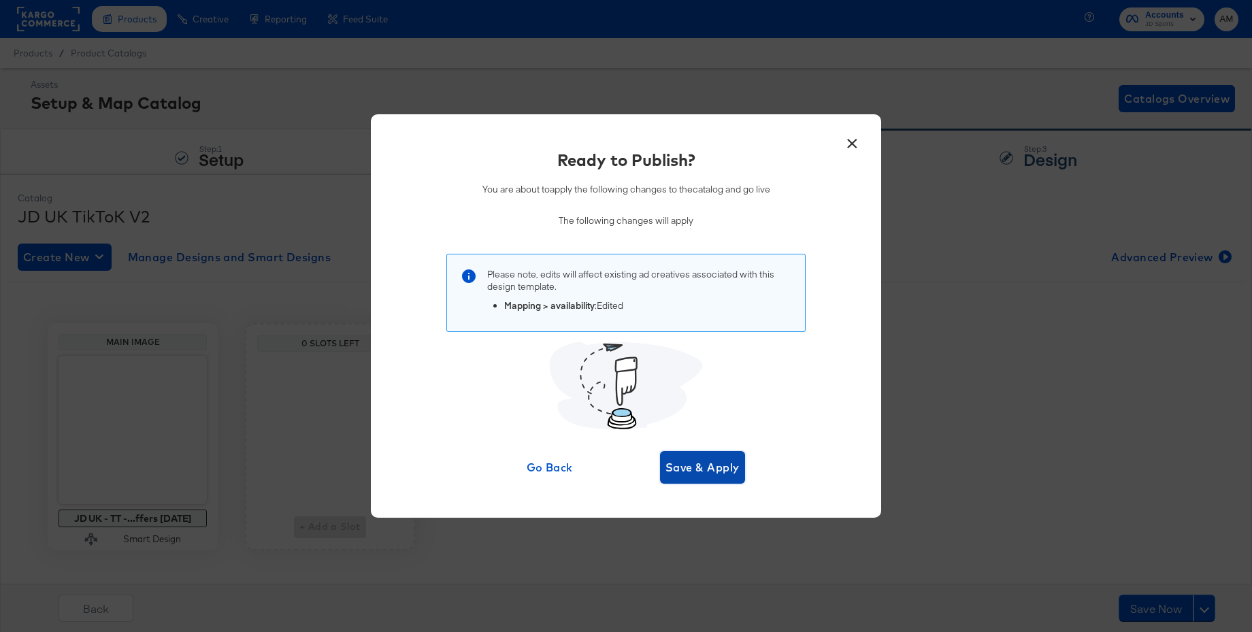
click at [677, 468] on span "Save & Apply" at bounding box center [703, 467] width 74 height 19
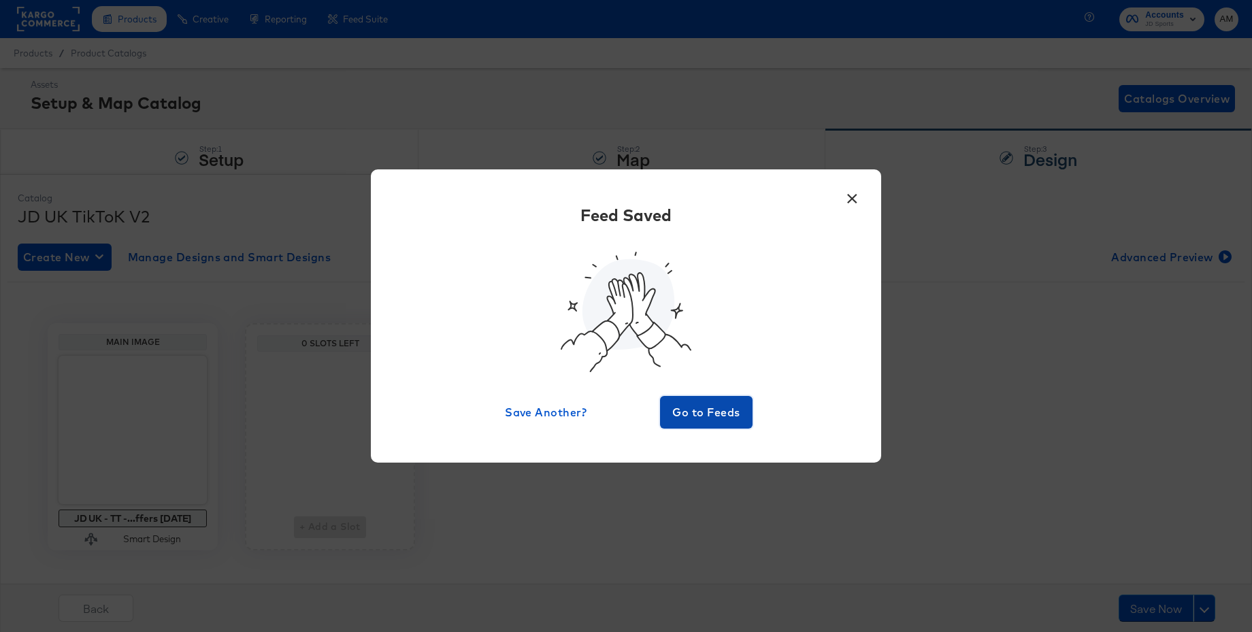
click at [697, 417] on span "Go to Feeds" at bounding box center [707, 412] width 82 height 19
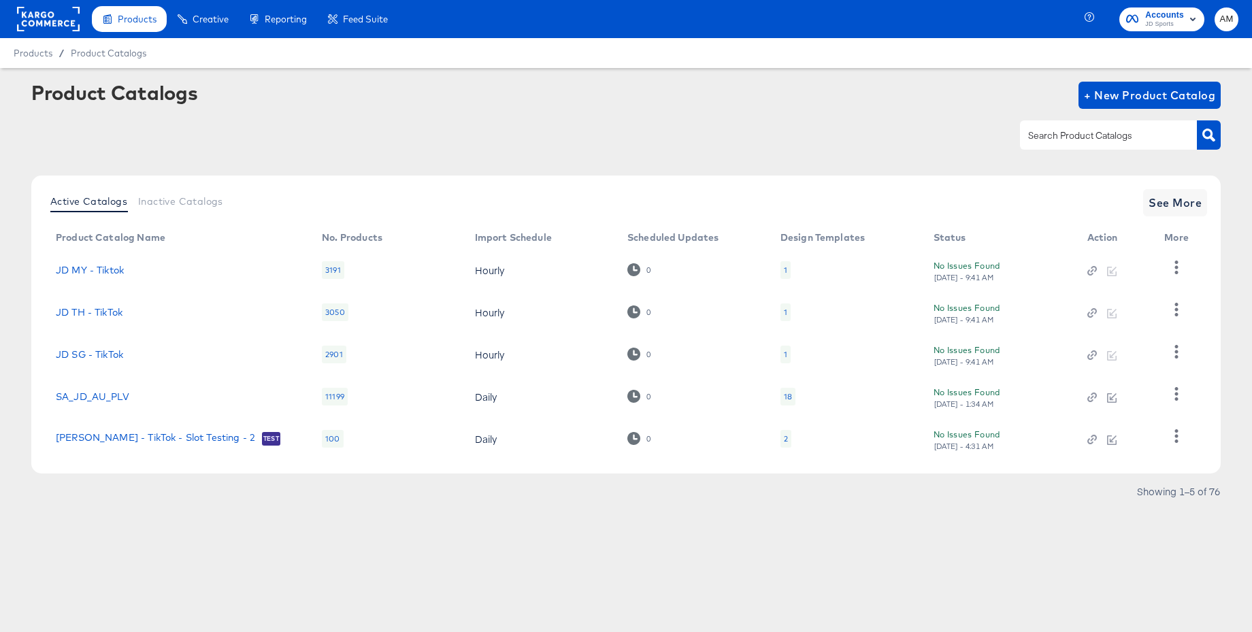
click at [49, 18] on rect at bounding box center [48, 19] width 63 height 25
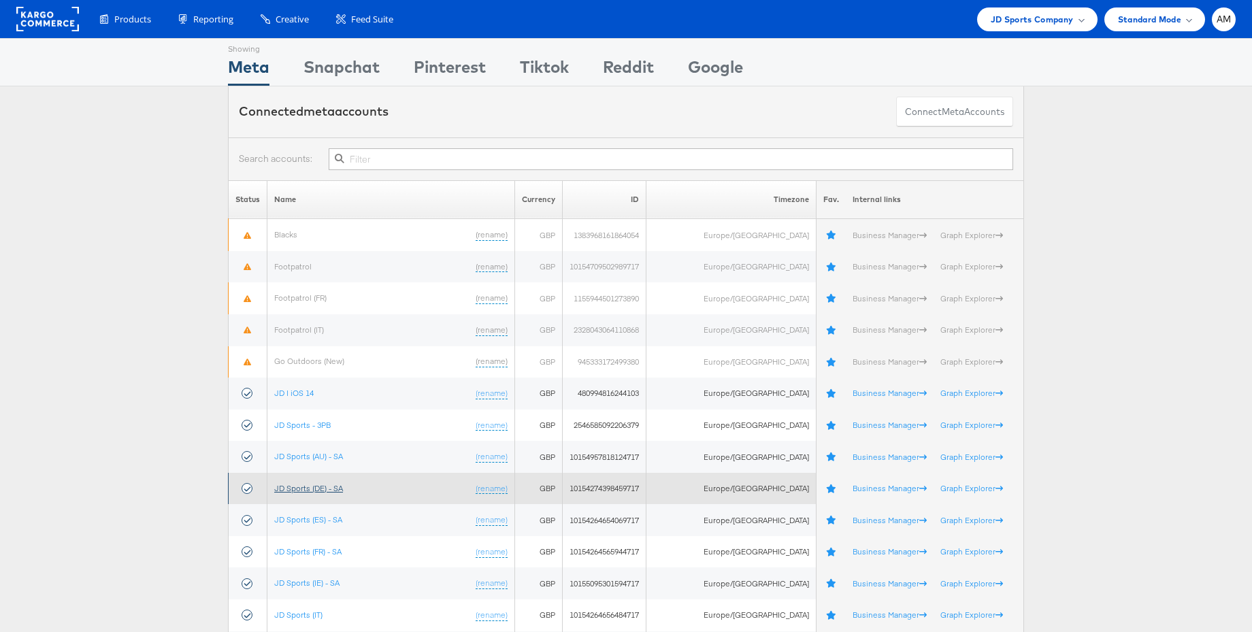
click at [329, 491] on link "JD Sports (DE) - SA" at bounding box center [308, 488] width 69 height 10
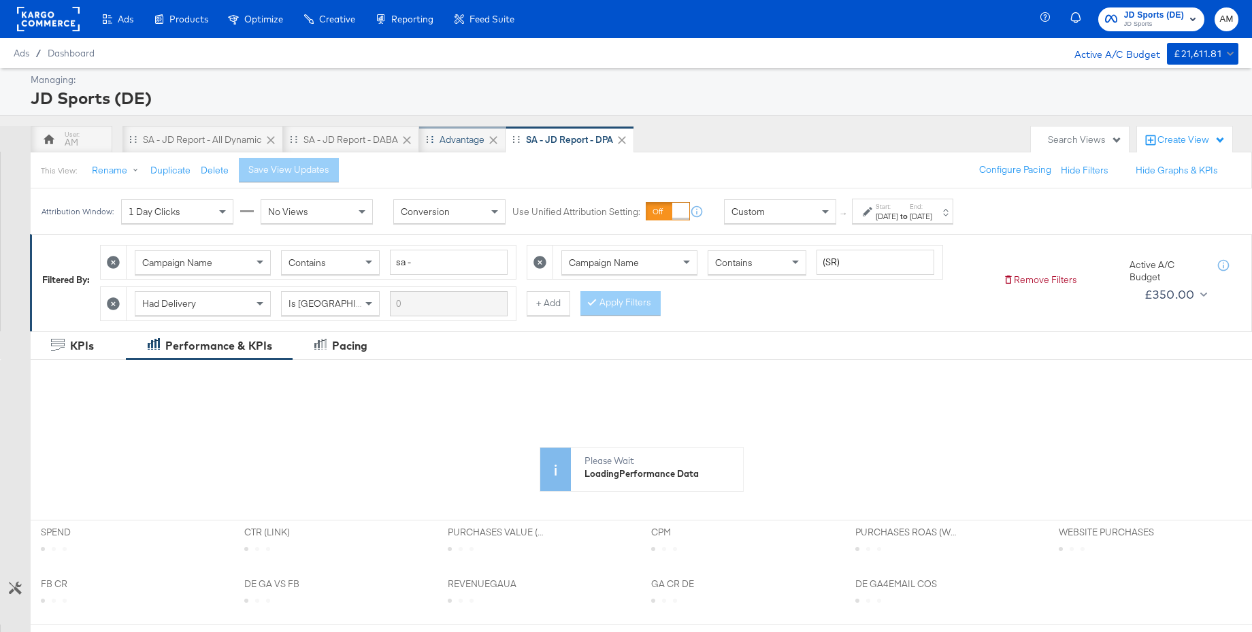
click at [468, 142] on div "Advantage" at bounding box center [462, 139] width 45 height 13
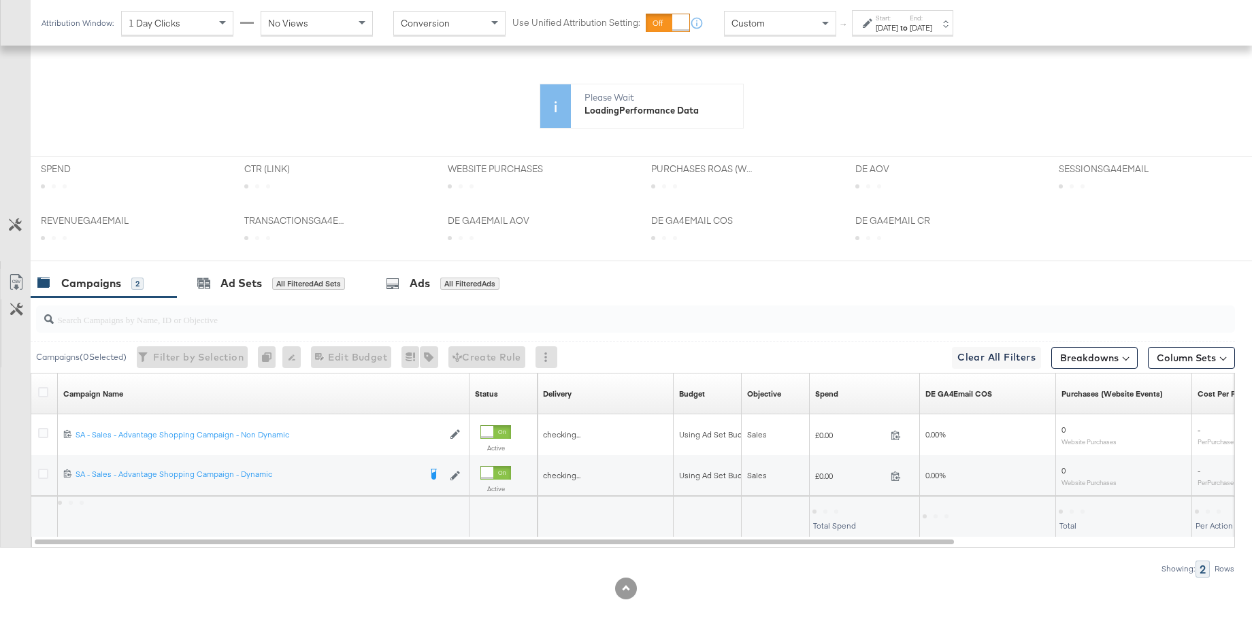
scroll to position [357, 0]
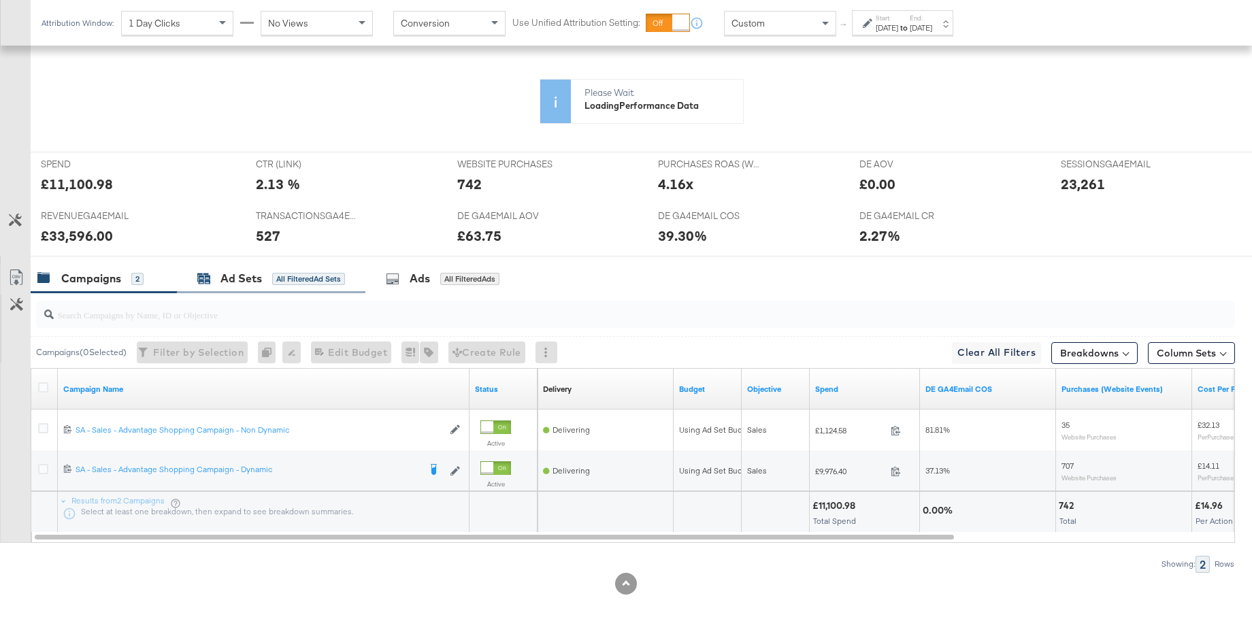
click at [237, 282] on div "Ad Sets" at bounding box center [242, 279] width 42 height 16
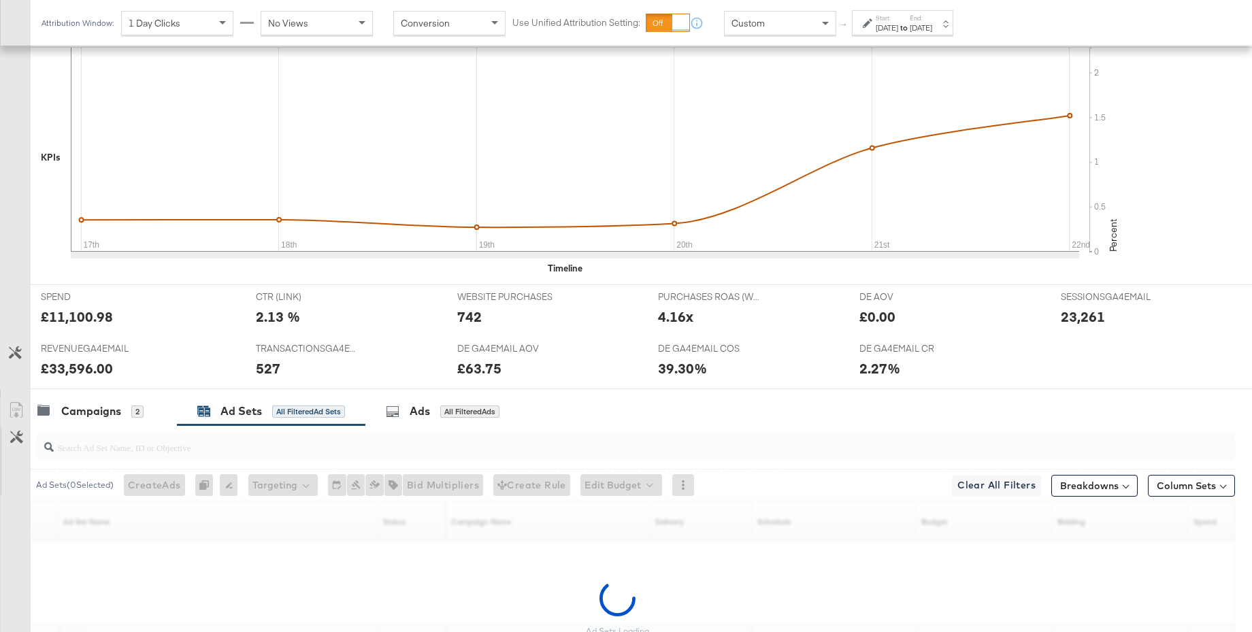
scroll to position [490, 0]
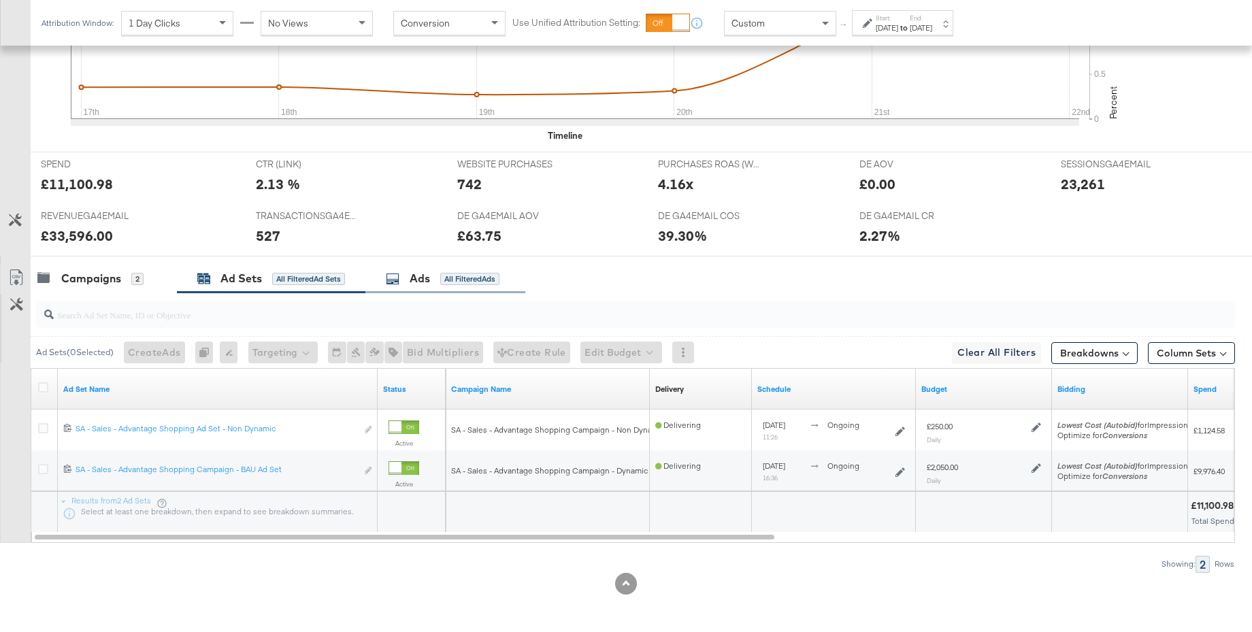
click at [99, 280] on div "Campaigns" at bounding box center [91, 279] width 60 height 16
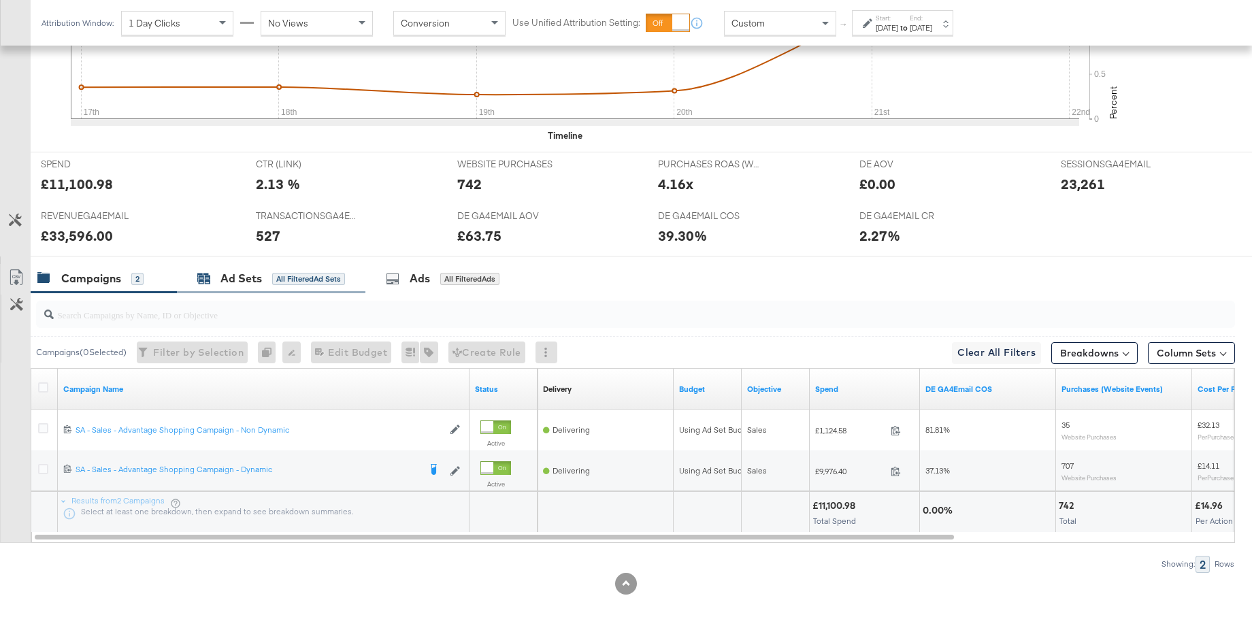
click at [247, 282] on div "Ad Sets" at bounding box center [242, 279] width 42 height 16
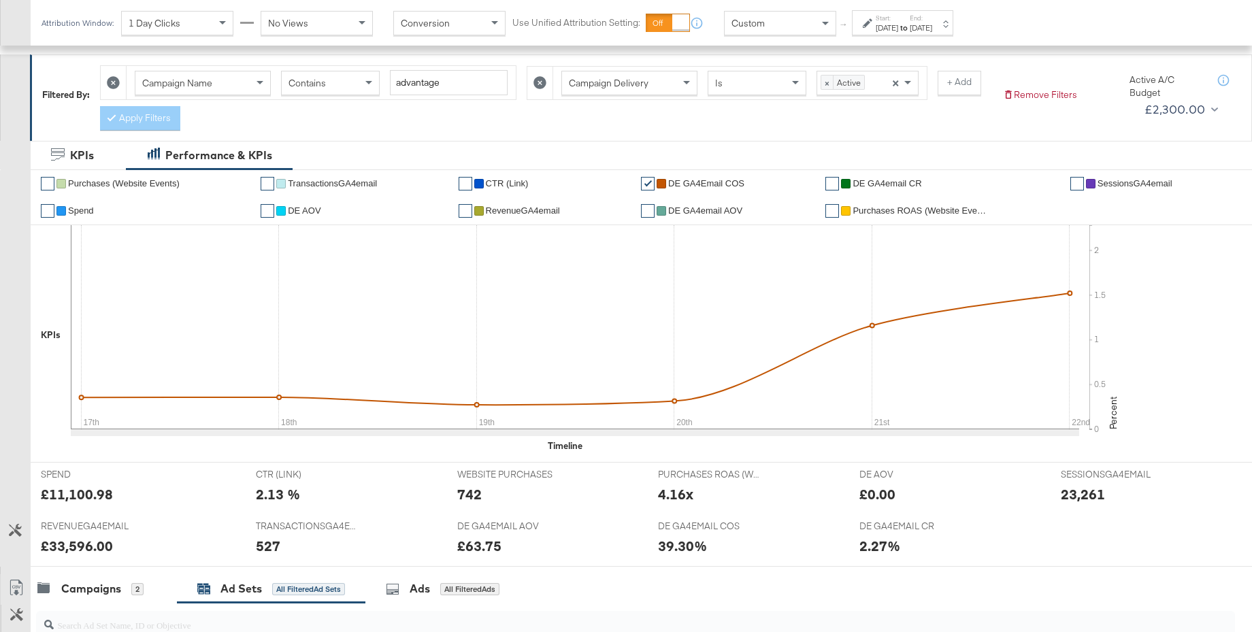
scroll to position [0, 0]
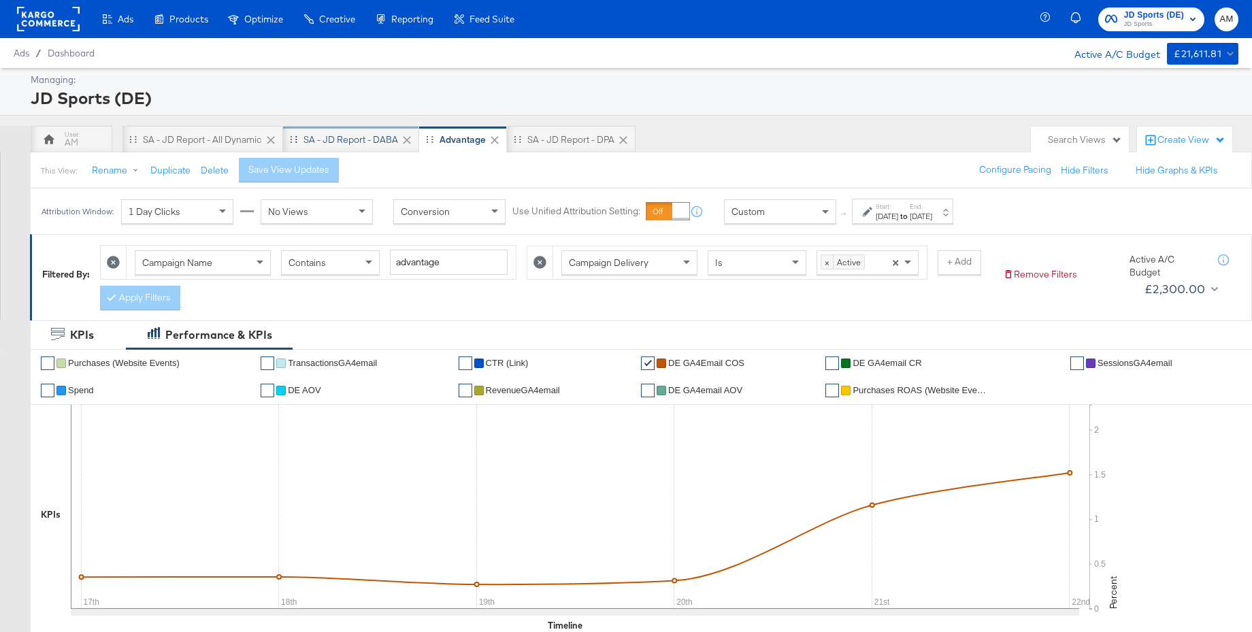
click at [357, 137] on div "SA - JD Report - DABA" at bounding box center [351, 139] width 95 height 13
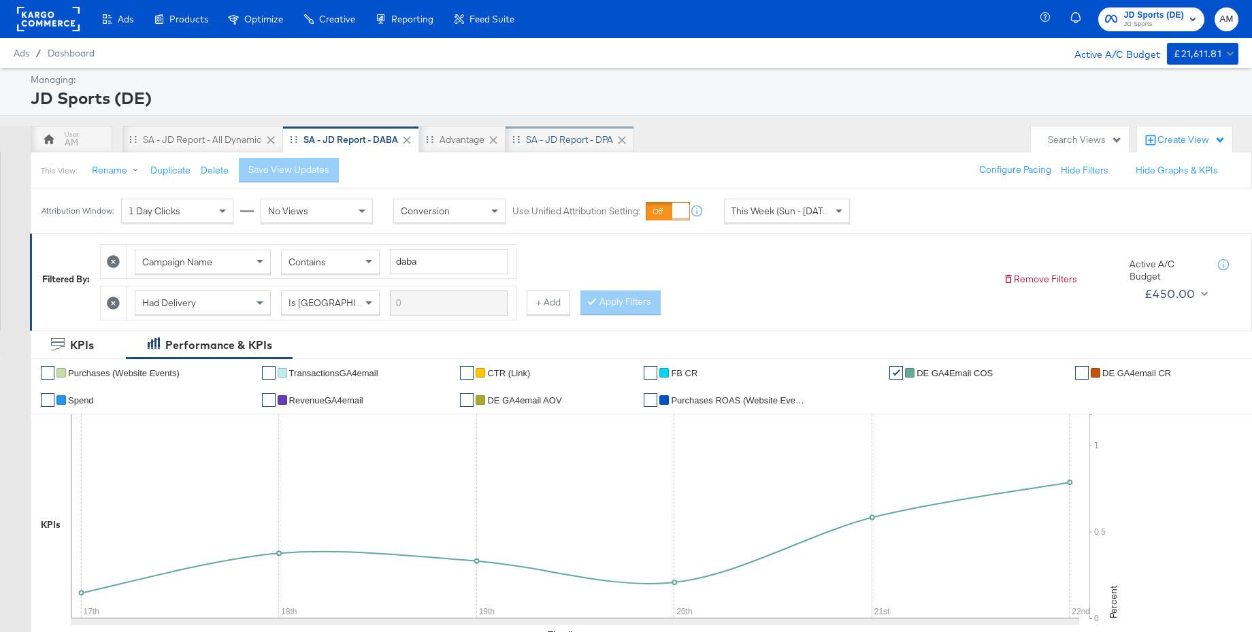
click at [562, 141] on div "SA - JD Report - DPA" at bounding box center [569, 139] width 87 height 13
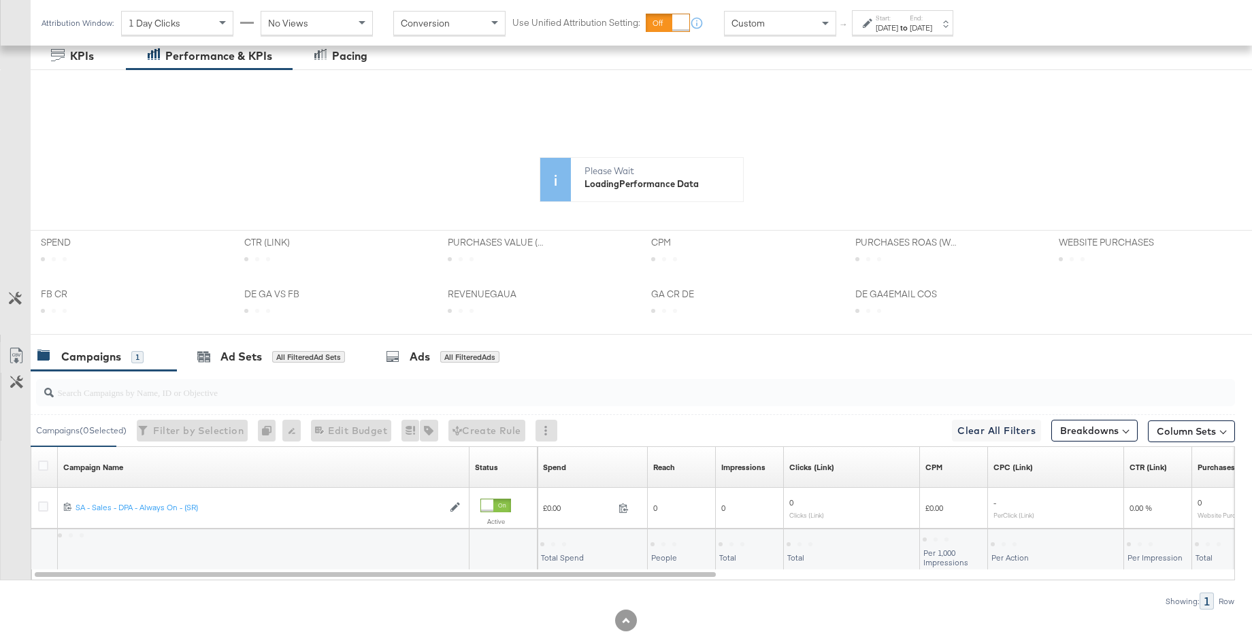
scroll to position [327, 0]
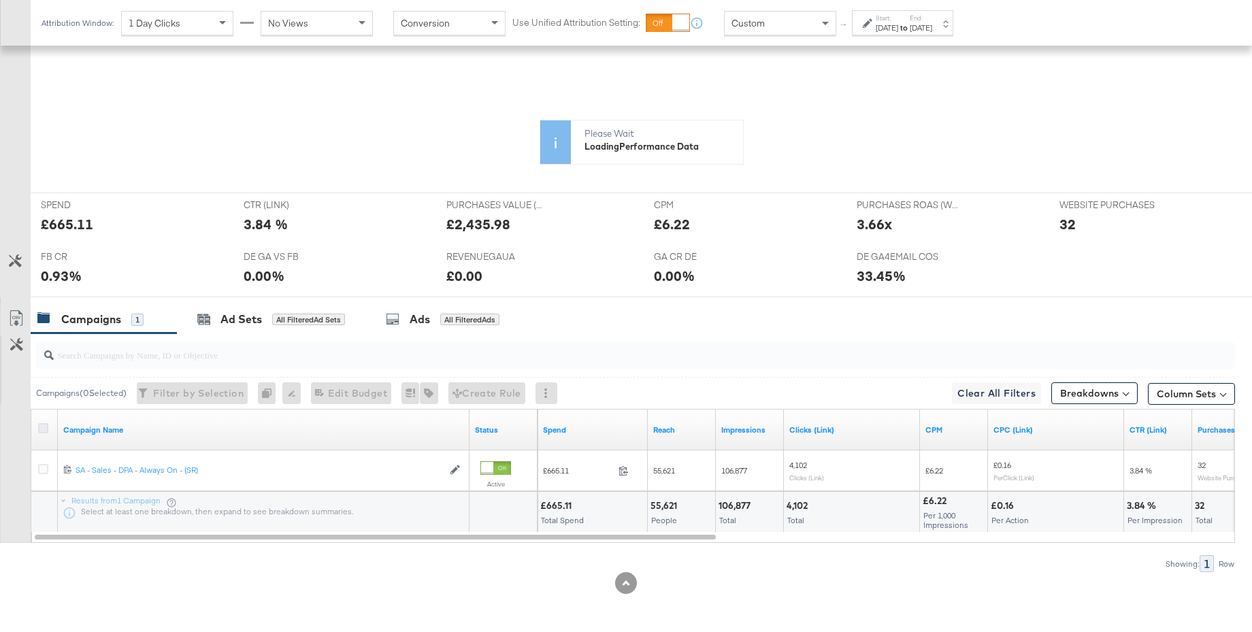
click at [43, 298] on div at bounding box center [657, 297] width 1252 height 1
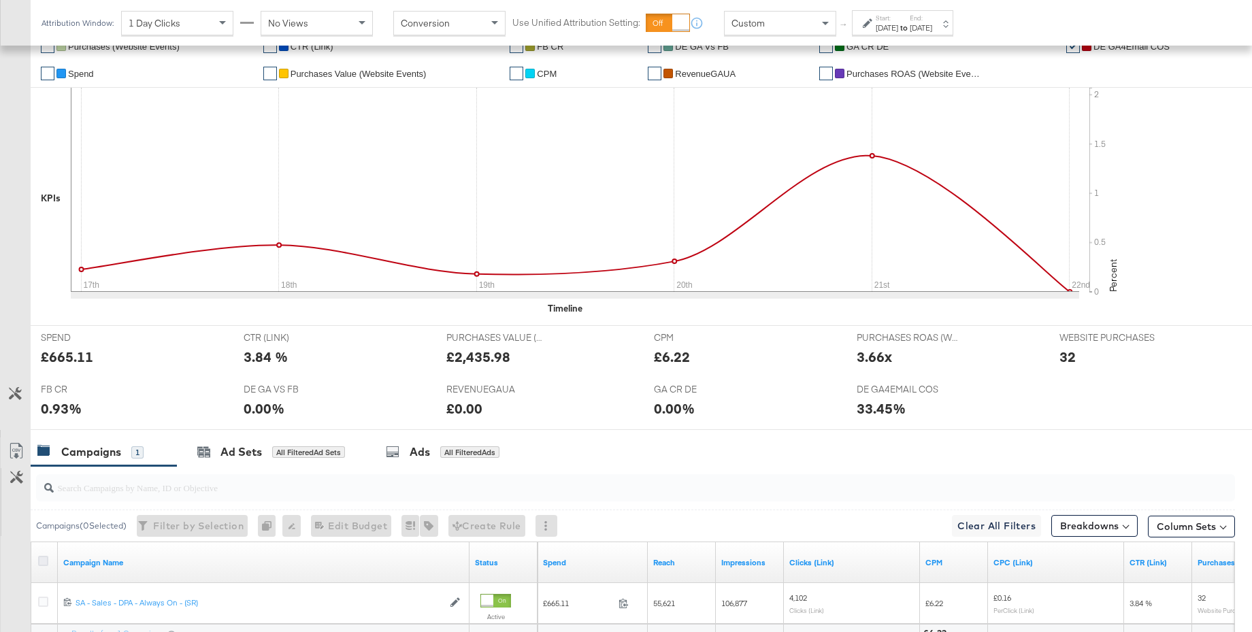
drag, startPoint x: 41, startPoint y: 561, endPoint x: 178, endPoint y: 551, distance: 137.8
click at [42, 561] on icon at bounding box center [43, 561] width 10 height 10
click at [0, 0] on input "checkbox" at bounding box center [0, 0] width 0 height 0
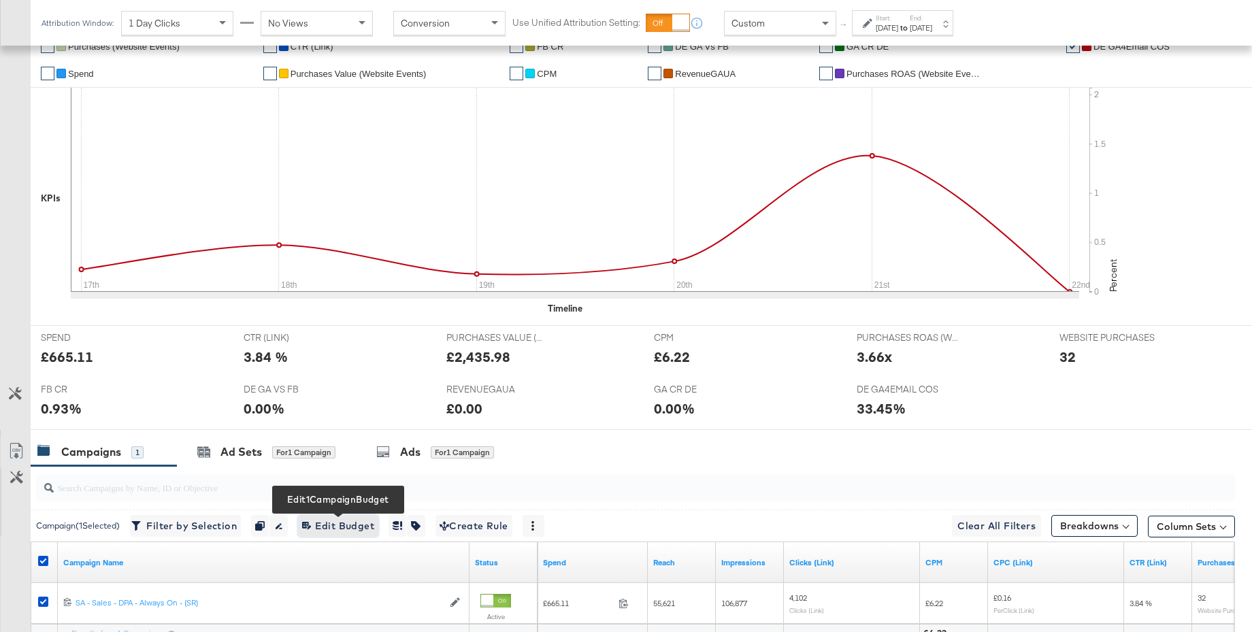
click at [325, 525] on span "Edit 1 Campaign Budget Edit Budget" at bounding box center [338, 526] width 72 height 17
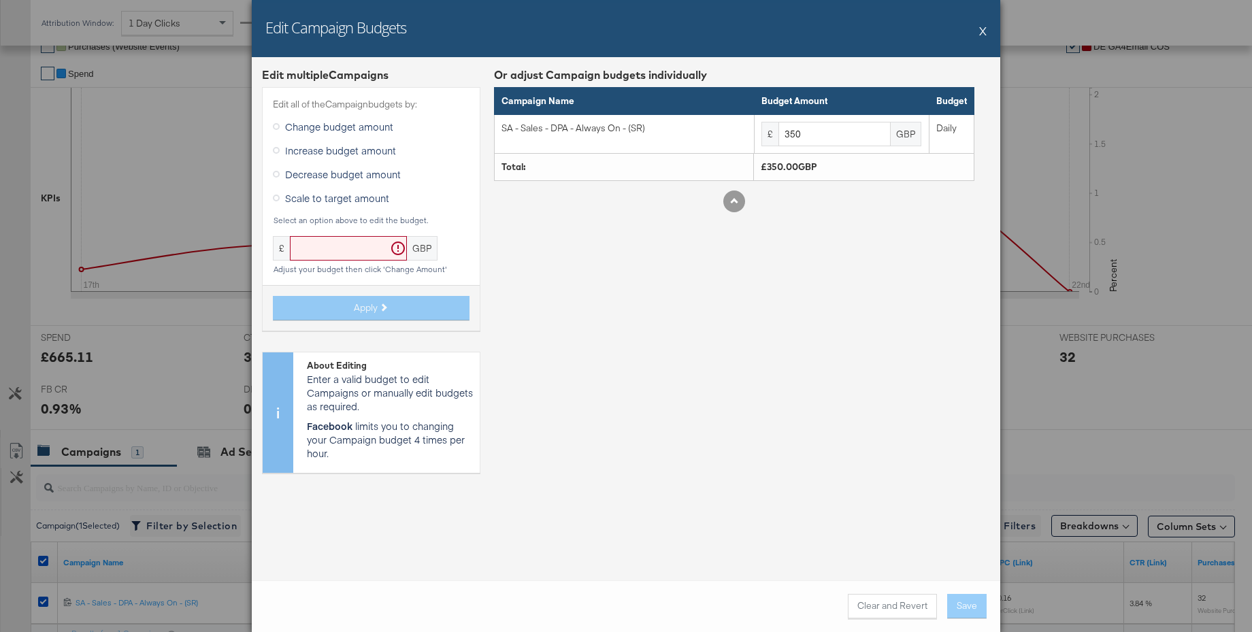
click at [983, 31] on button "X" at bounding box center [983, 30] width 7 height 27
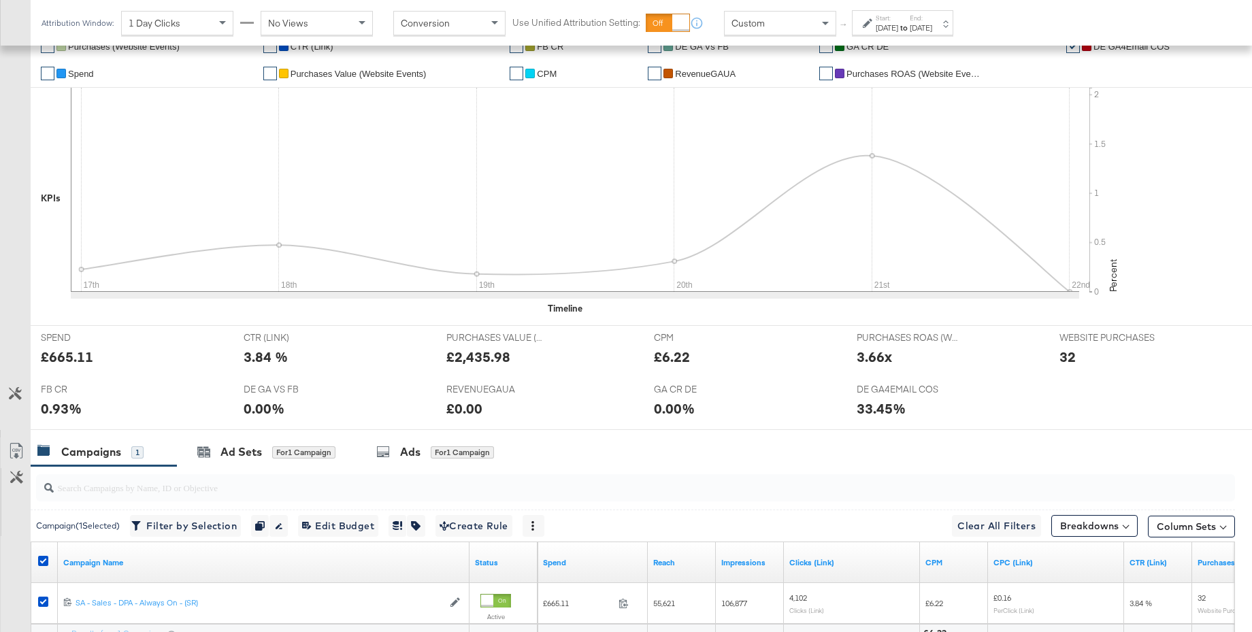
scroll to position [0, 0]
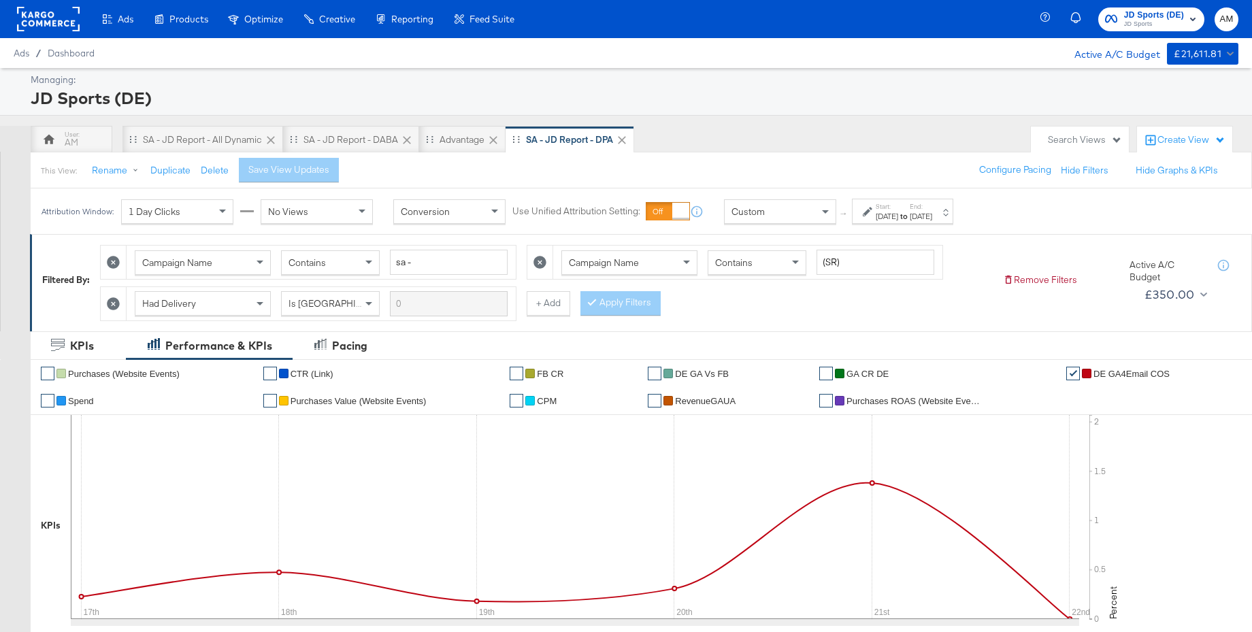
click at [1136, 25] on span "JD Sports" at bounding box center [1154, 24] width 60 height 11
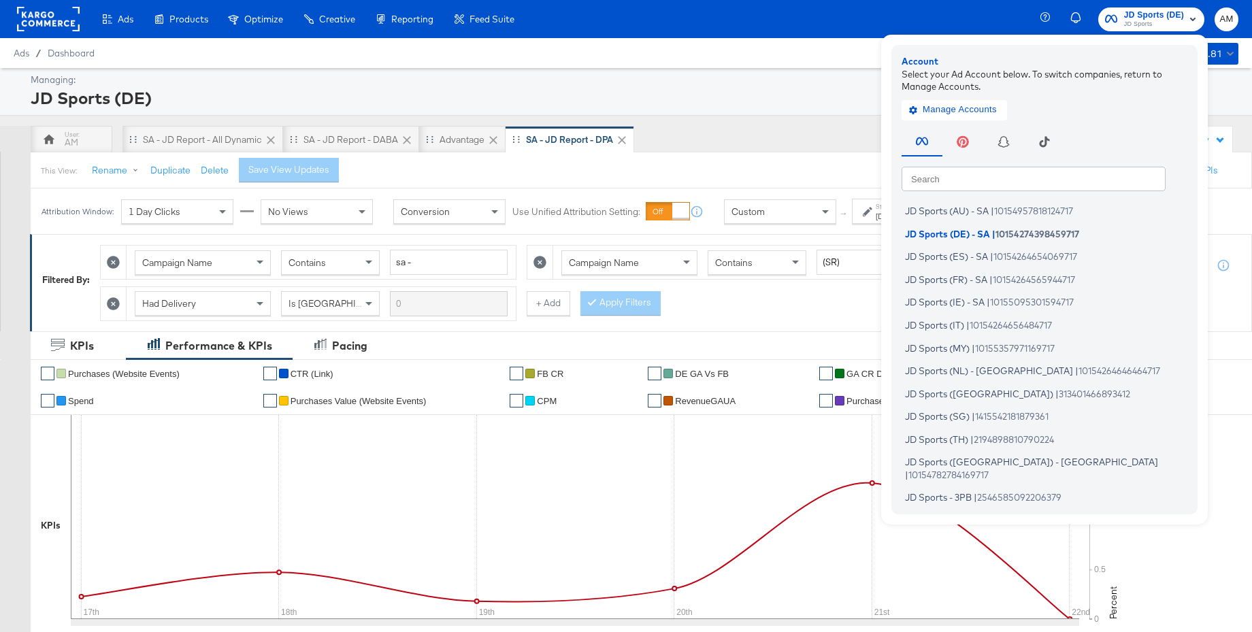
click at [970, 178] on input "text" at bounding box center [1034, 178] width 264 height 25
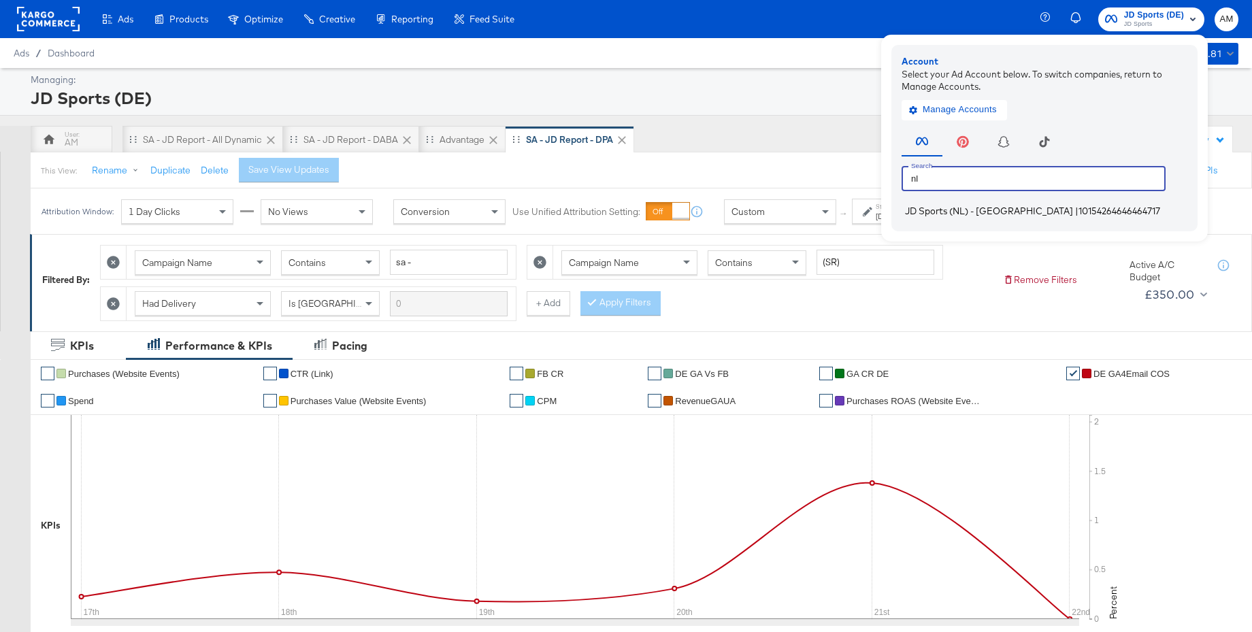
type input "nl"
click at [950, 208] on span "JD Sports (NL) - [GEOGRAPHIC_DATA]" at bounding box center [989, 211] width 168 height 11
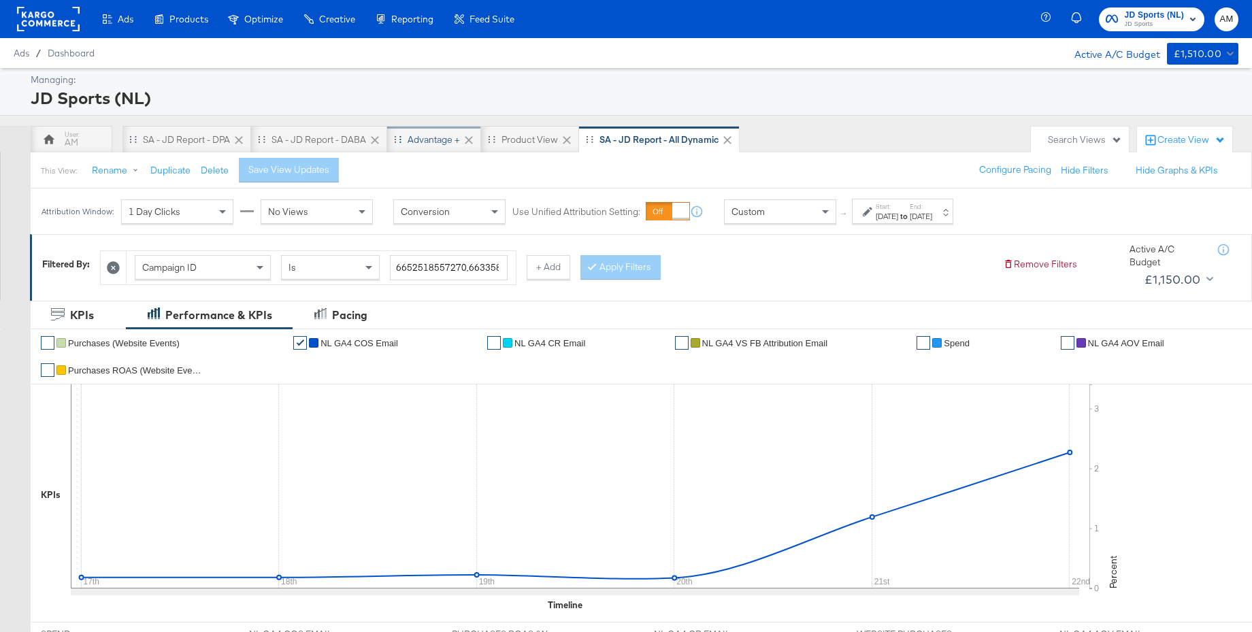
click at [444, 150] on div "Advantage +" at bounding box center [434, 139] width 94 height 27
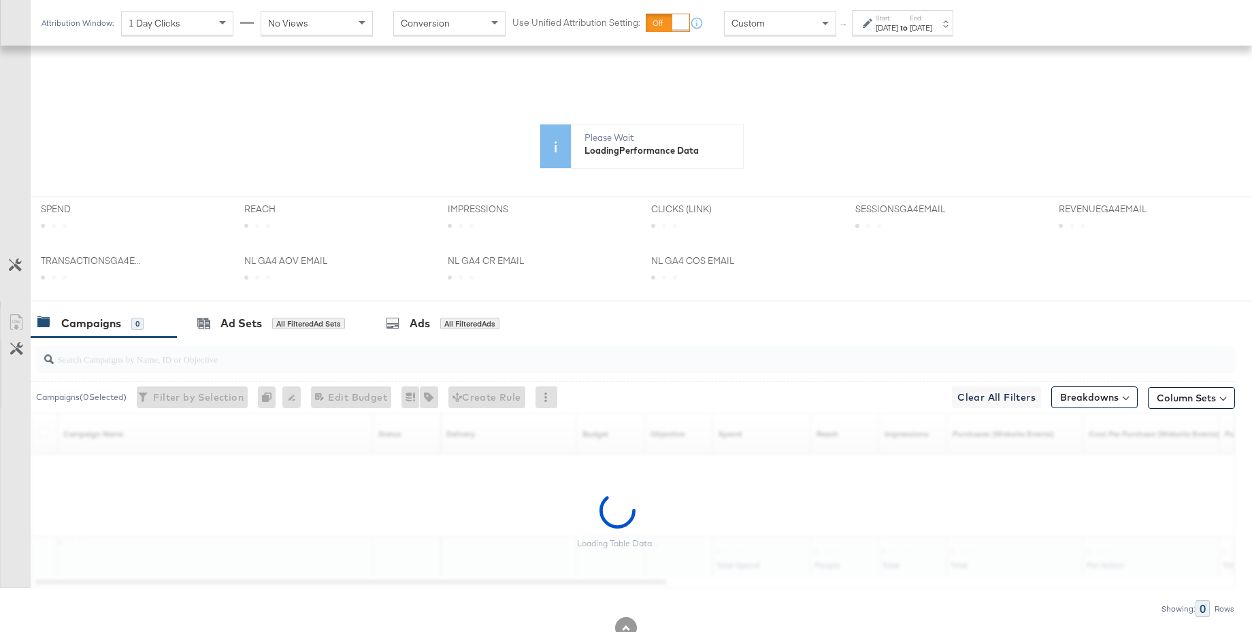
scroll to position [368, 0]
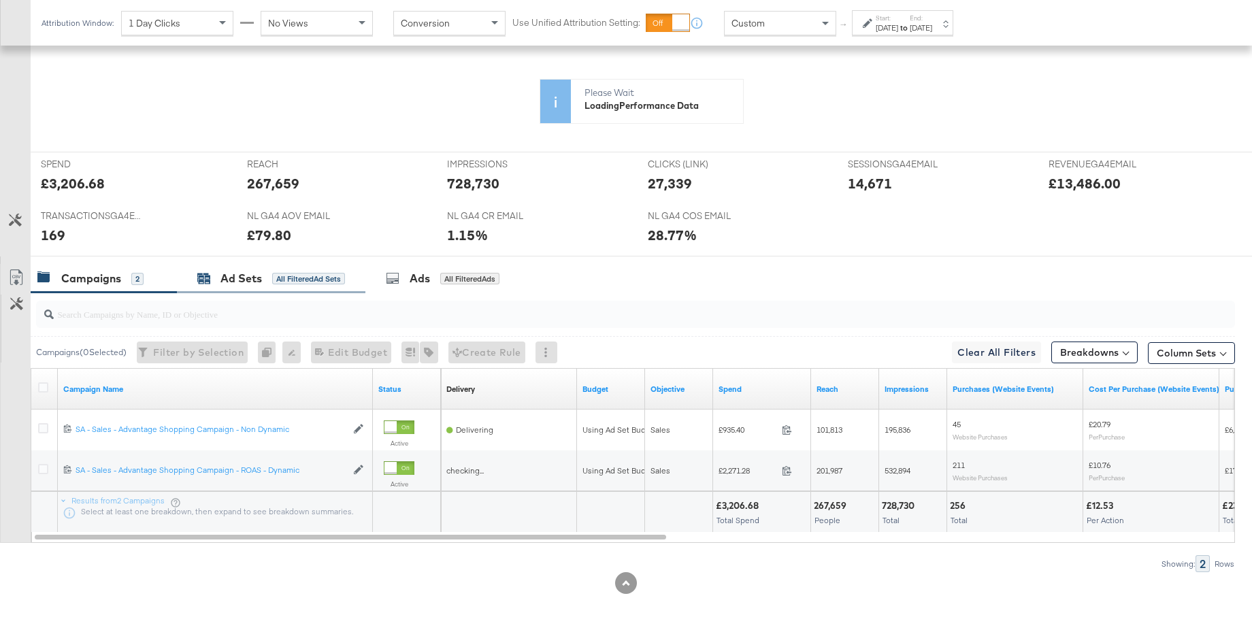
click at [232, 278] on div "Ad Sets" at bounding box center [242, 279] width 42 height 16
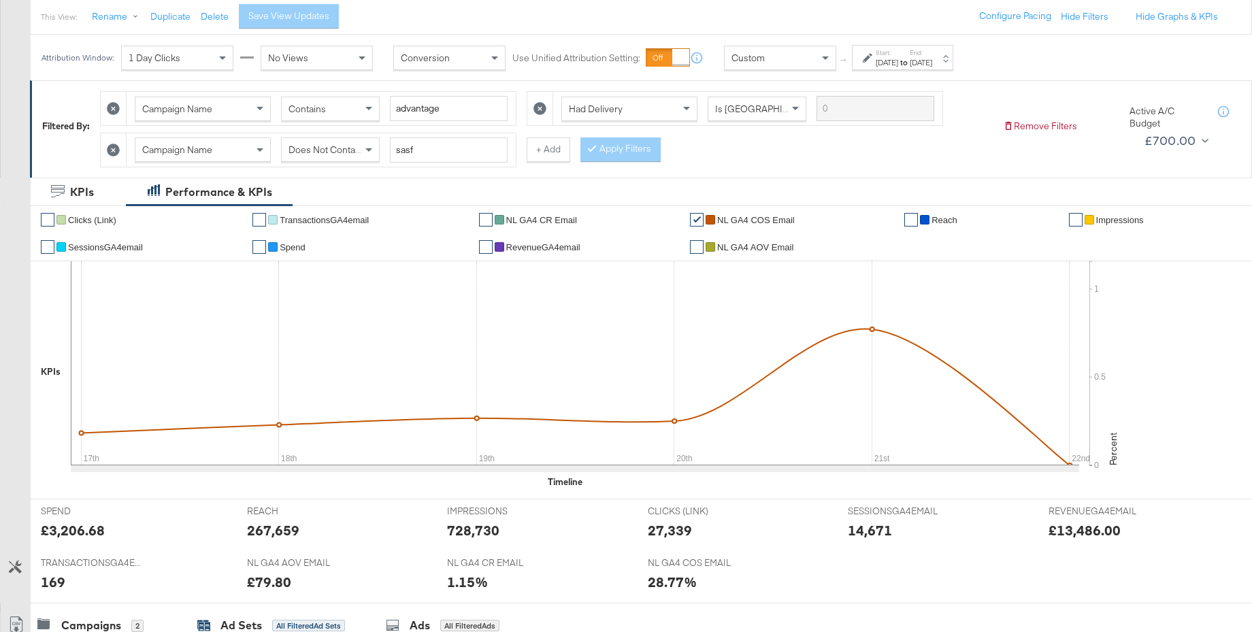
scroll to position [0, 0]
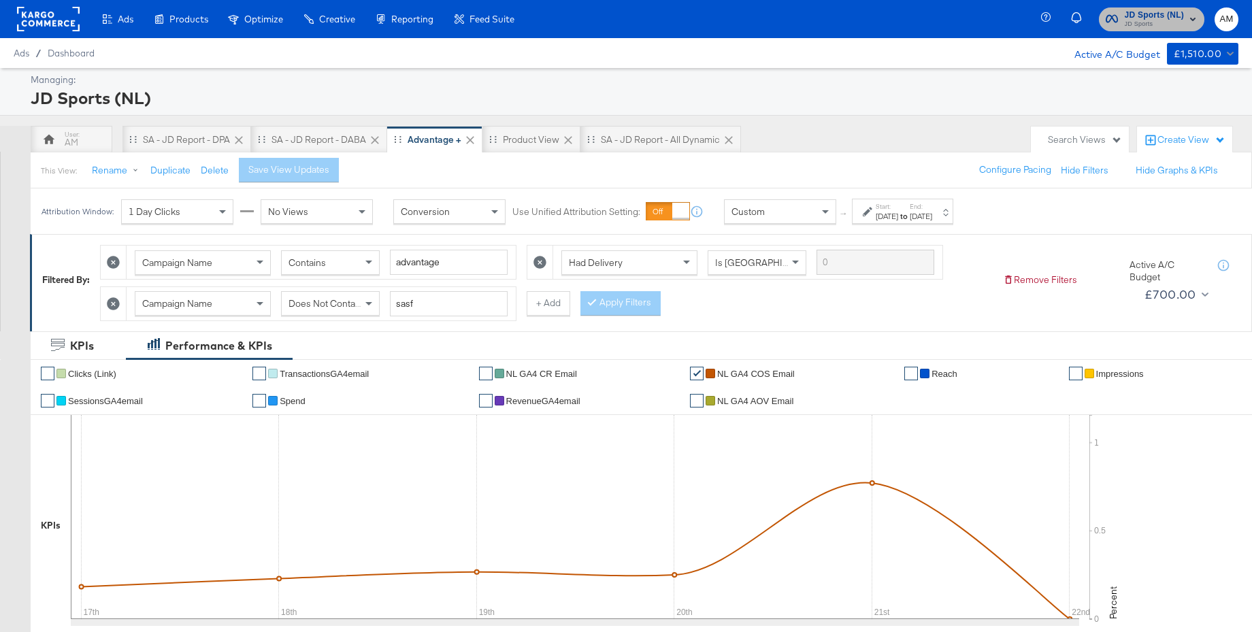
click at [1183, 19] on span "JD Sports" at bounding box center [1155, 24] width 60 height 11
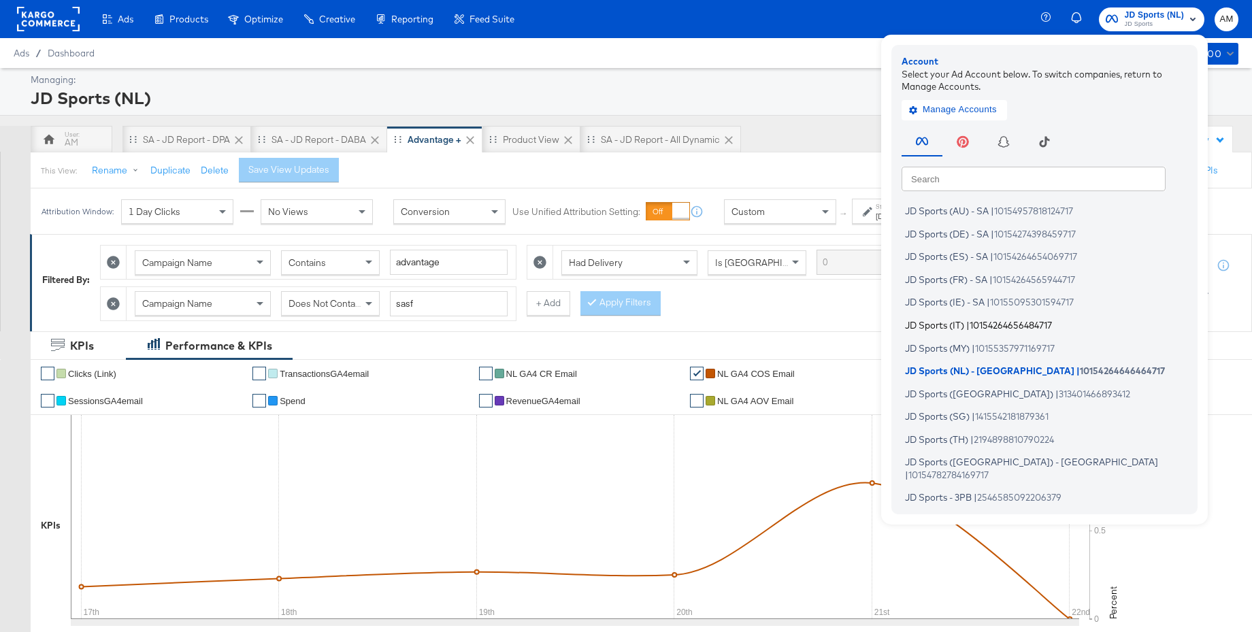
click at [941, 326] on span "JD Sports (IT)" at bounding box center [934, 324] width 59 height 11
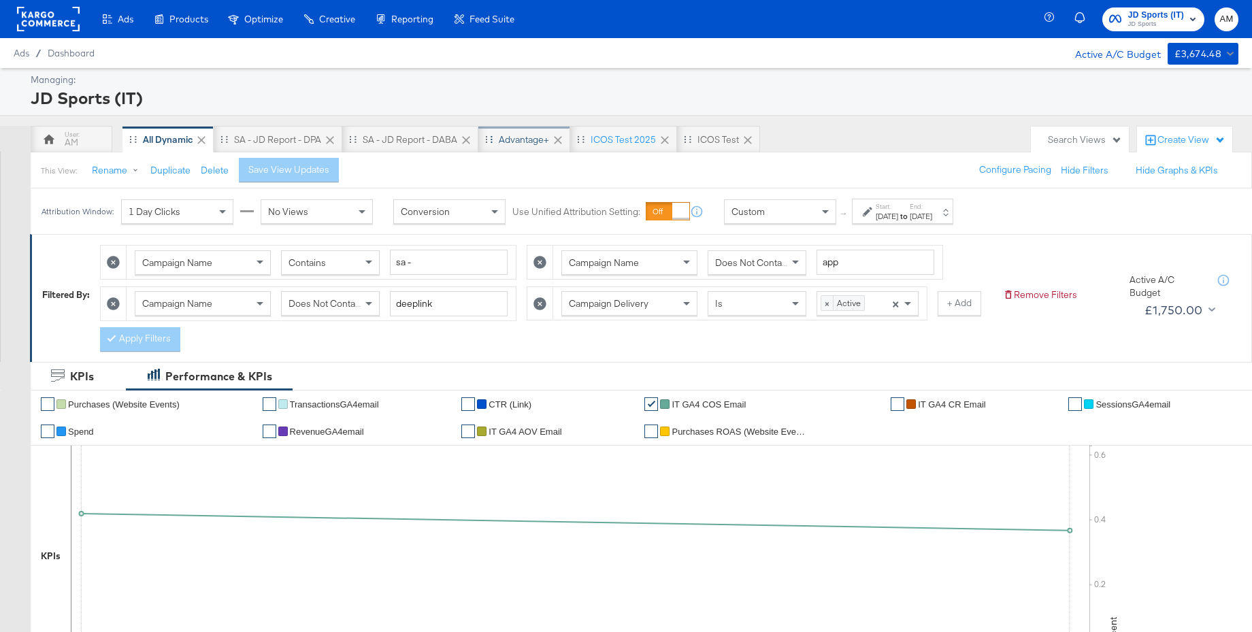
click at [510, 136] on div "Advantage+" at bounding box center [524, 139] width 50 height 13
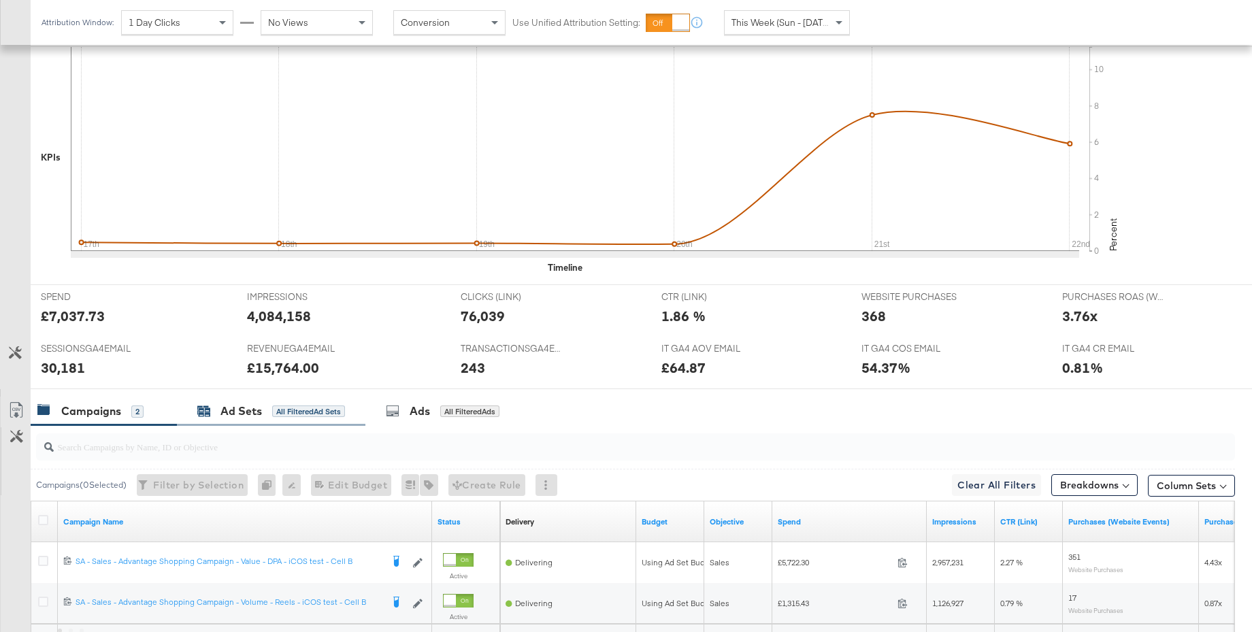
scroll to position [500, 0]
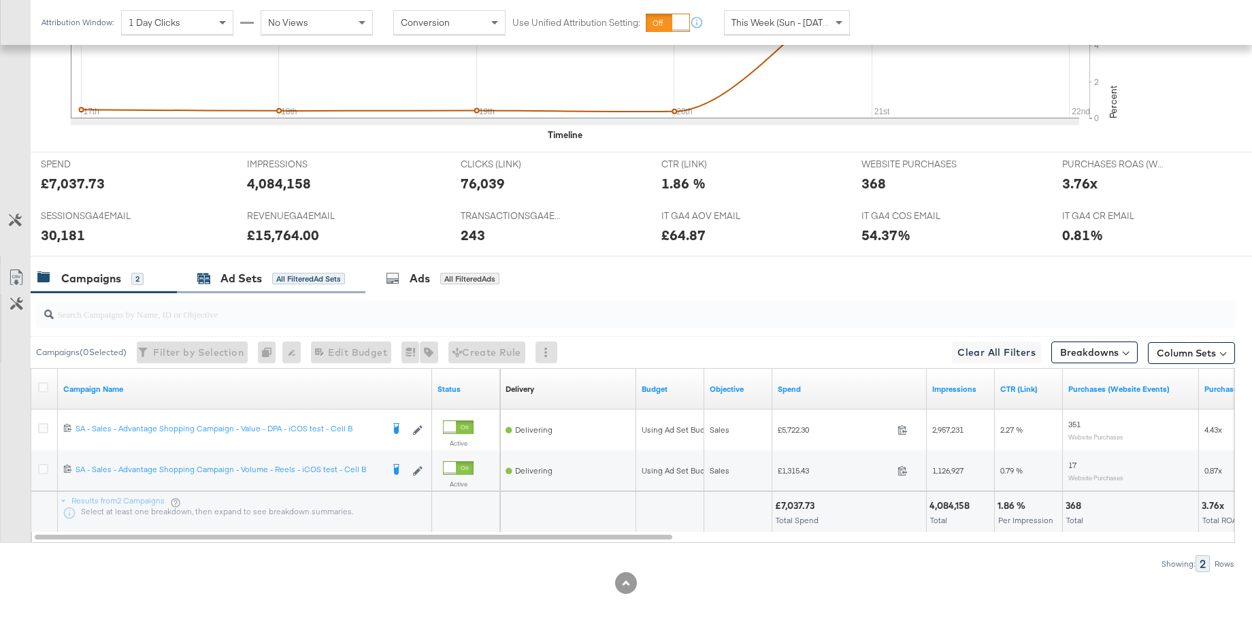
click at [244, 278] on div "Ad Sets" at bounding box center [242, 279] width 42 height 16
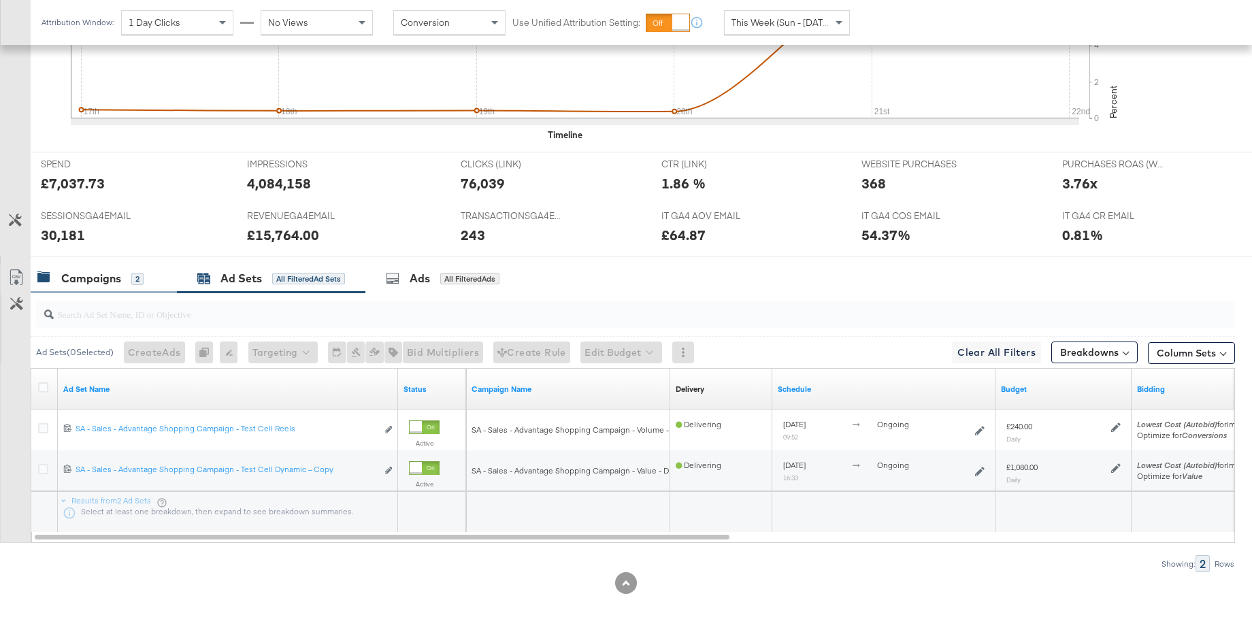
click at [103, 278] on div "Campaigns" at bounding box center [91, 279] width 60 height 16
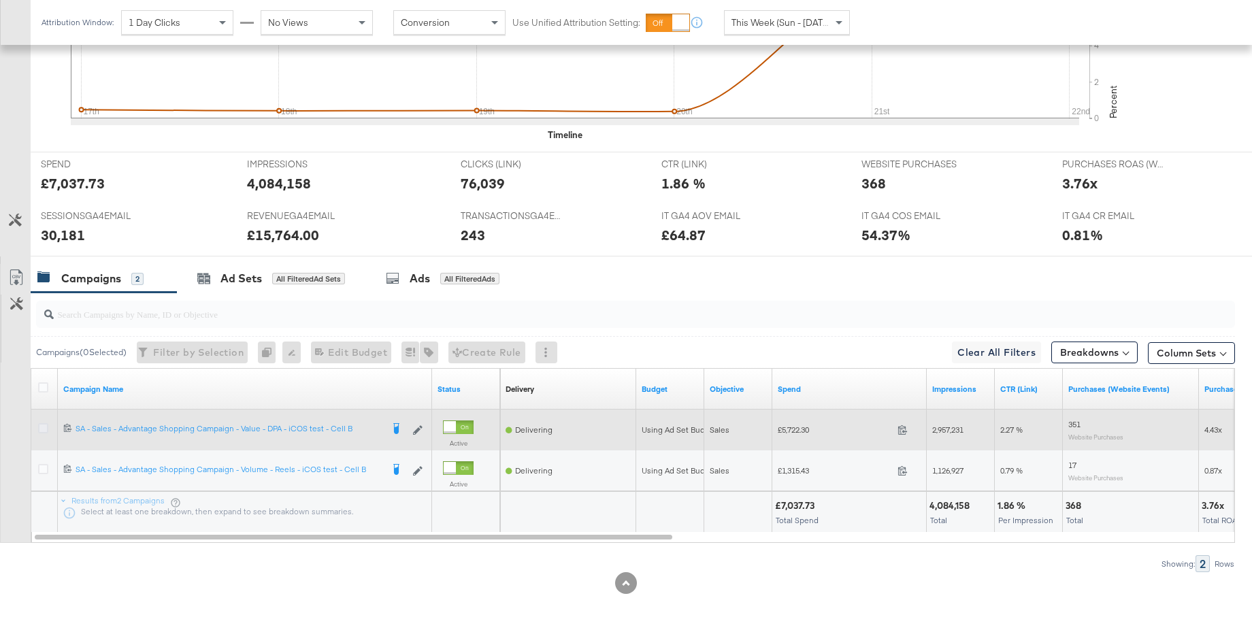
click at [42, 426] on icon at bounding box center [43, 428] width 10 height 10
click at [0, 0] on input "checkbox" at bounding box center [0, 0] width 0 height 0
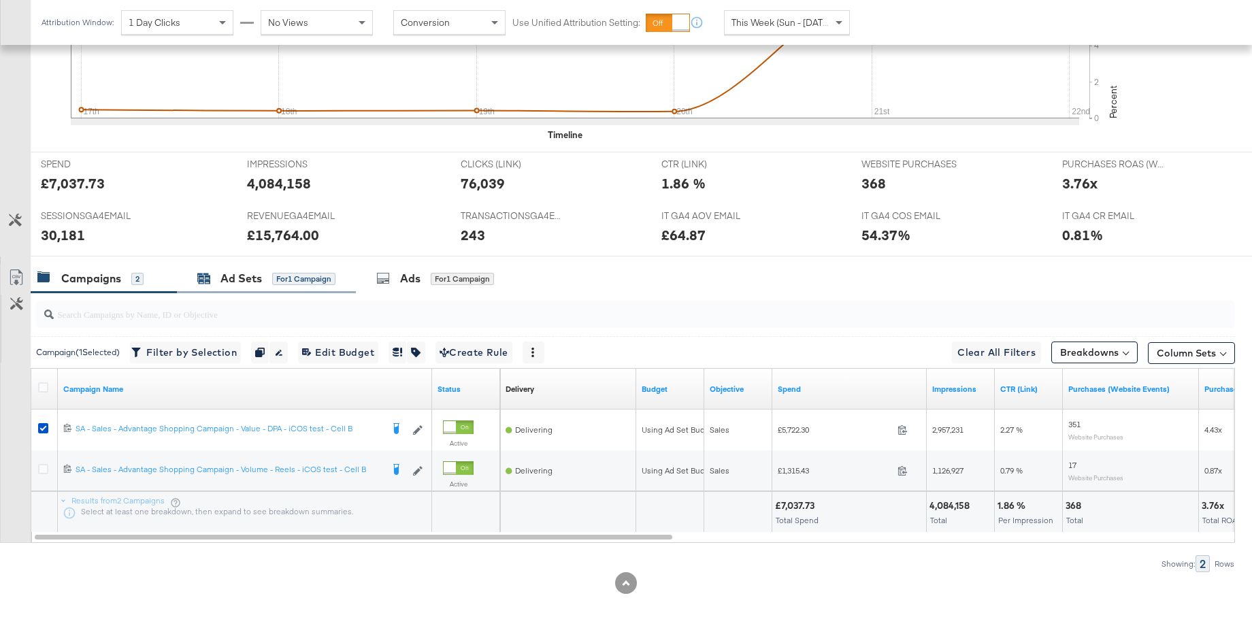
click at [232, 277] on div "Ad Sets" at bounding box center [242, 279] width 42 height 16
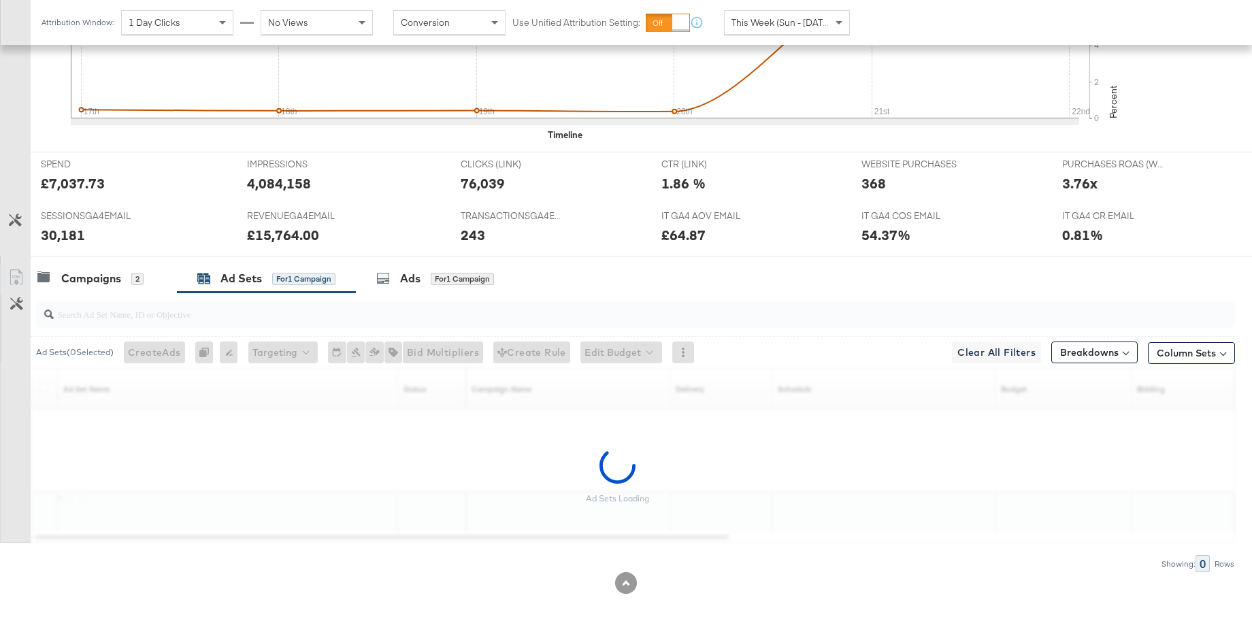
scroll to position [459, 0]
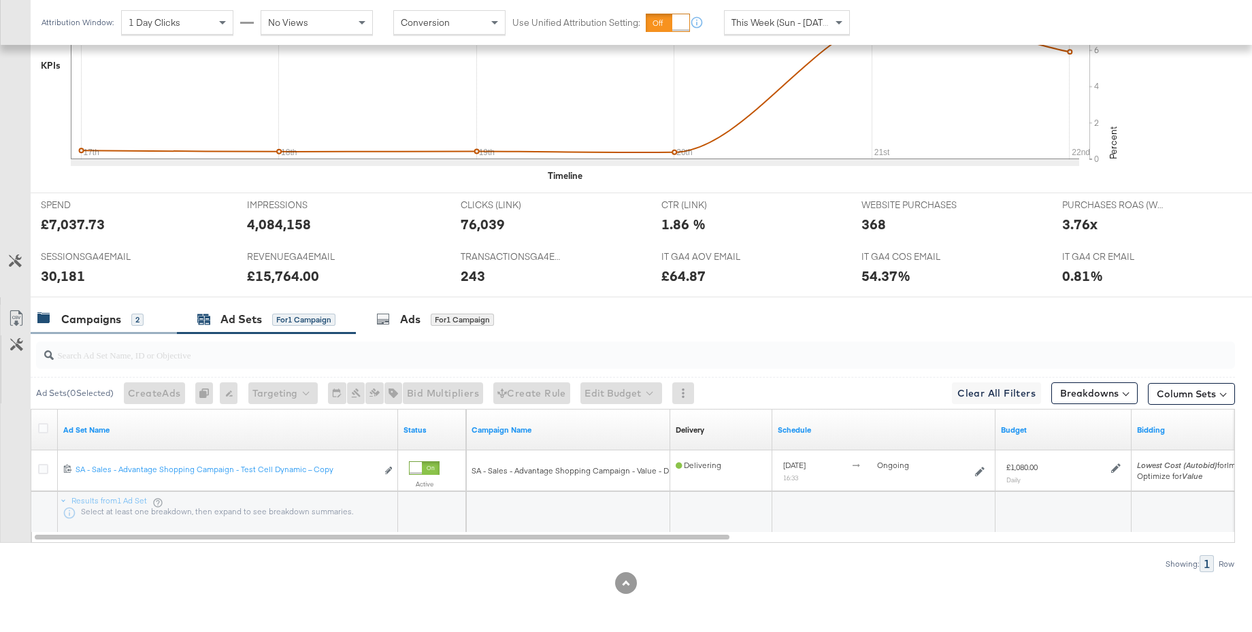
click at [101, 327] on div "Campaigns 2" at bounding box center [104, 319] width 146 height 29
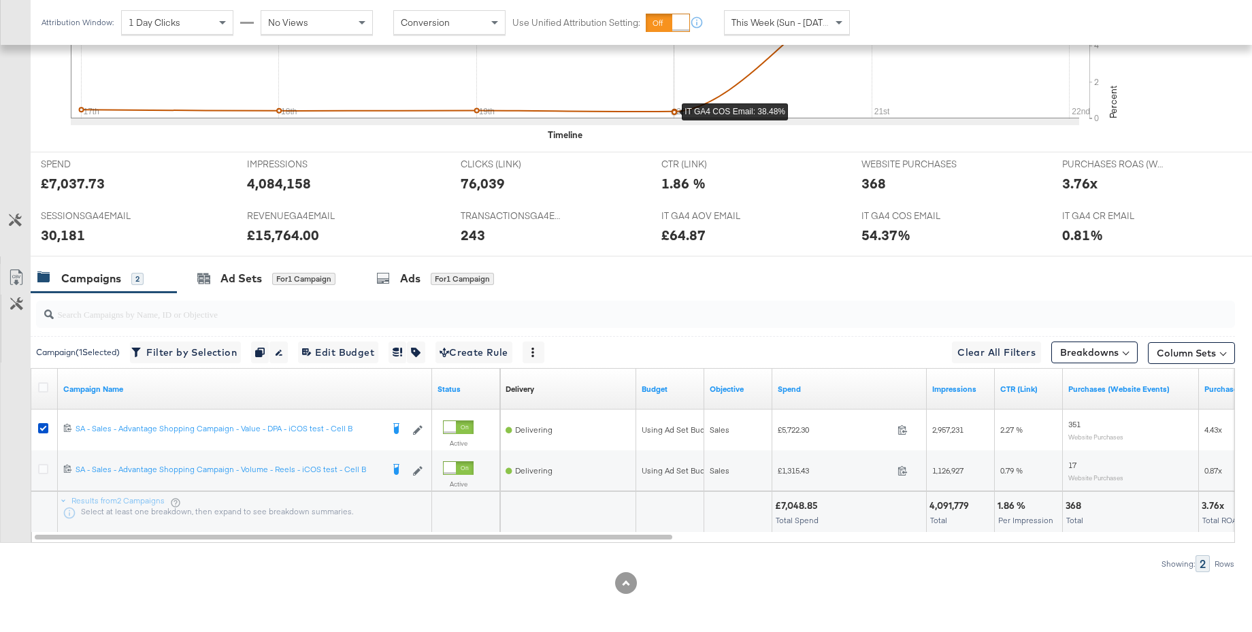
scroll to position [0, 0]
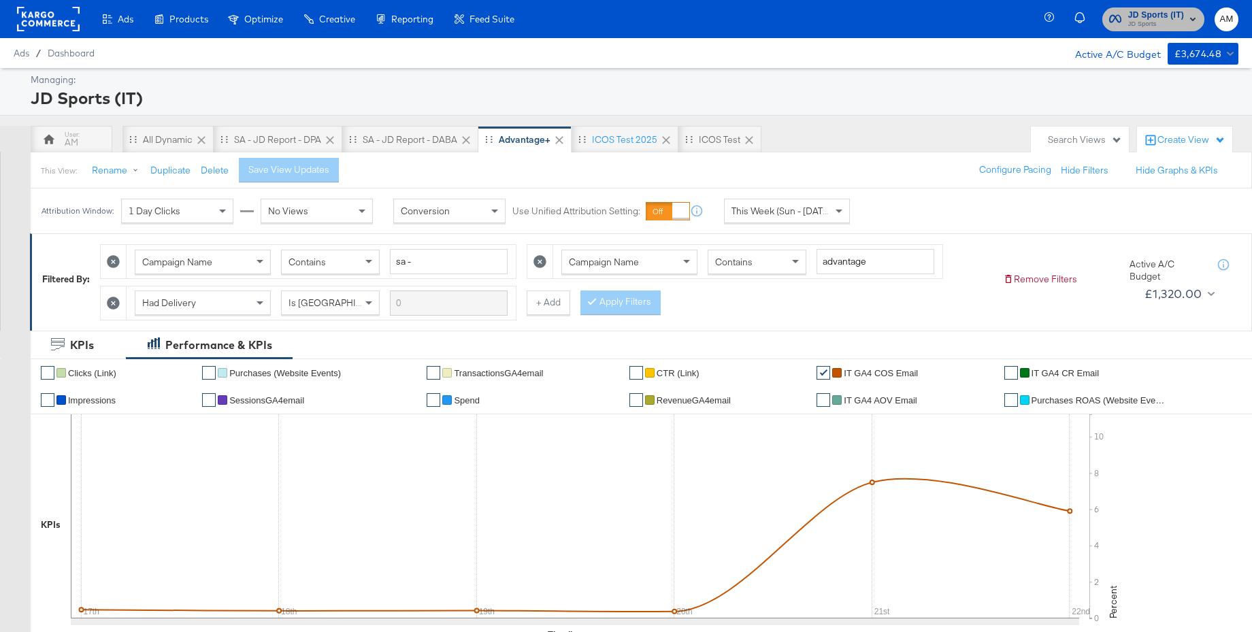
click at [1123, 22] on span "JD Sports (IT) JD Sports" at bounding box center [1154, 19] width 88 height 22
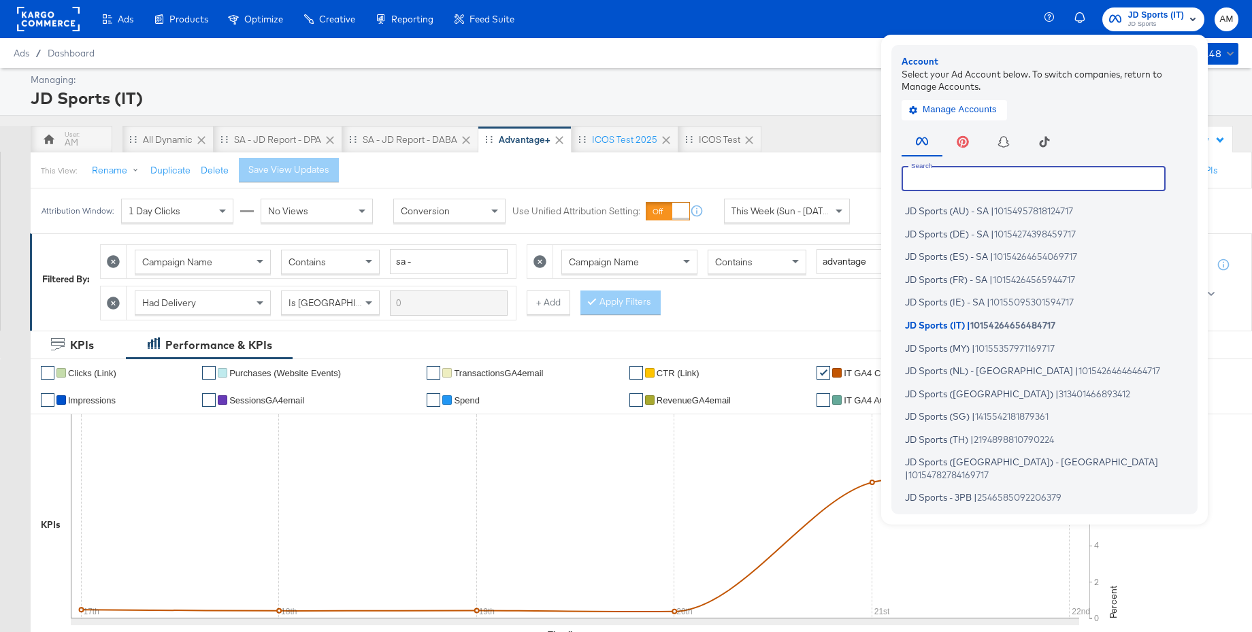
click at [945, 185] on input "text" at bounding box center [1034, 178] width 264 height 25
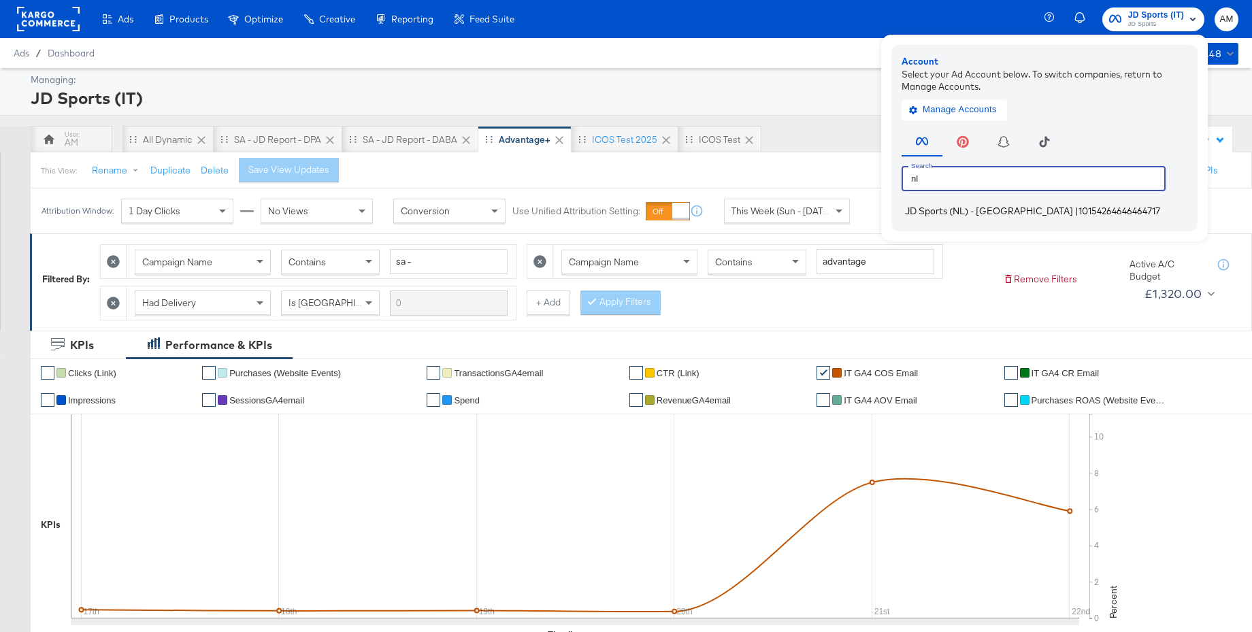
type input "nl"
click at [935, 212] on span "JD Sports (NL) - [GEOGRAPHIC_DATA]" at bounding box center [989, 211] width 168 height 11
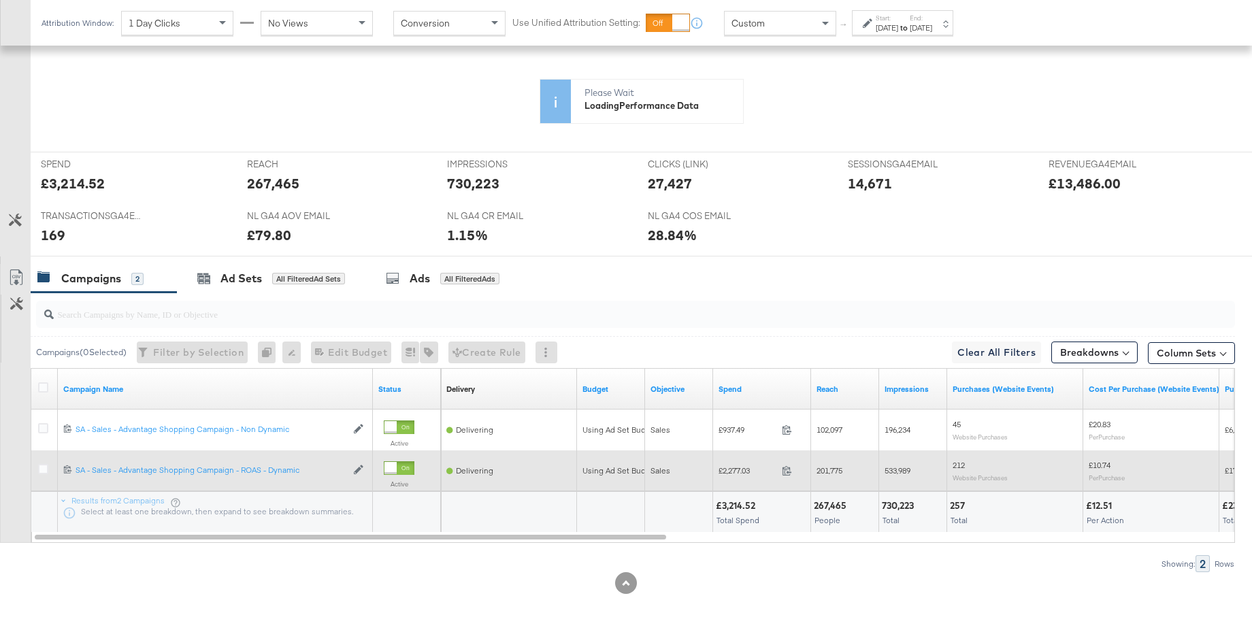
scroll to position [500, 0]
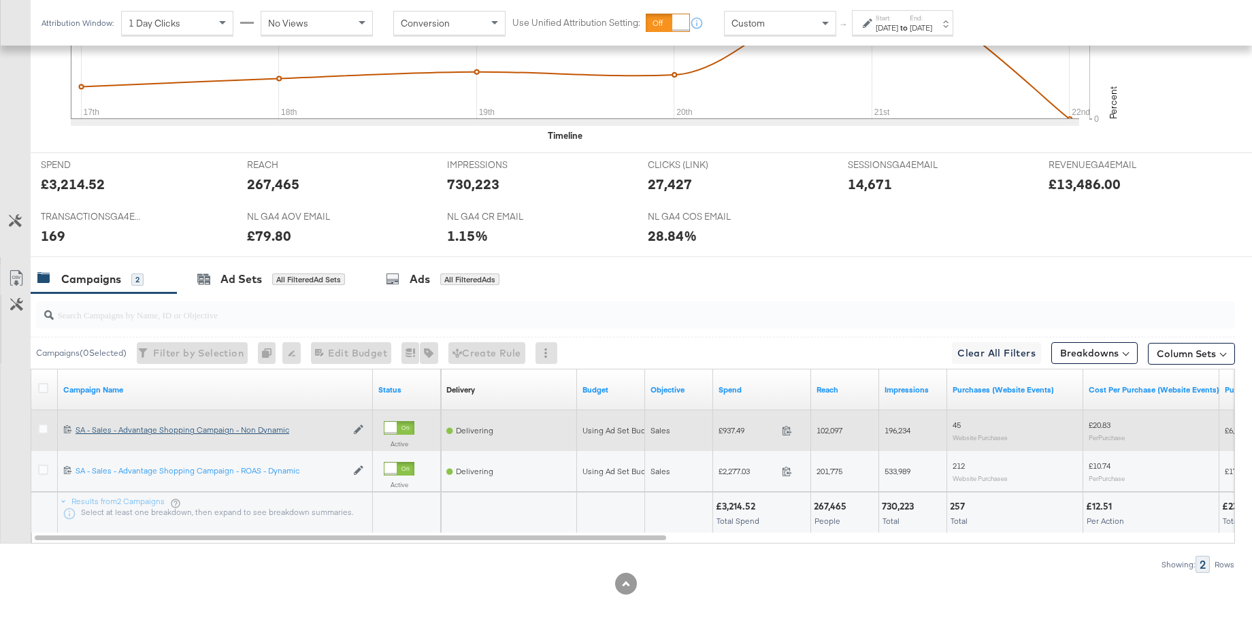
drag, startPoint x: 39, startPoint y: 470, endPoint x: 144, endPoint y: 435, distance: 111.3
click at [39, 470] on icon at bounding box center [43, 470] width 10 height 10
click at [0, 0] on input "checkbox" at bounding box center [0, 0] width 0 height 0
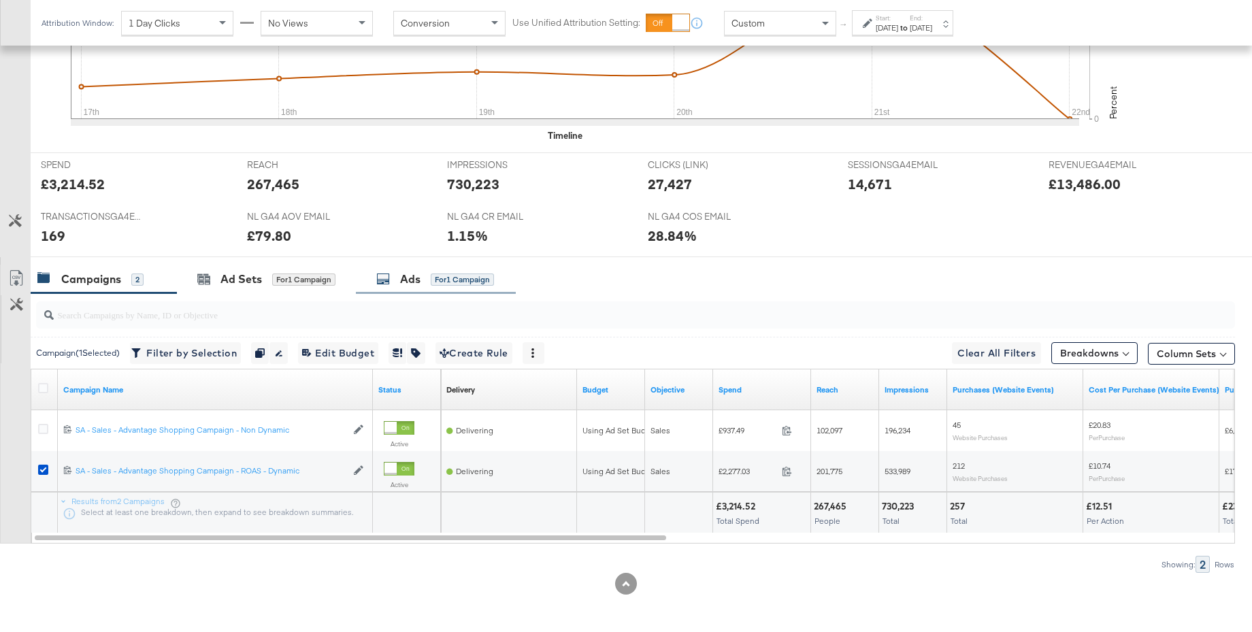
drag, startPoint x: 409, startPoint y: 276, endPoint x: 504, endPoint y: 285, distance: 95.0
click at [410, 276] on div "Ads" at bounding box center [410, 280] width 20 height 16
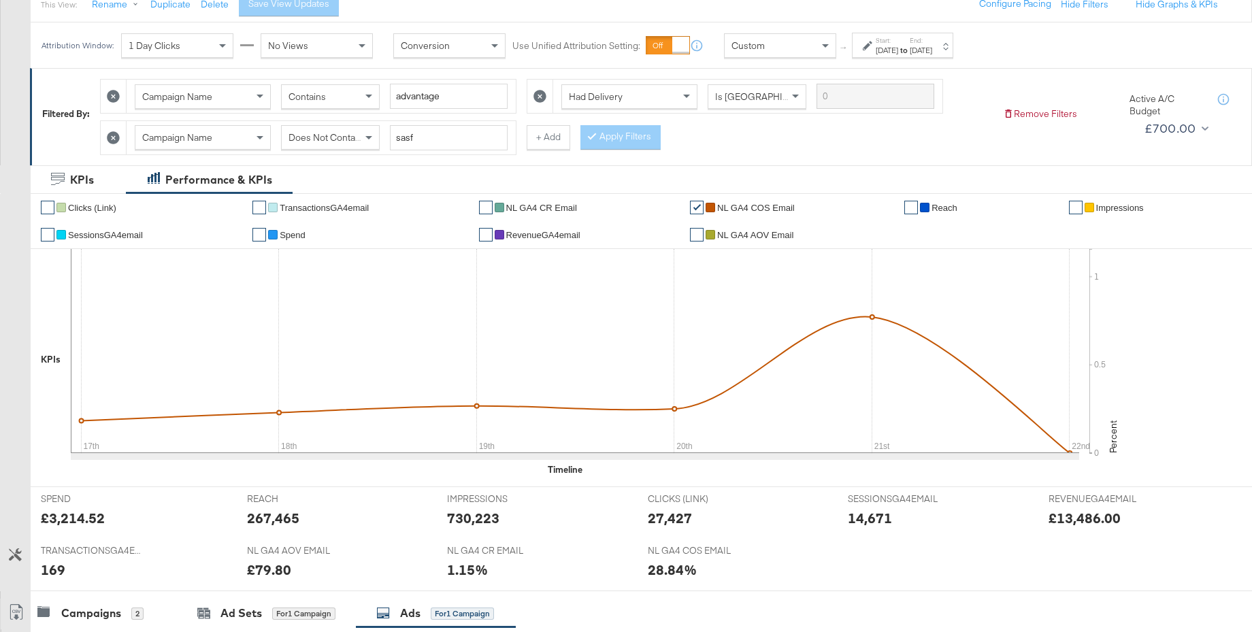
scroll to position [0, 0]
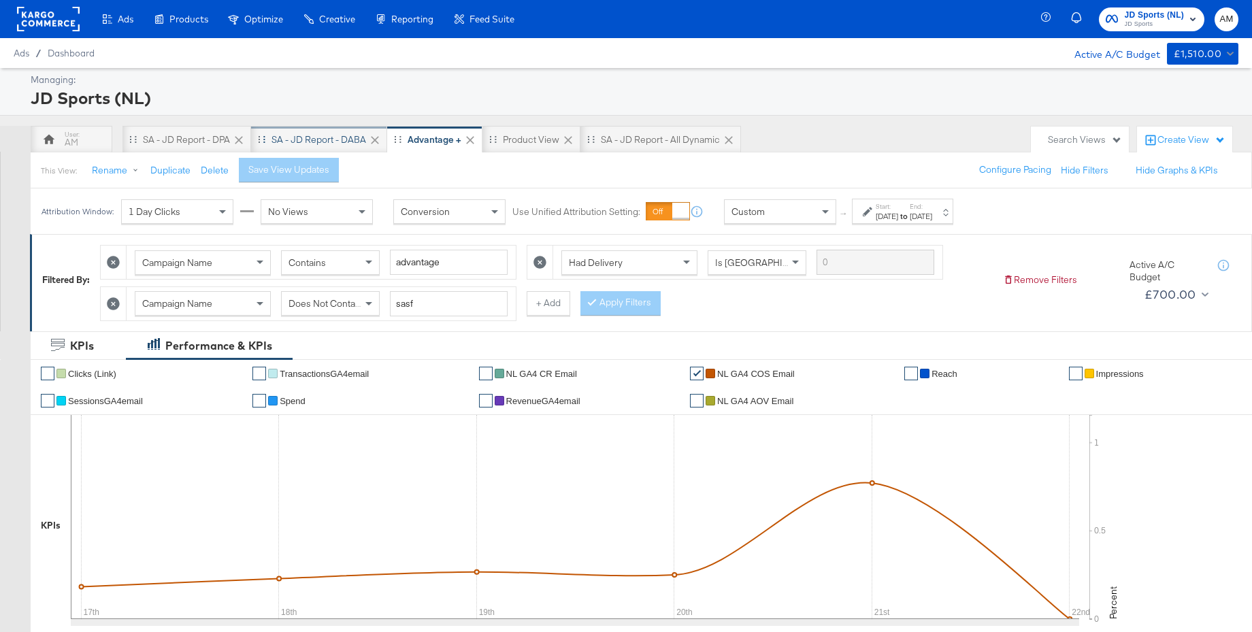
click at [327, 133] on div "SA - JD Report - DABA" at bounding box center [319, 139] width 95 height 13
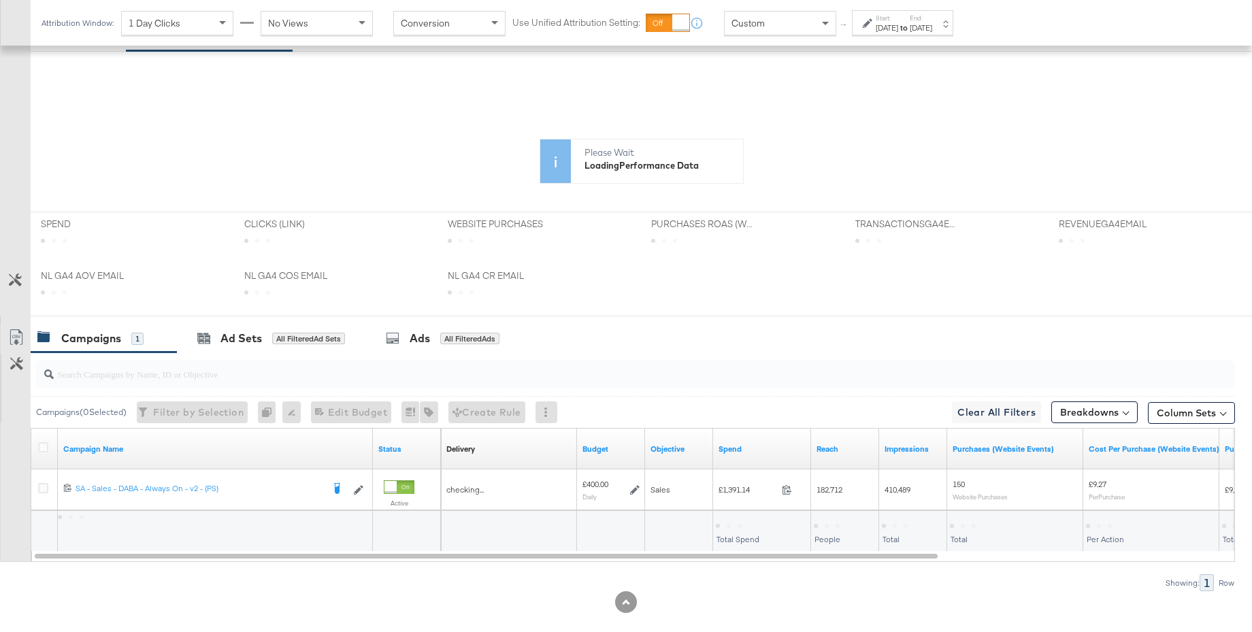
scroll to position [327, 0]
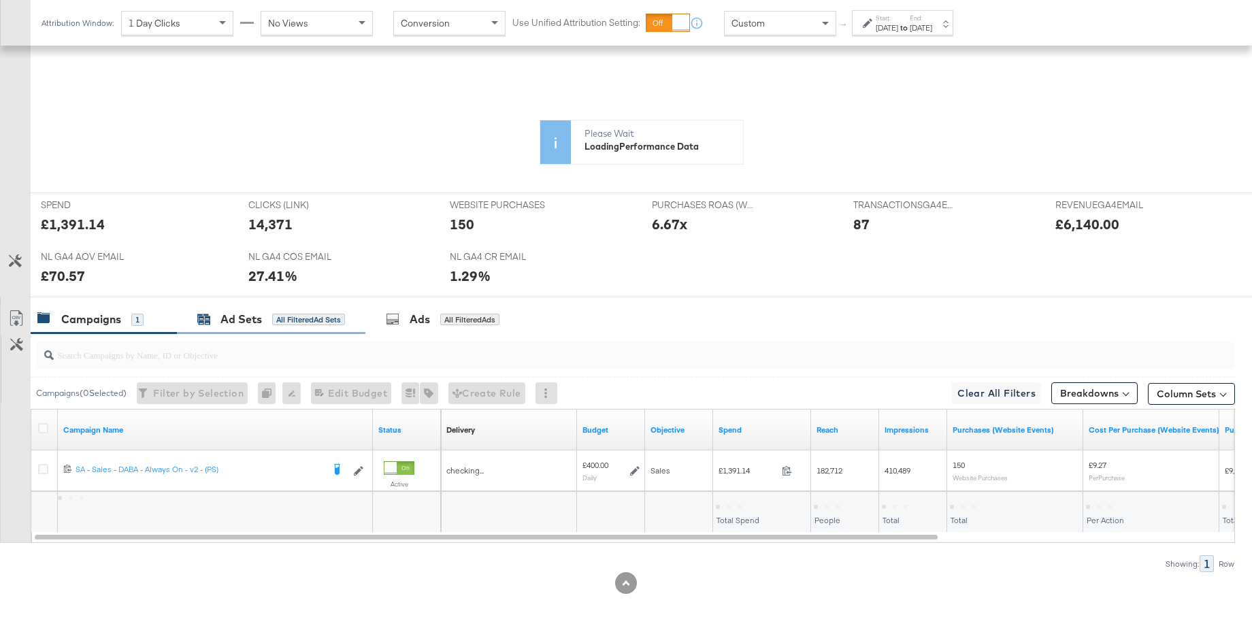
click at [229, 325] on div "Ad Sets" at bounding box center [242, 320] width 42 height 16
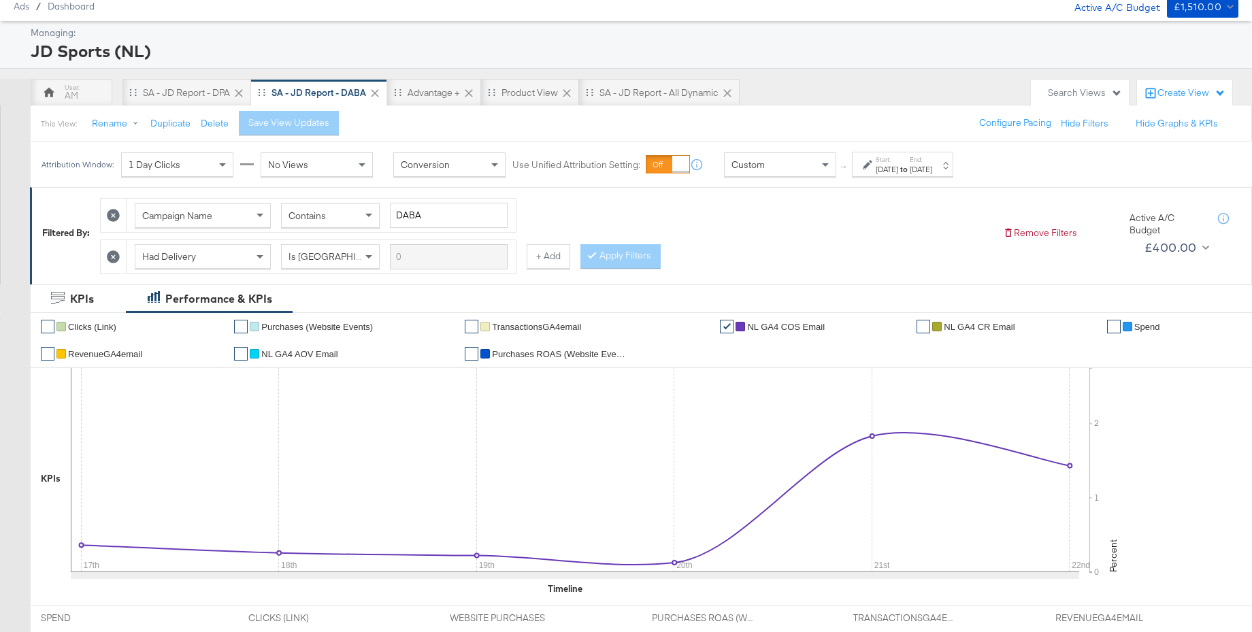
scroll to position [0, 0]
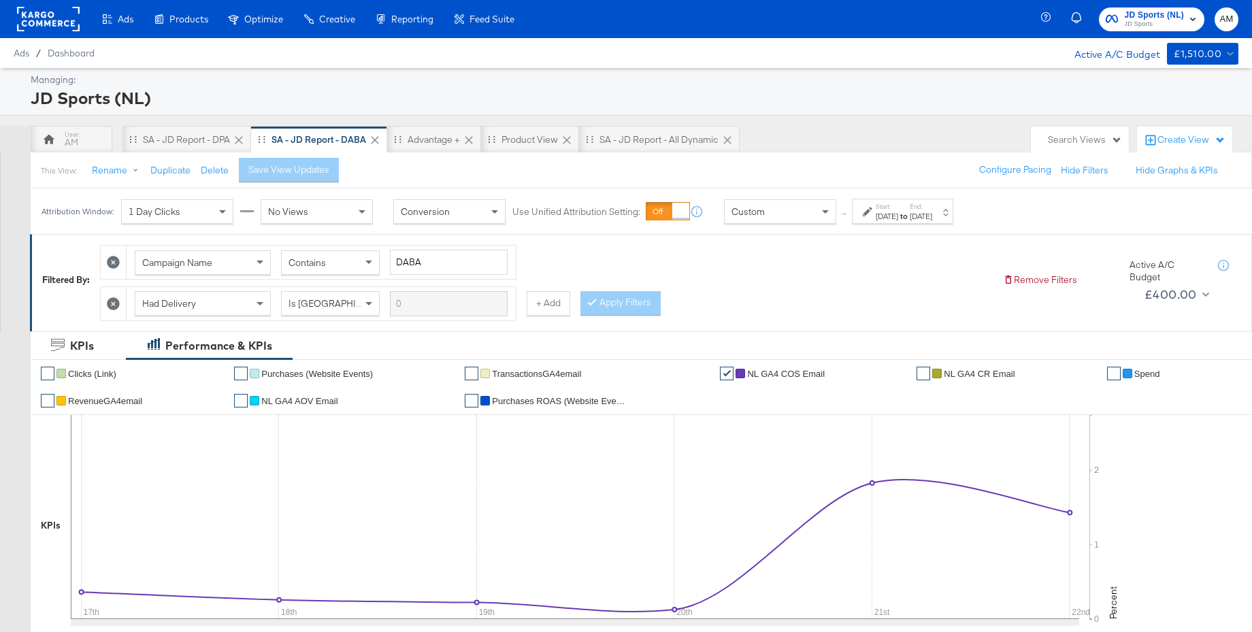
click at [1142, 17] on span "JD Sports (NL)" at bounding box center [1155, 15] width 60 height 14
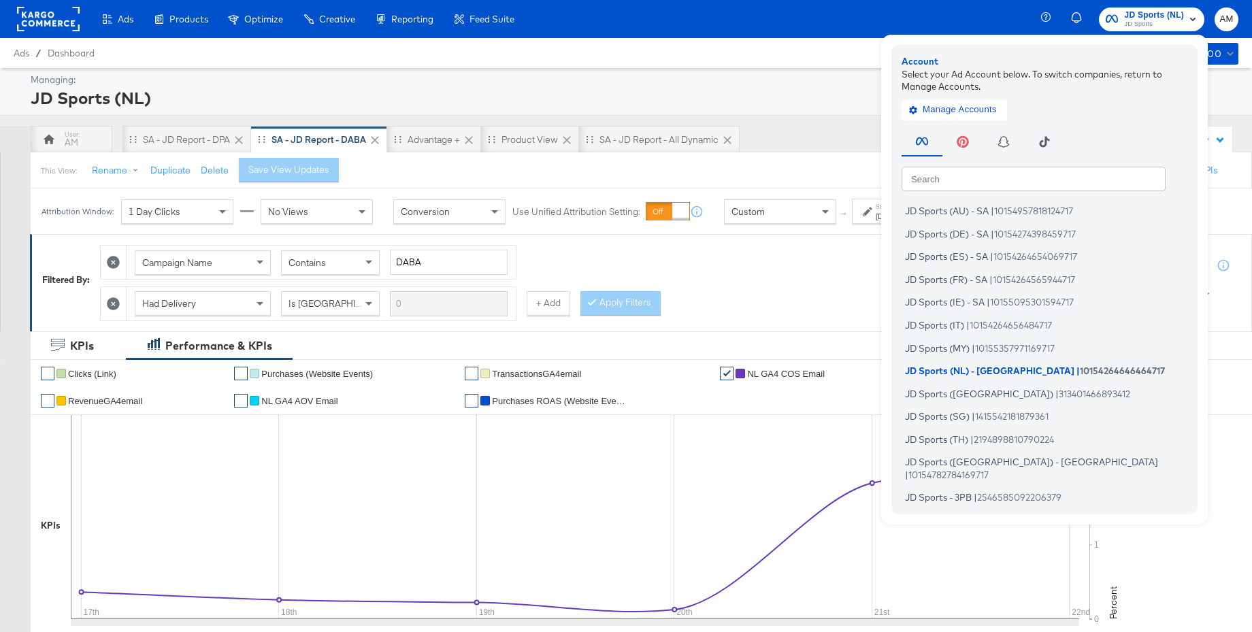
click at [1000, 176] on input "text" at bounding box center [1034, 178] width 264 height 25
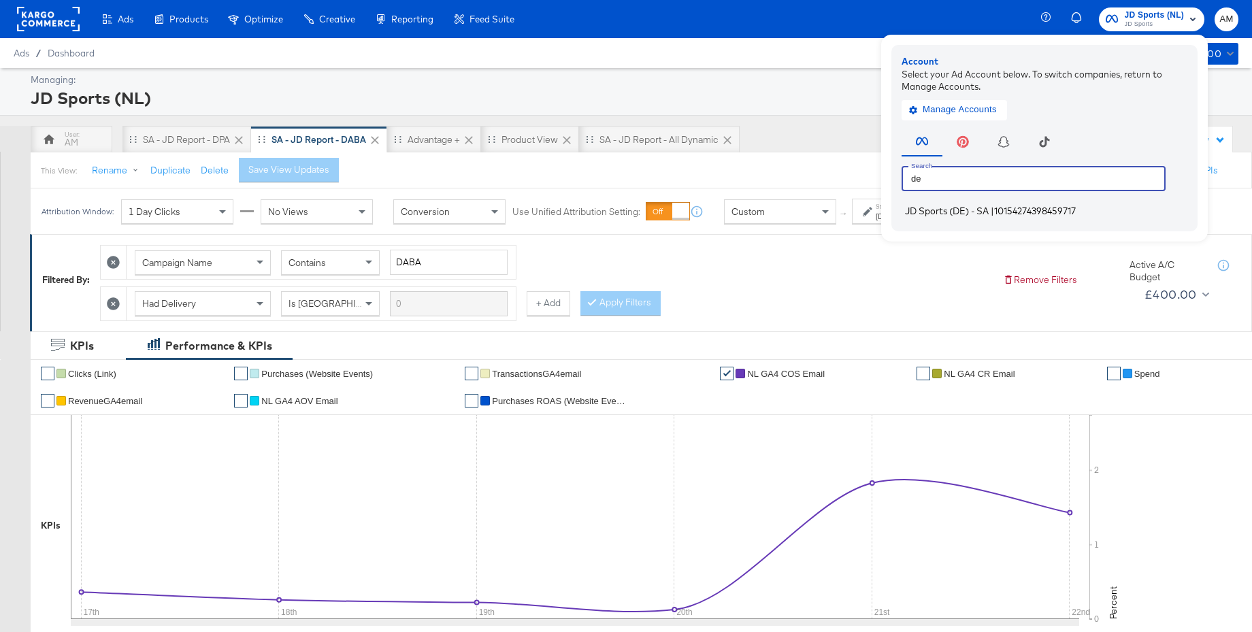
type input "de"
click at [942, 214] on span "JD Sports (DE) - SA" at bounding box center [947, 211] width 84 height 11
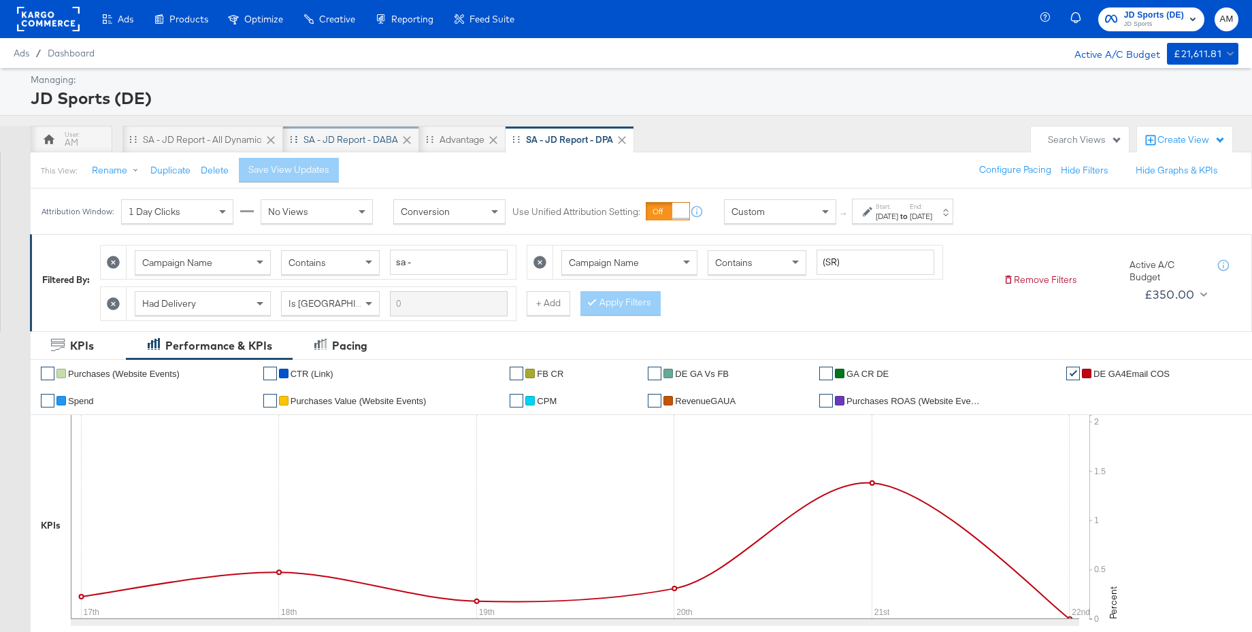
click at [353, 137] on div "SA - JD Report - DABA" at bounding box center [351, 139] width 95 height 13
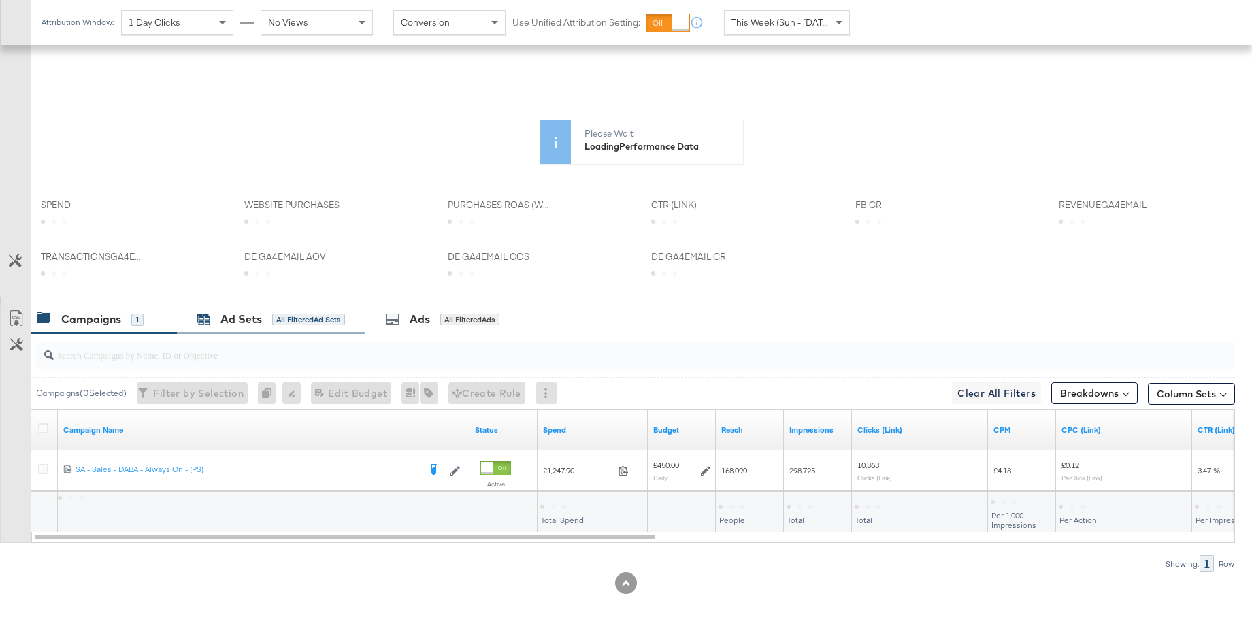
click at [217, 325] on div "Ad Sets All Filtered Ad Sets" at bounding box center [271, 320] width 148 height 16
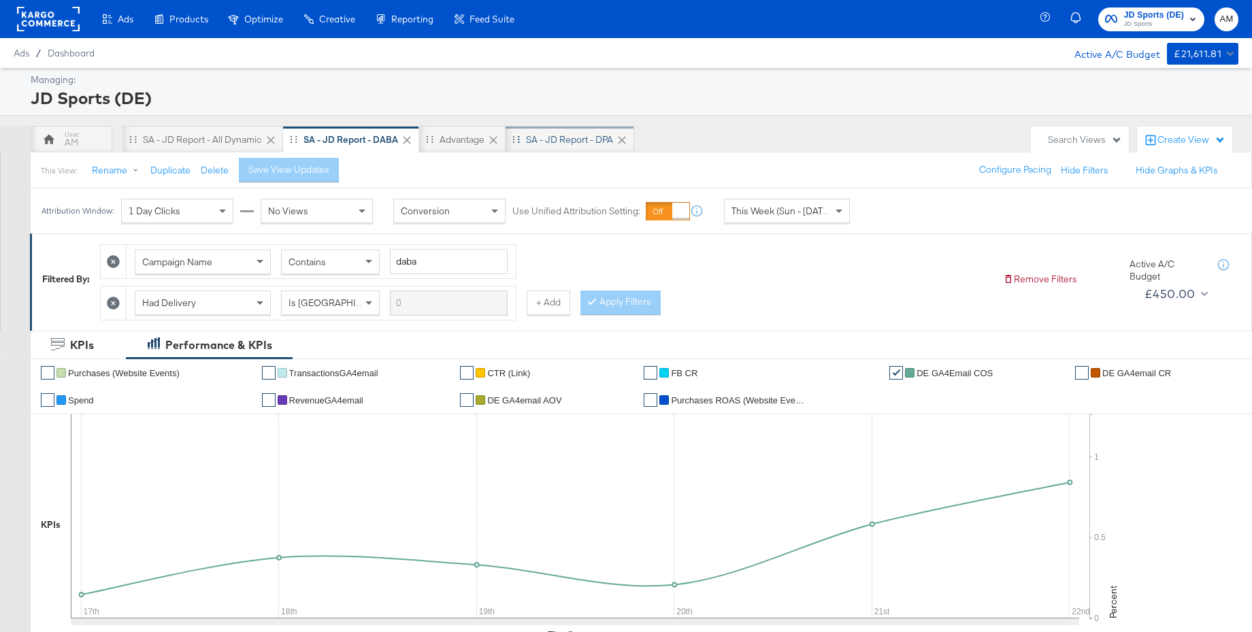
click at [540, 141] on div "SA - JD Report - DPA" at bounding box center [569, 139] width 87 height 13
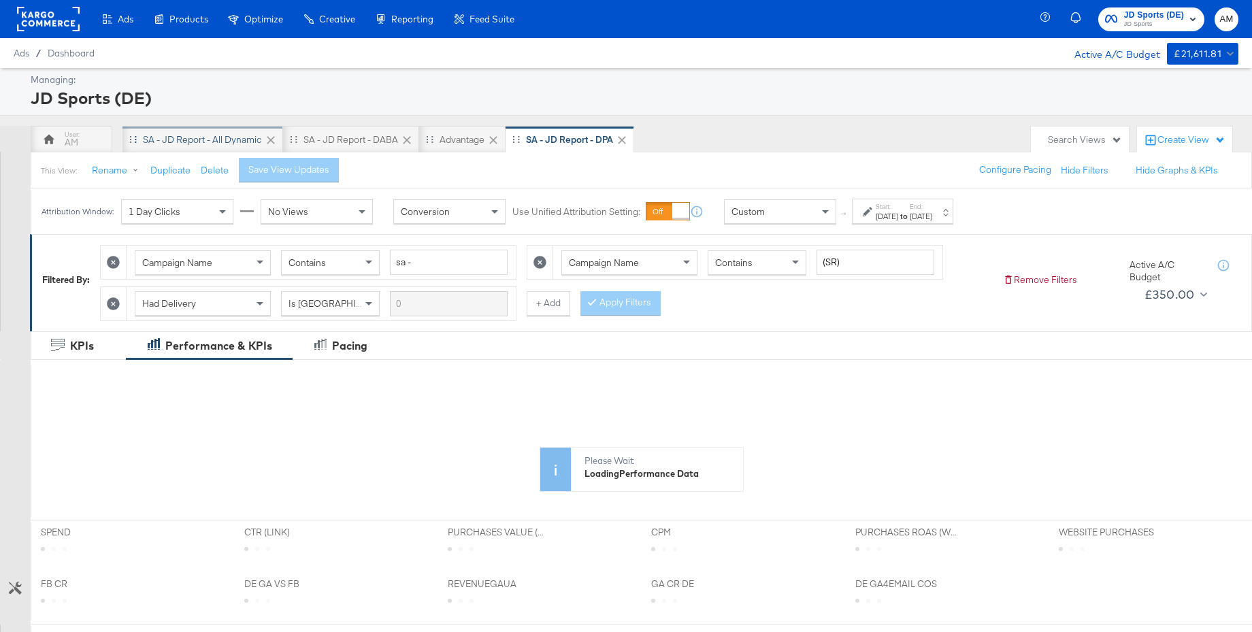
click at [194, 131] on div "SA - JD Report - All Dynamic" at bounding box center [203, 139] width 161 height 27
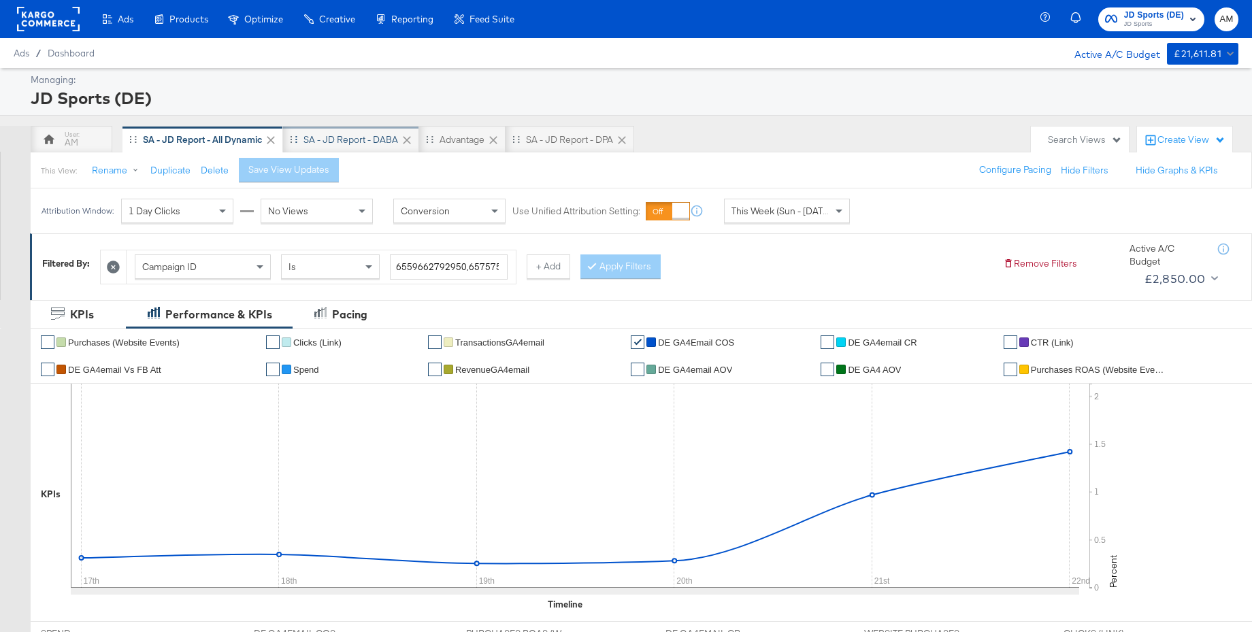
click at [353, 140] on div "SA - JD Report - DABA" at bounding box center [351, 139] width 95 height 13
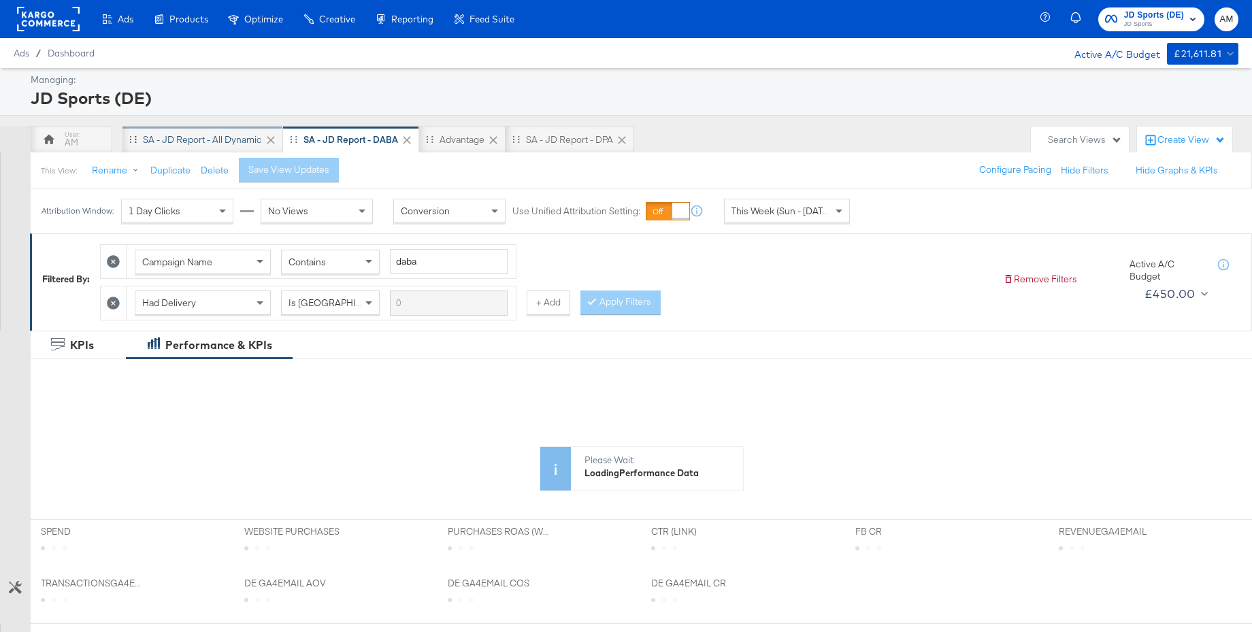
click at [176, 139] on div "SA - JD Report - All Dynamic" at bounding box center [202, 139] width 119 height 13
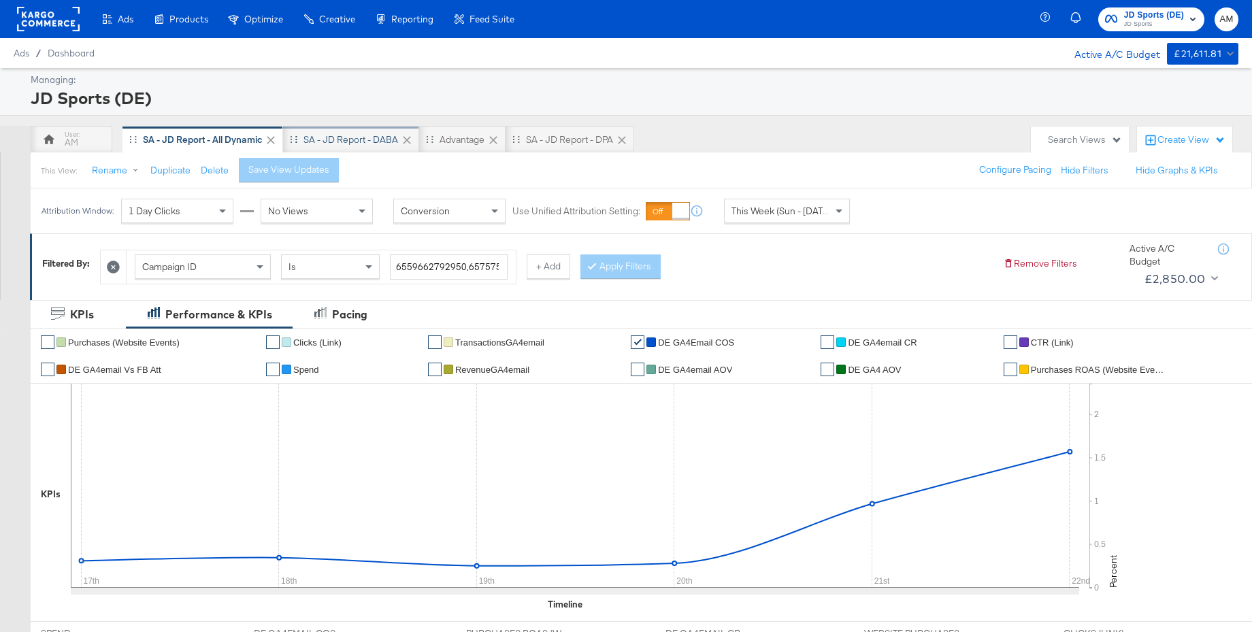
drag, startPoint x: 381, startPoint y: 143, endPoint x: 406, endPoint y: 135, distance: 27.1
click at [381, 143] on div "SA - JD Report - DABA" at bounding box center [351, 139] width 95 height 13
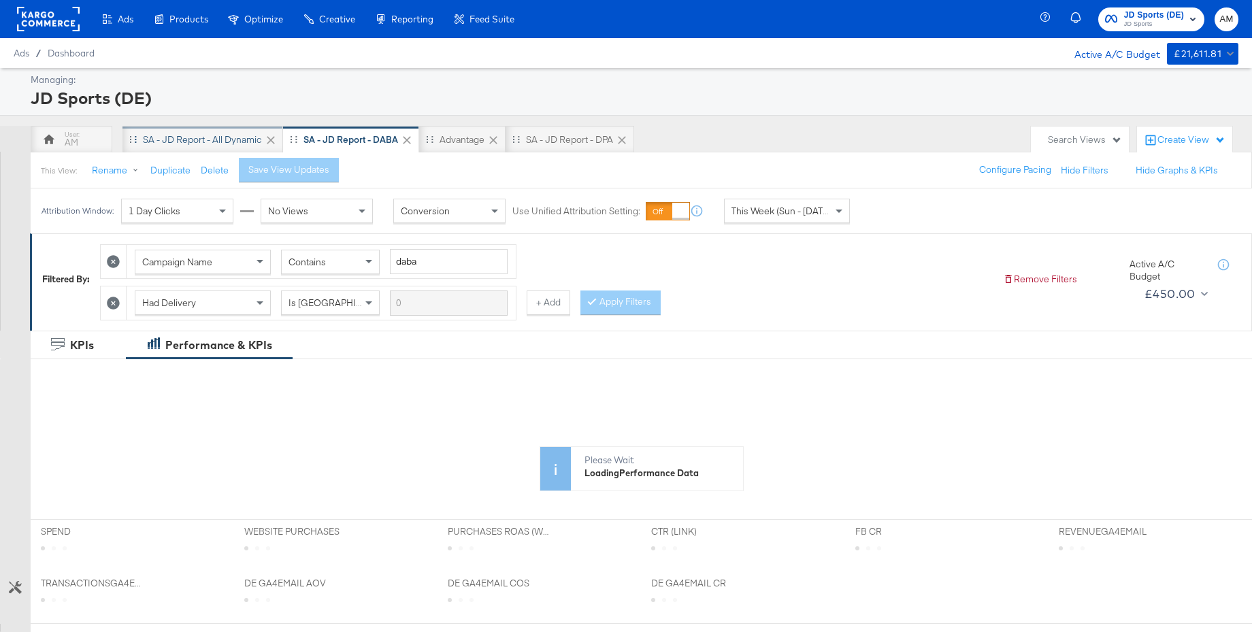
click at [210, 138] on div "SA - JD Report - All Dynamic" at bounding box center [202, 139] width 119 height 13
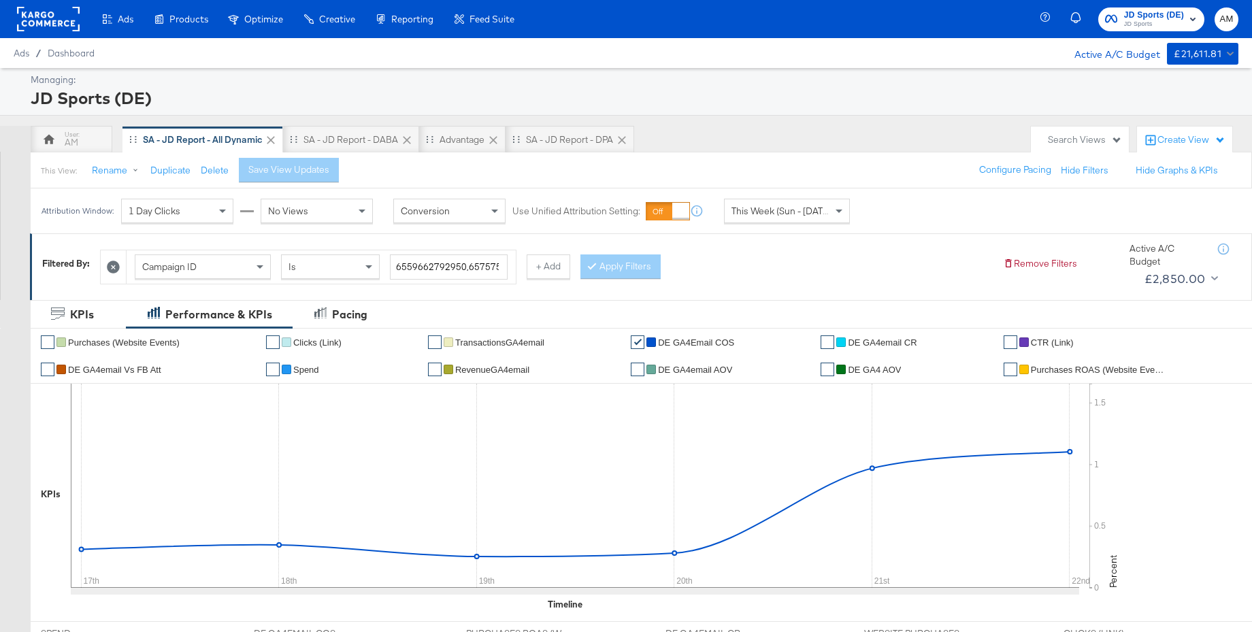
click at [48, 16] on rect at bounding box center [48, 19] width 63 height 25
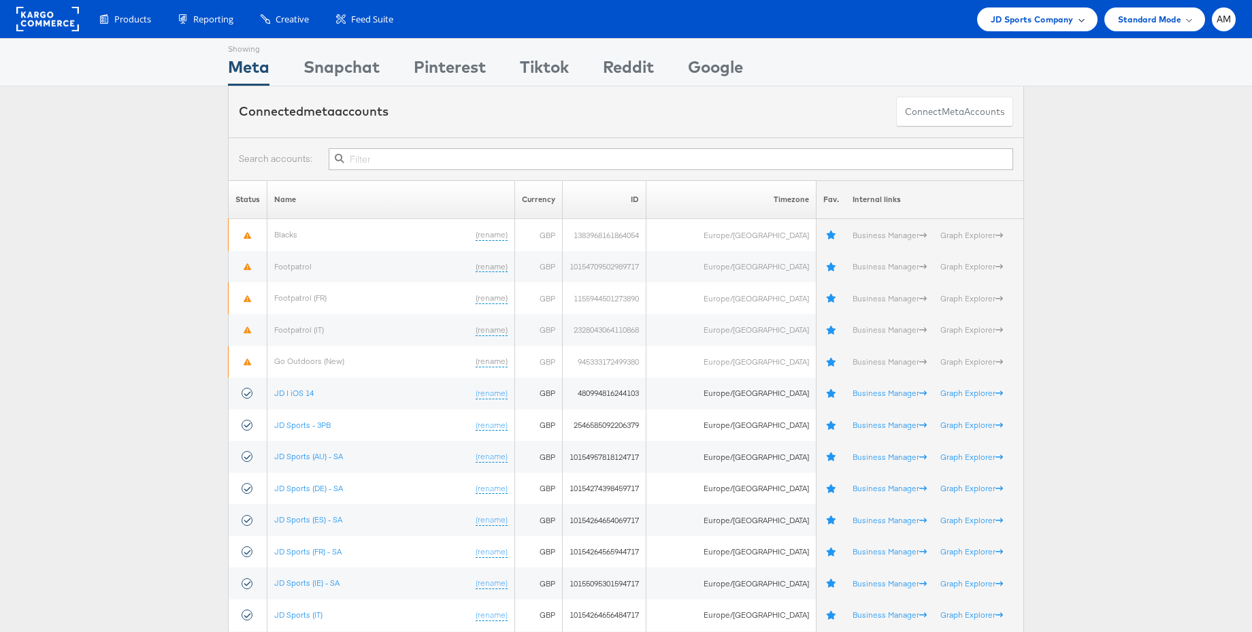
click at [1032, 17] on span "JD Sports Company" at bounding box center [1032, 19] width 83 height 14
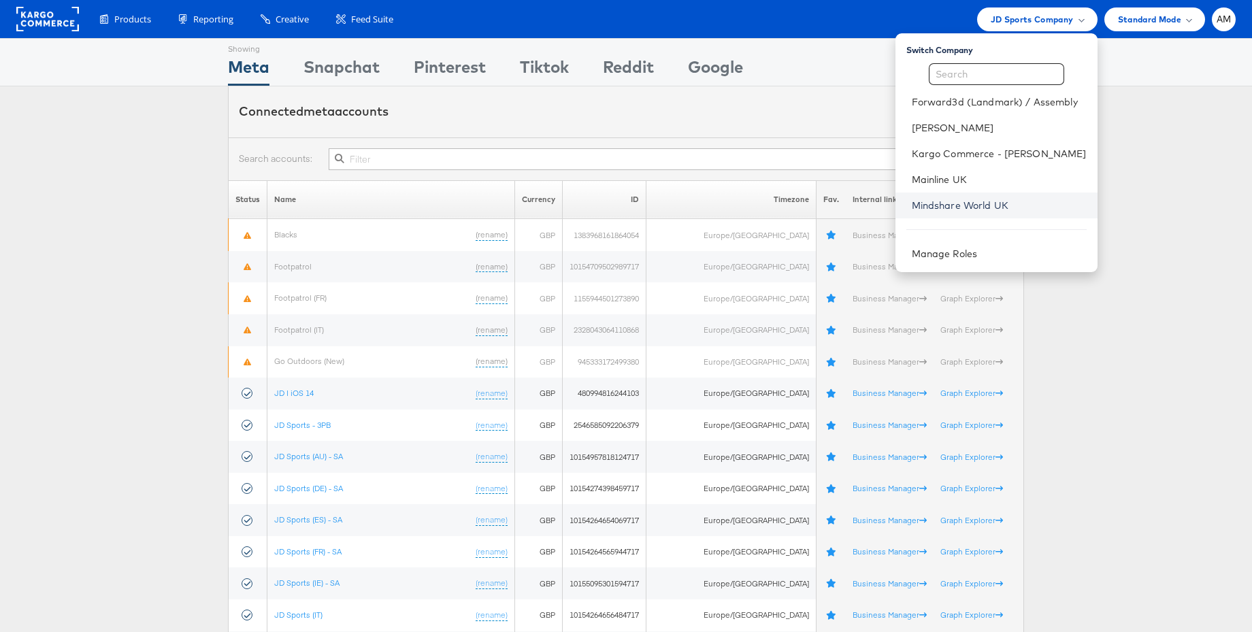
click at [972, 203] on link "Mindshare World UK" at bounding box center [999, 206] width 175 height 14
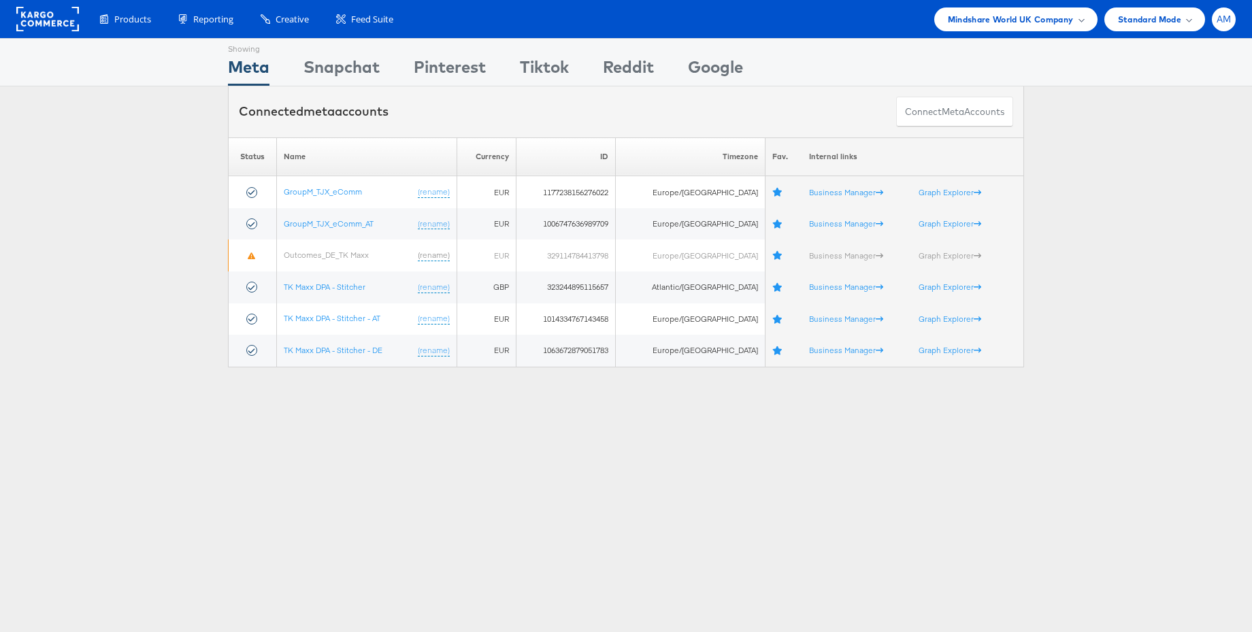
click at [1226, 19] on span "AM" at bounding box center [1224, 19] width 15 height 9
click at [1139, 127] on link "Internal Dashboard" at bounding box center [1167, 130] width 116 height 14
click at [1015, 20] on span "Mindshare World UK Company" at bounding box center [1011, 19] width 126 height 14
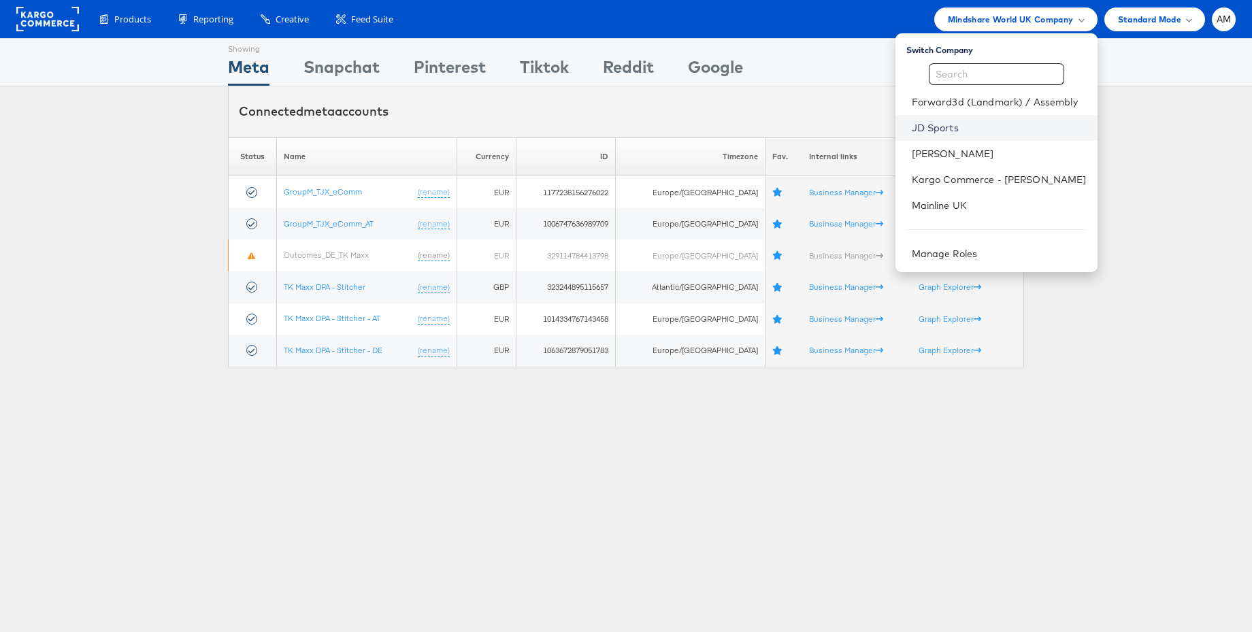
click at [952, 127] on link "JD Sports" at bounding box center [999, 128] width 175 height 14
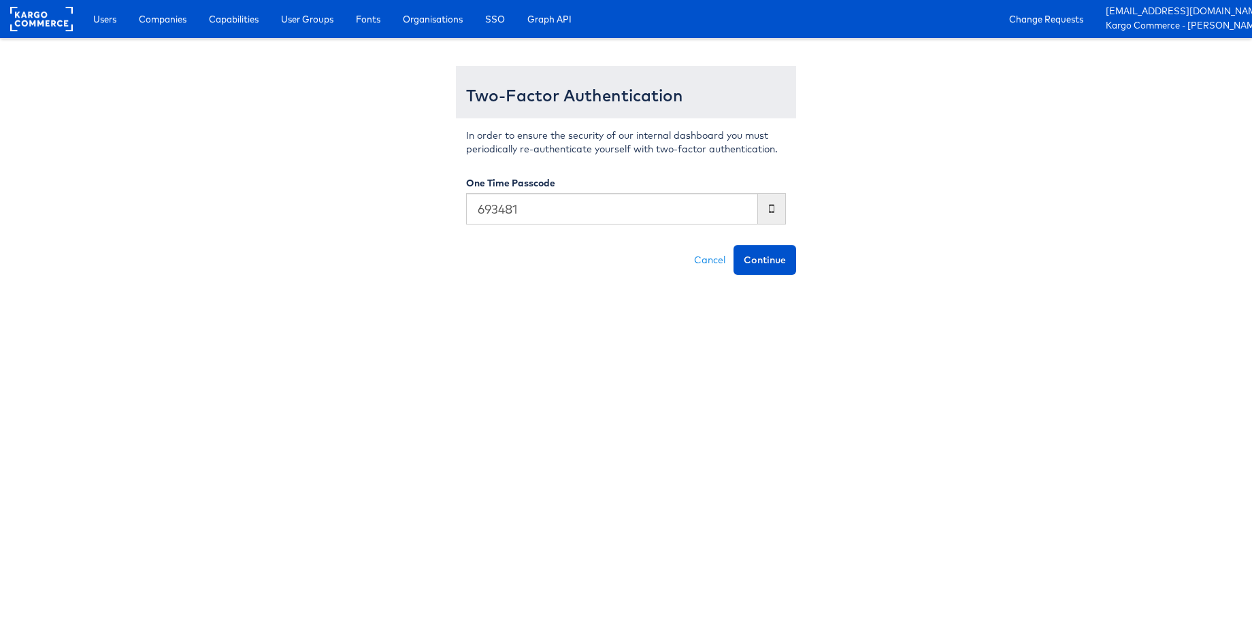
type input "693481"
click at [734, 245] on button "Continue" at bounding box center [765, 260] width 63 height 30
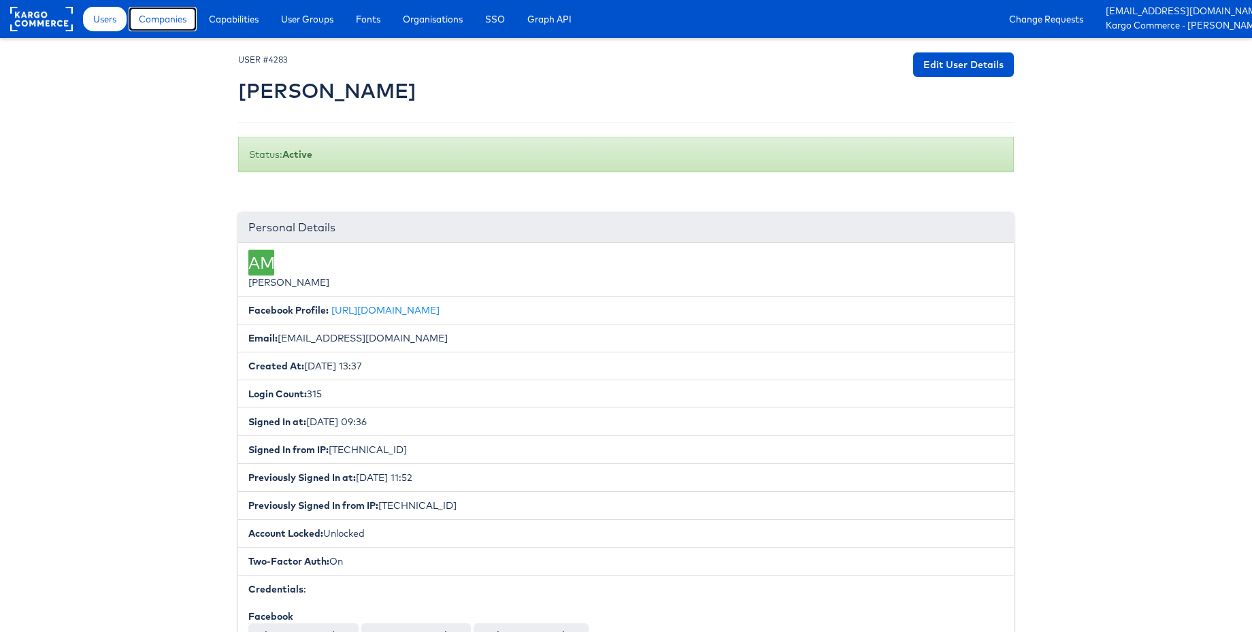
click at [169, 18] on span "Companies" at bounding box center [163, 19] width 48 height 14
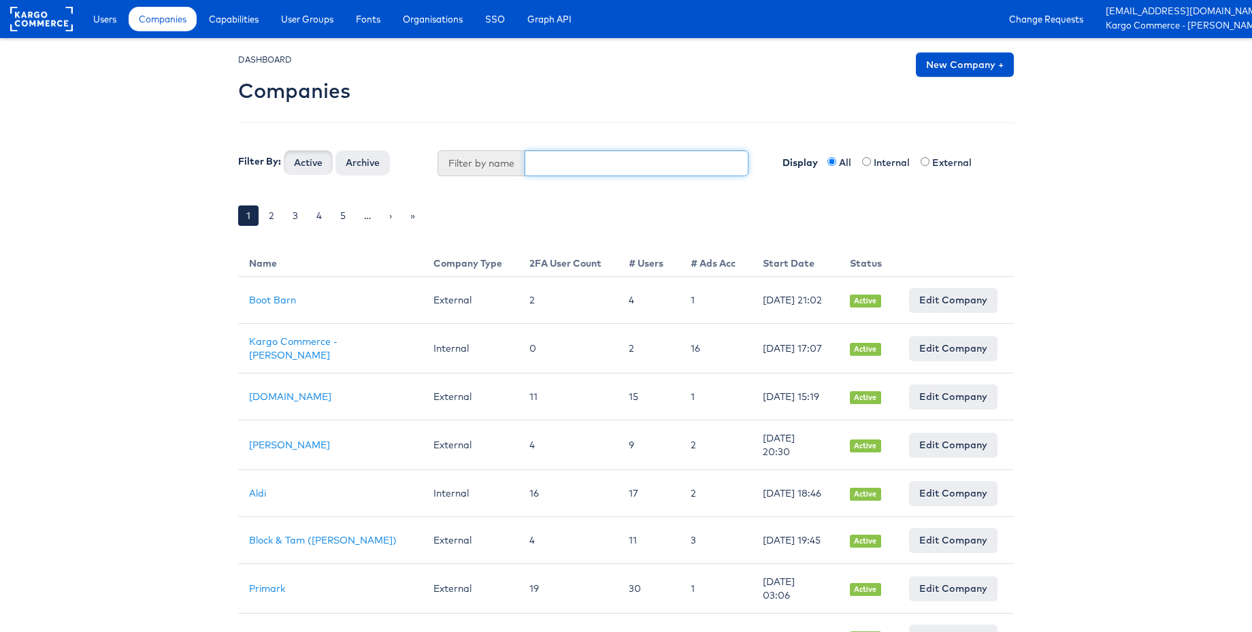
click at [581, 163] on input "text" at bounding box center [637, 163] width 225 height 26
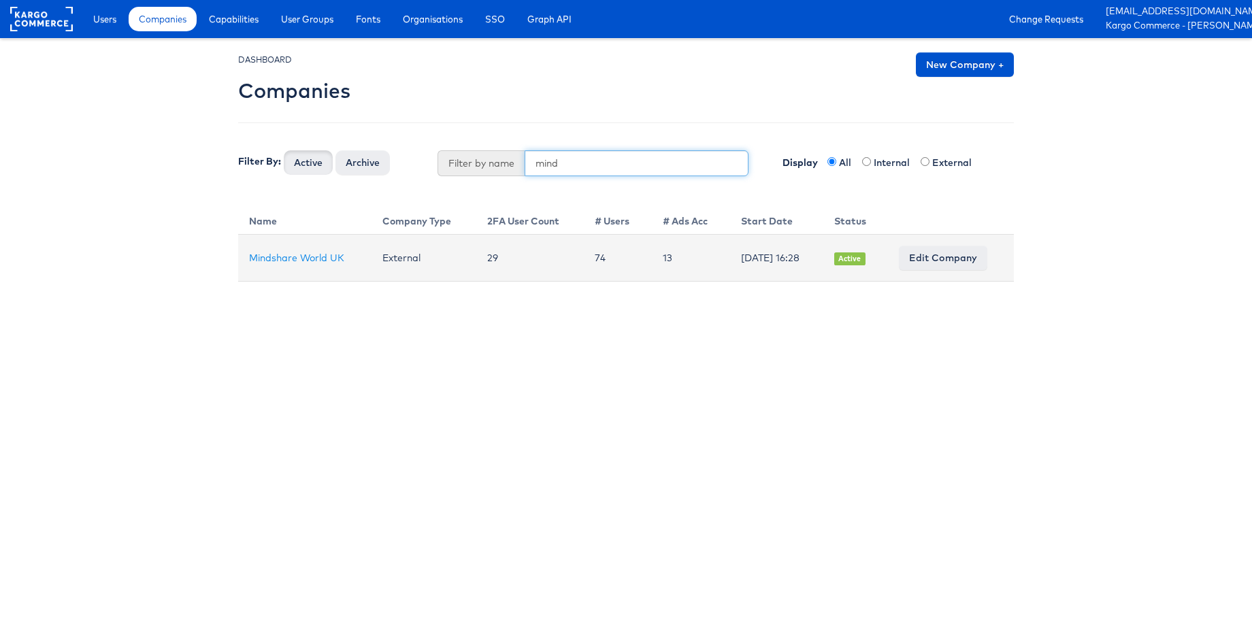
type input "mind"
click at [310, 250] on td "Mindshare World UK" at bounding box center [304, 258] width 133 height 47
click at [310, 258] on link "Mindshare World UK" at bounding box center [296, 258] width 95 height 12
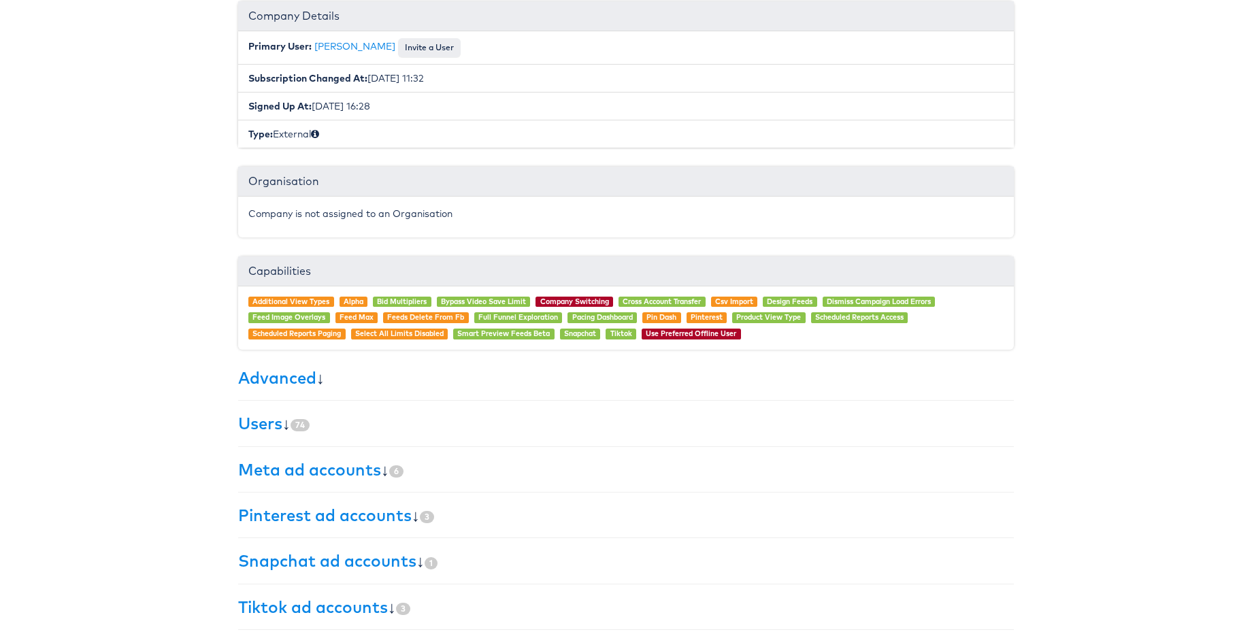
scroll to position [196, 0]
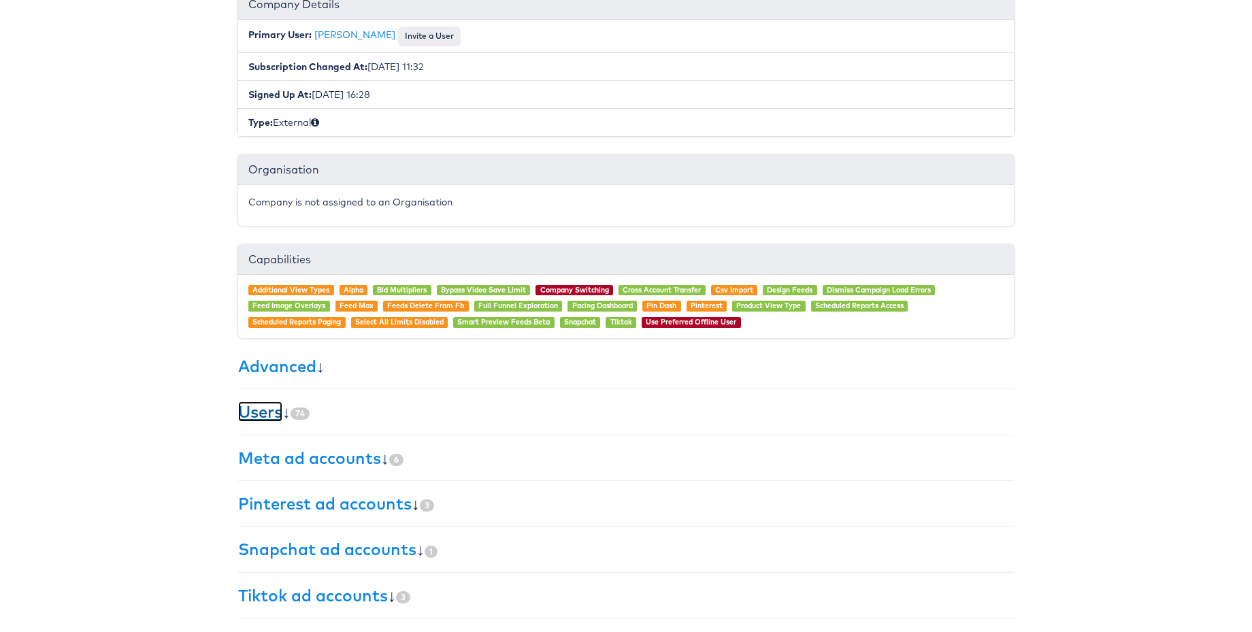
click at [272, 415] on link "Users" at bounding box center [260, 412] width 44 height 20
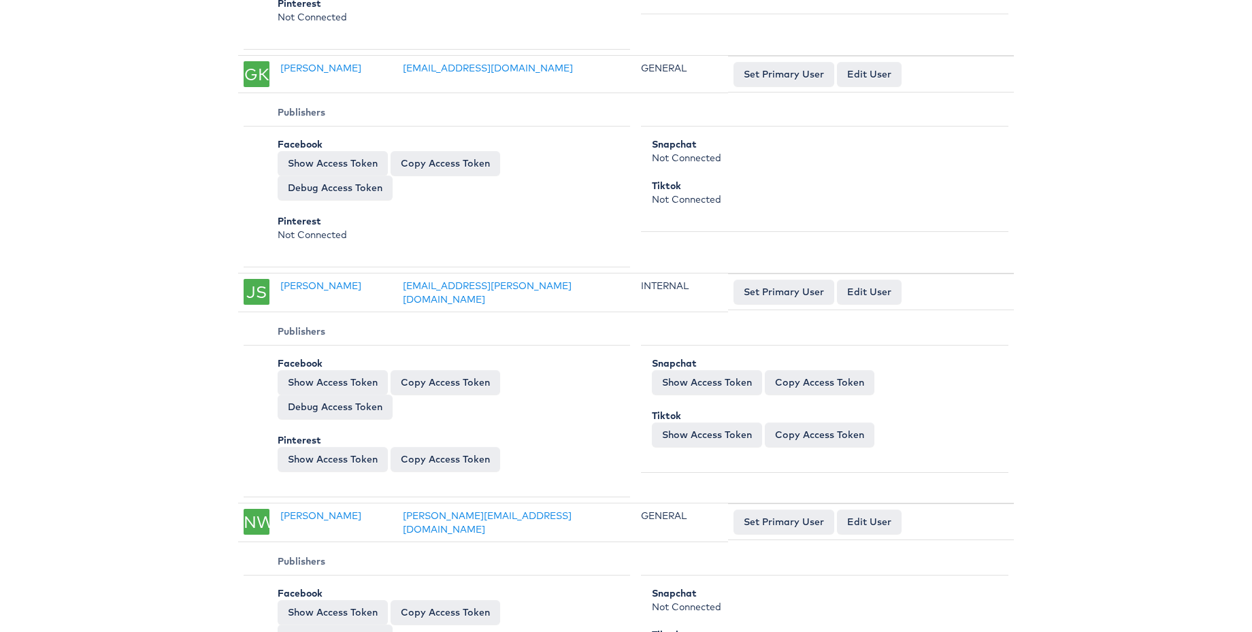
scroll to position [9142, 0]
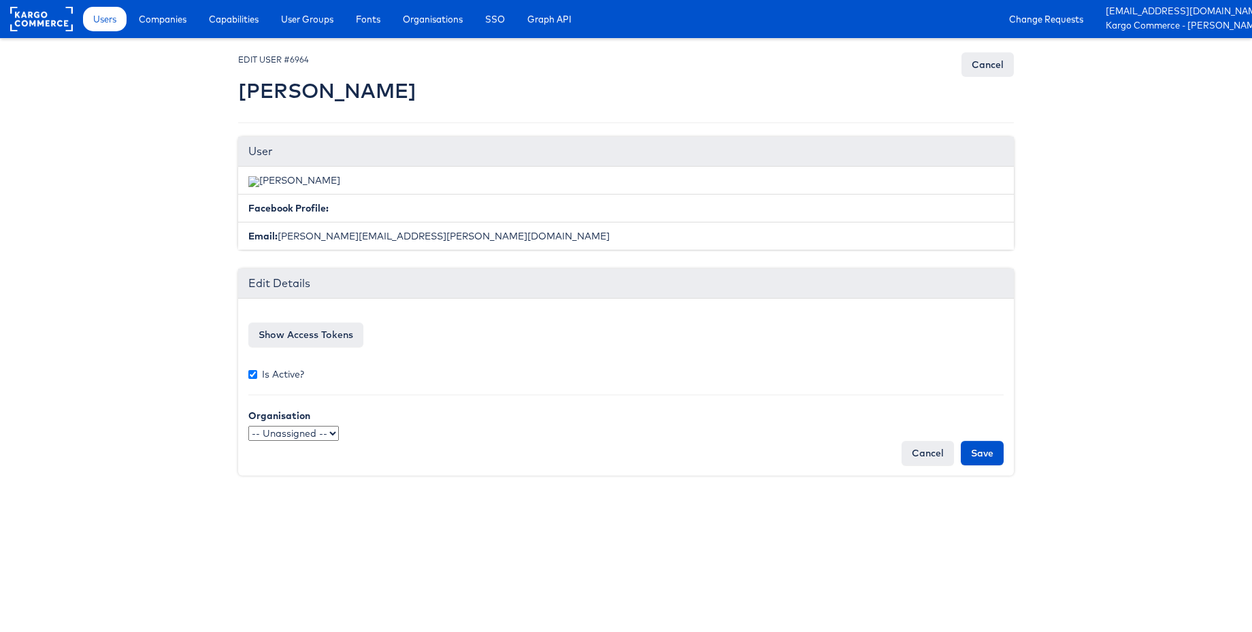
click at [323, 437] on select "-- Unassigned -- qaSSO 124.1test OKTA" at bounding box center [293, 433] width 91 height 15
click at [332, 336] on button "Show Access Tokens" at bounding box center [305, 335] width 115 height 25
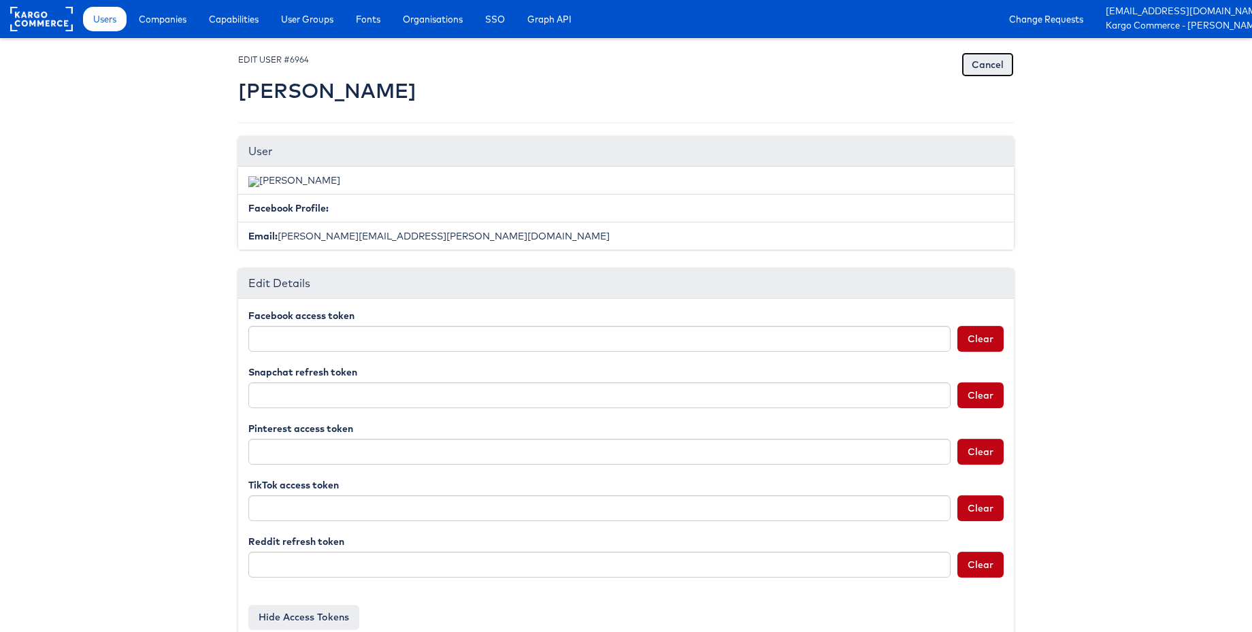
click at [982, 74] on link "Cancel" at bounding box center [988, 64] width 52 height 25
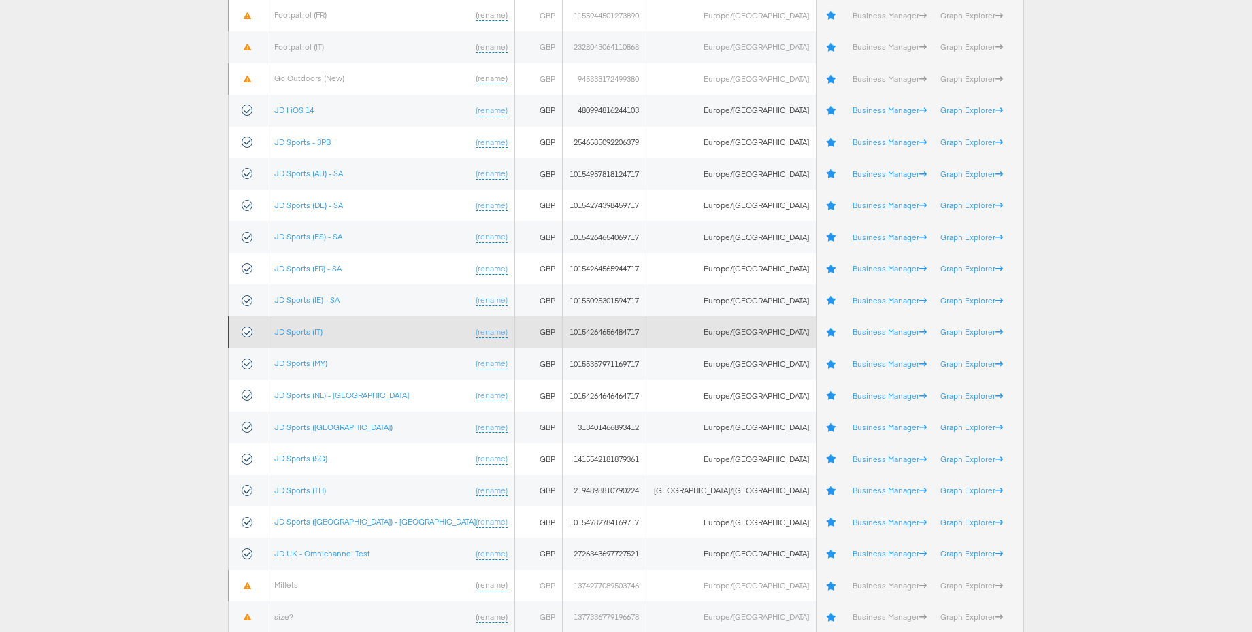
scroll to position [312, 0]
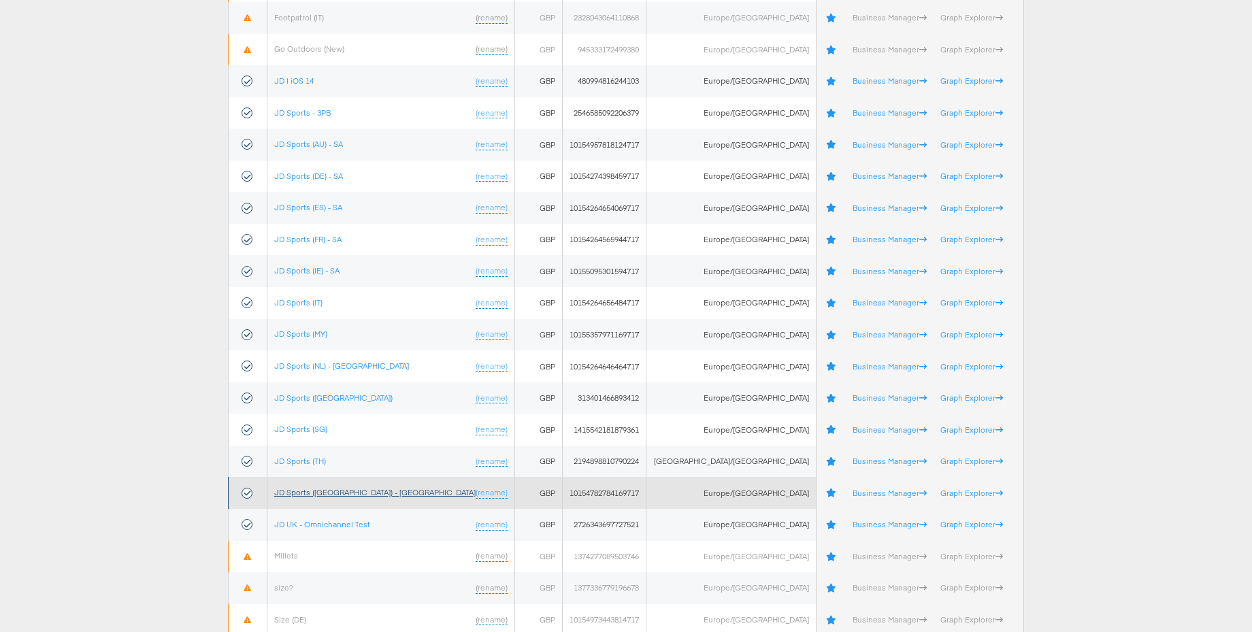
click at [325, 490] on link "JD Sports ([GEOGRAPHIC_DATA]) - [GEOGRAPHIC_DATA]" at bounding box center [374, 492] width 201 height 10
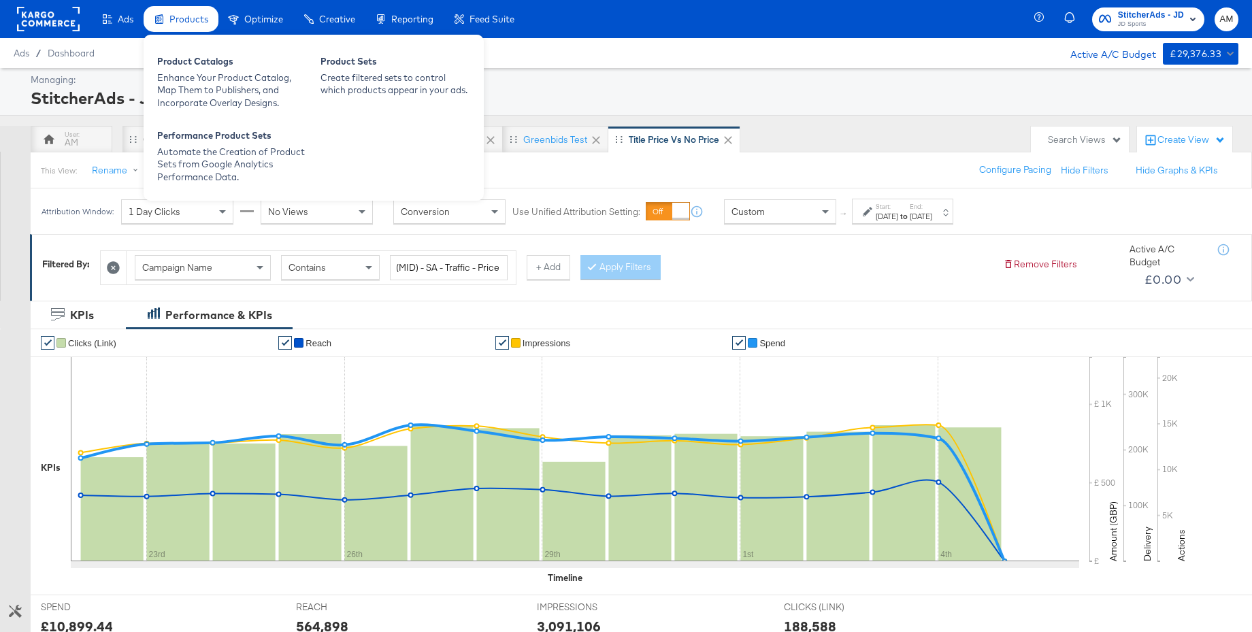
click at [197, 19] on span "Products" at bounding box center [188, 19] width 39 height 11
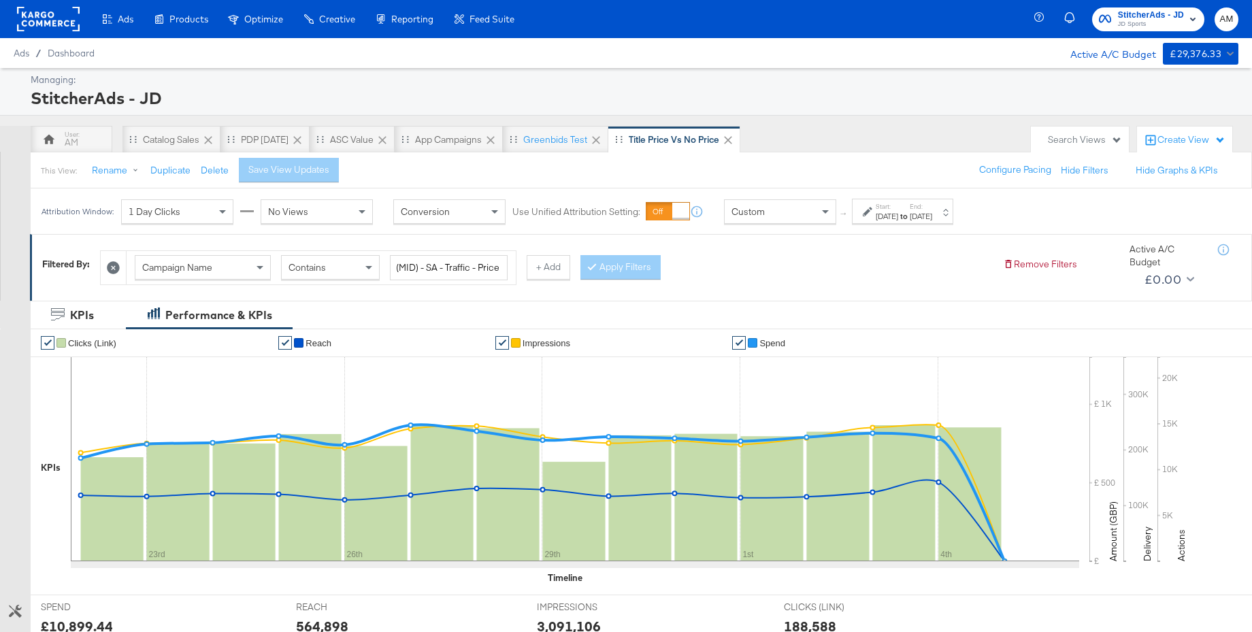
click at [0, 0] on div "Enhance Your Product Catalog, Map Them to Publishers, and Incorporate Overlay D…" at bounding box center [0, 0] width 0 height 0
